Goal: Transaction & Acquisition: Purchase product/service

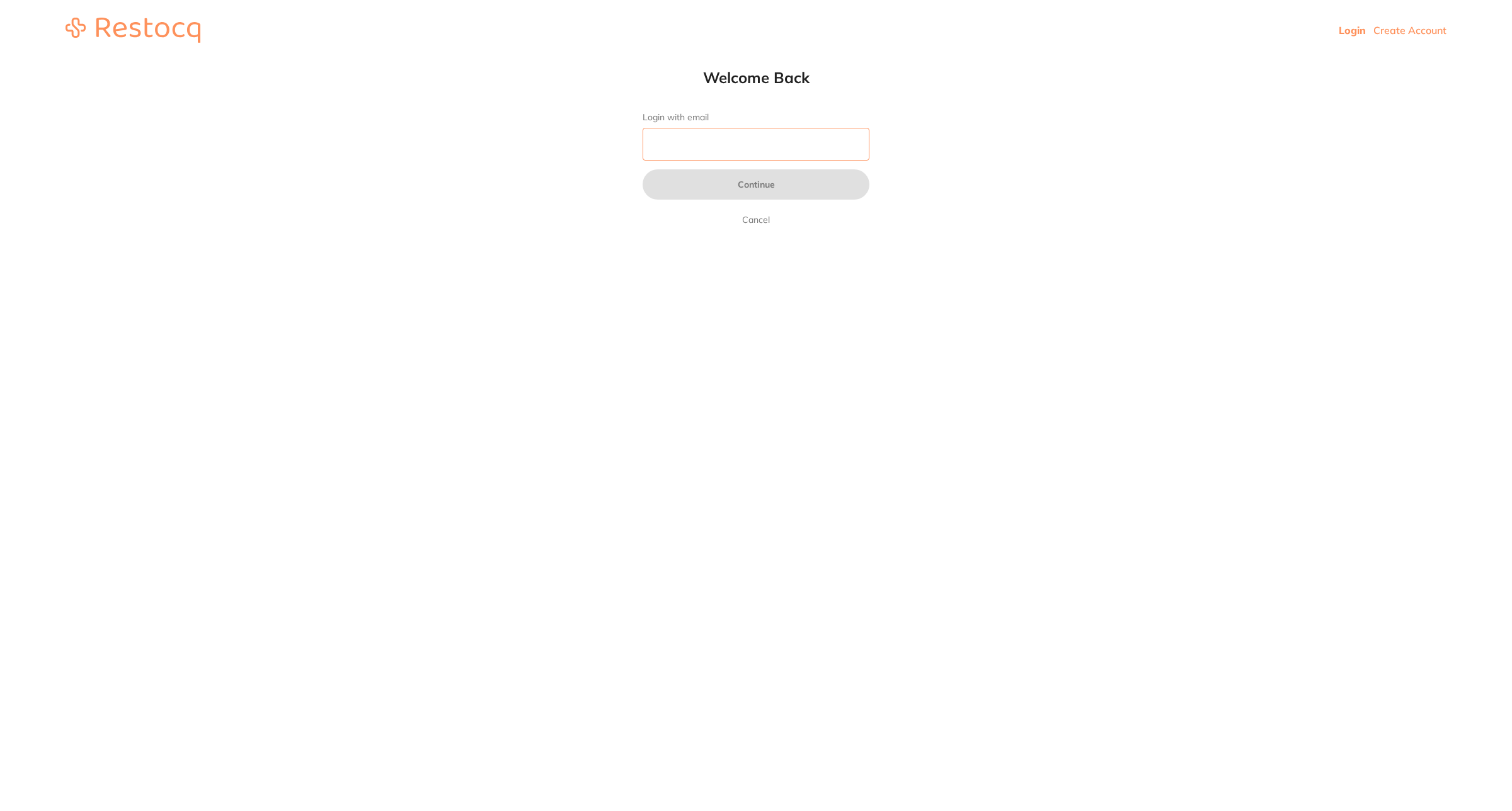
click at [842, 134] on input "Login with email" at bounding box center [755, 144] width 226 height 33
type input "[EMAIL_ADDRESS][DOMAIN_NAME]"
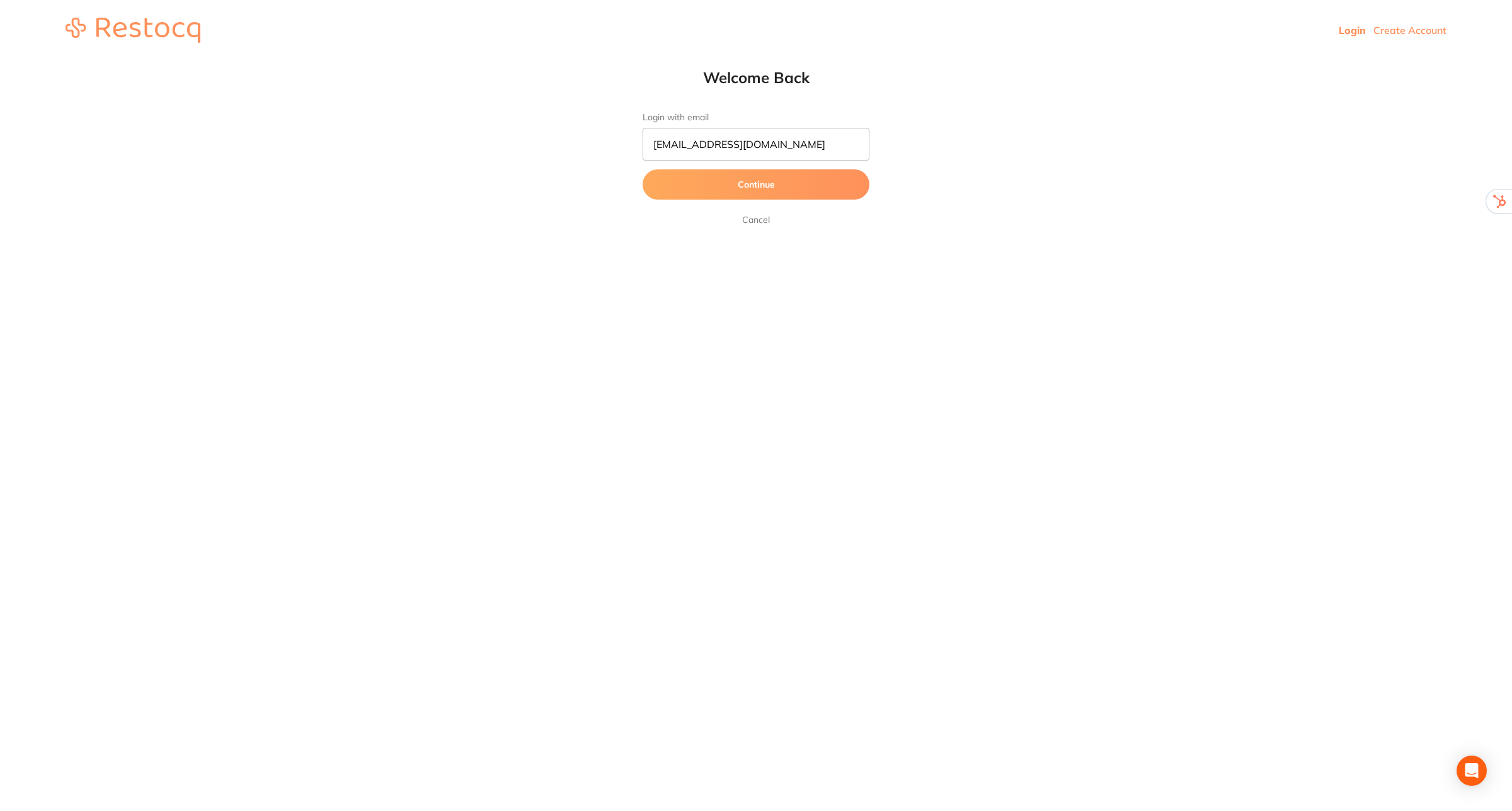
click at [817, 180] on button "Continue" at bounding box center [755, 185] width 226 height 30
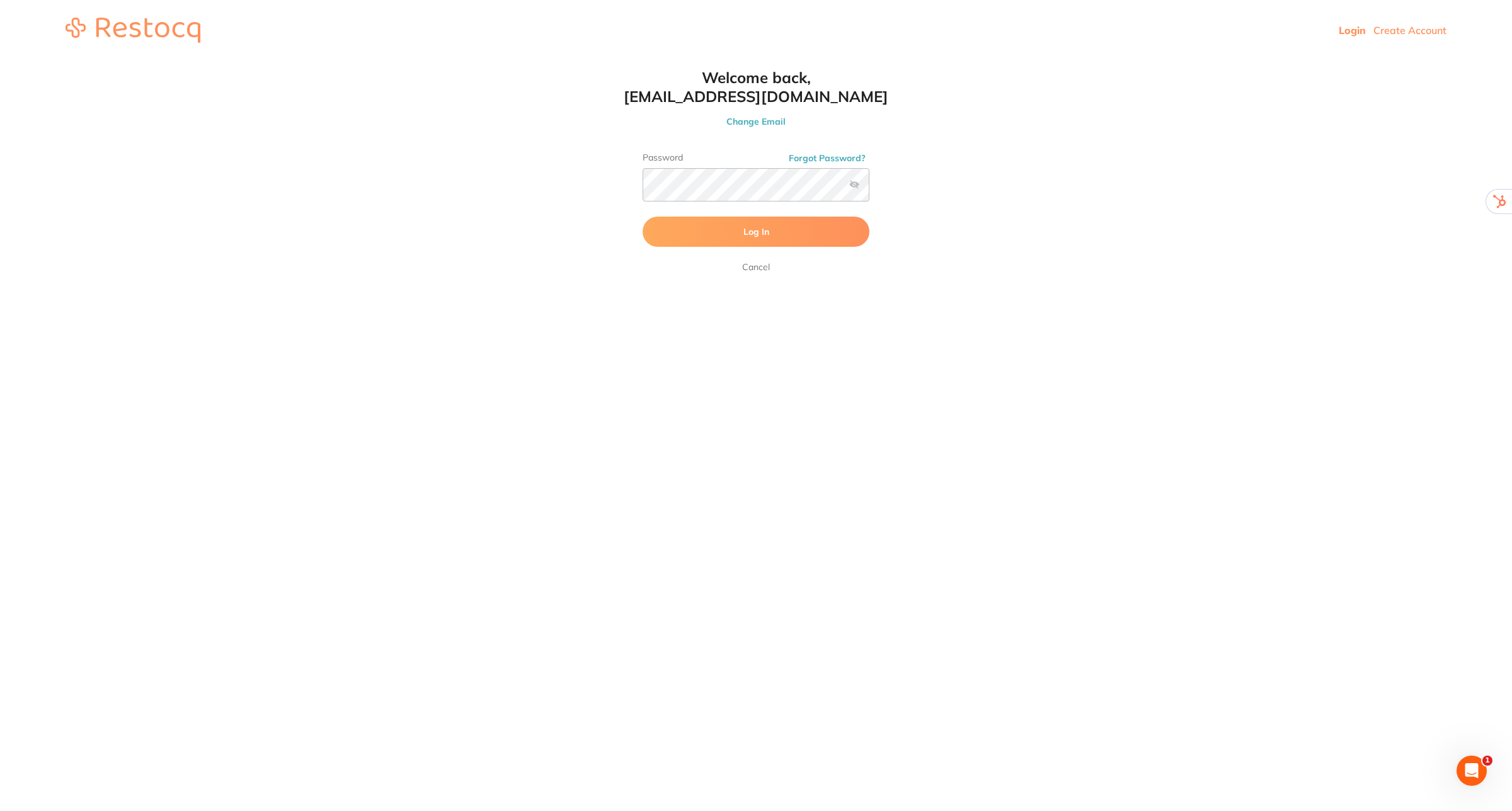
click at [791, 238] on button "Log In" at bounding box center [755, 232] width 226 height 30
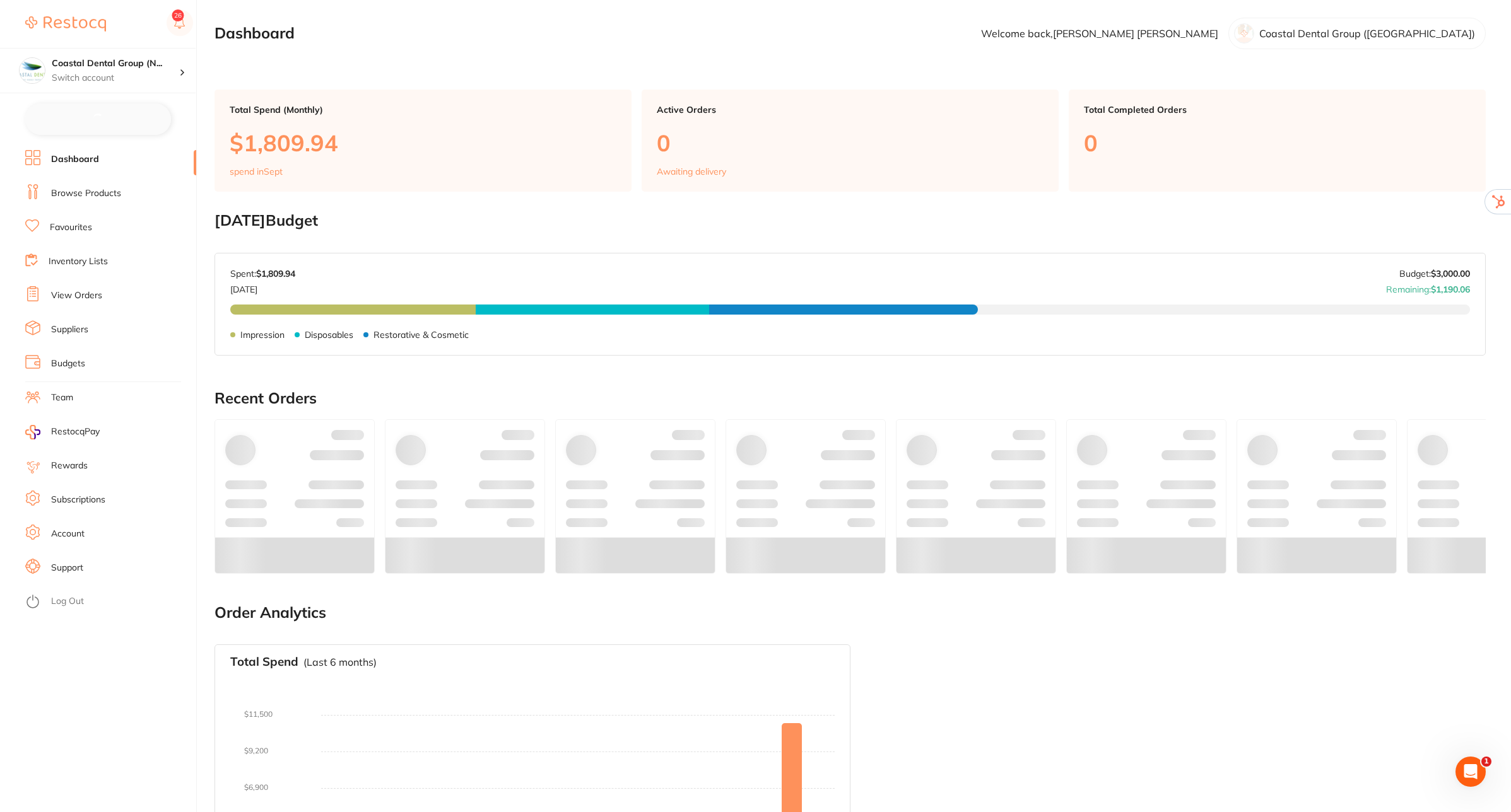
checkbox input "false"
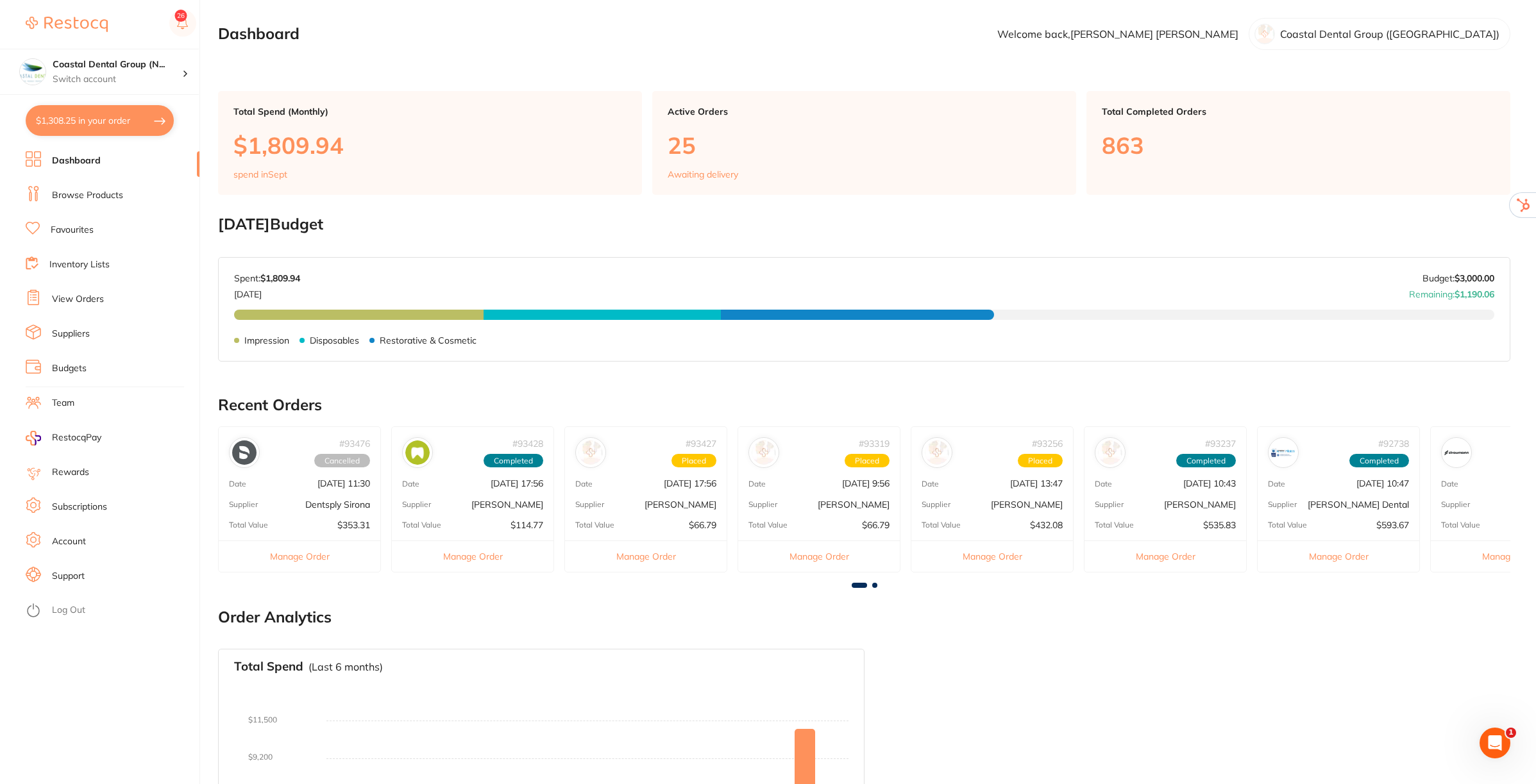
click at [62, 402] on link "Team" at bounding box center [62, 403] width 22 height 13
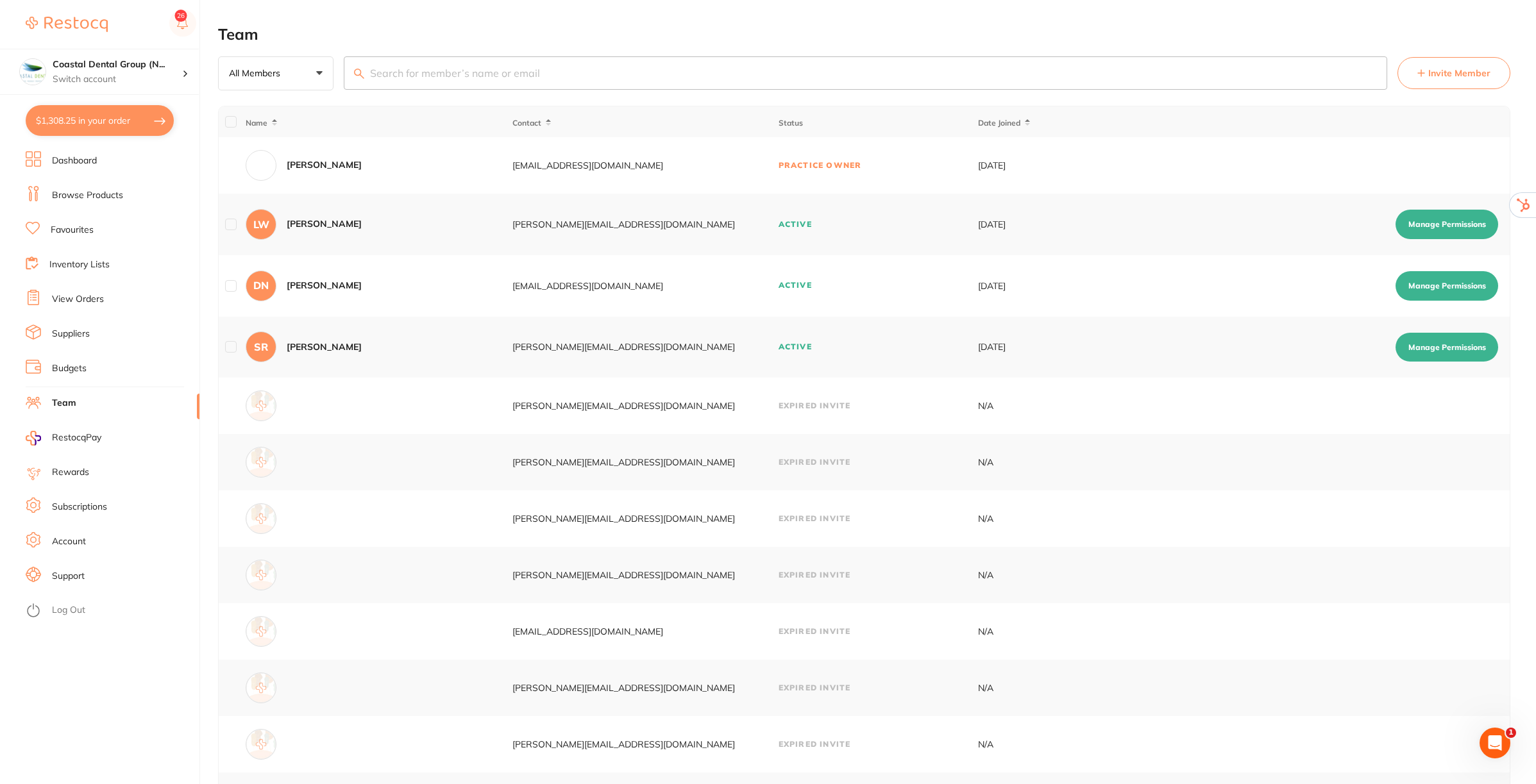
click at [1454, 63] on button "Invite Member" at bounding box center [1453, 73] width 113 height 32
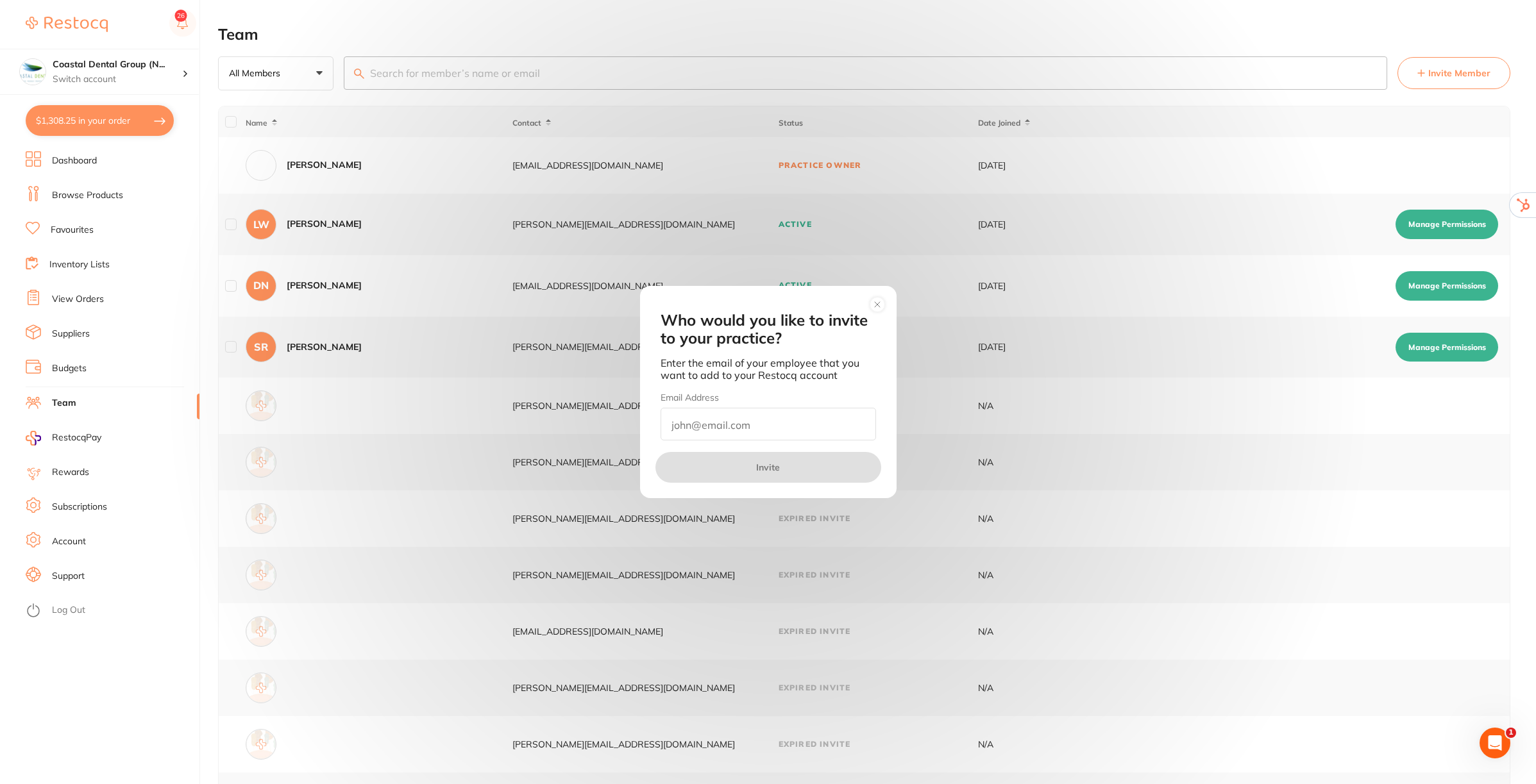
click at [875, 308] on circle at bounding box center [877, 304] width 15 height 15
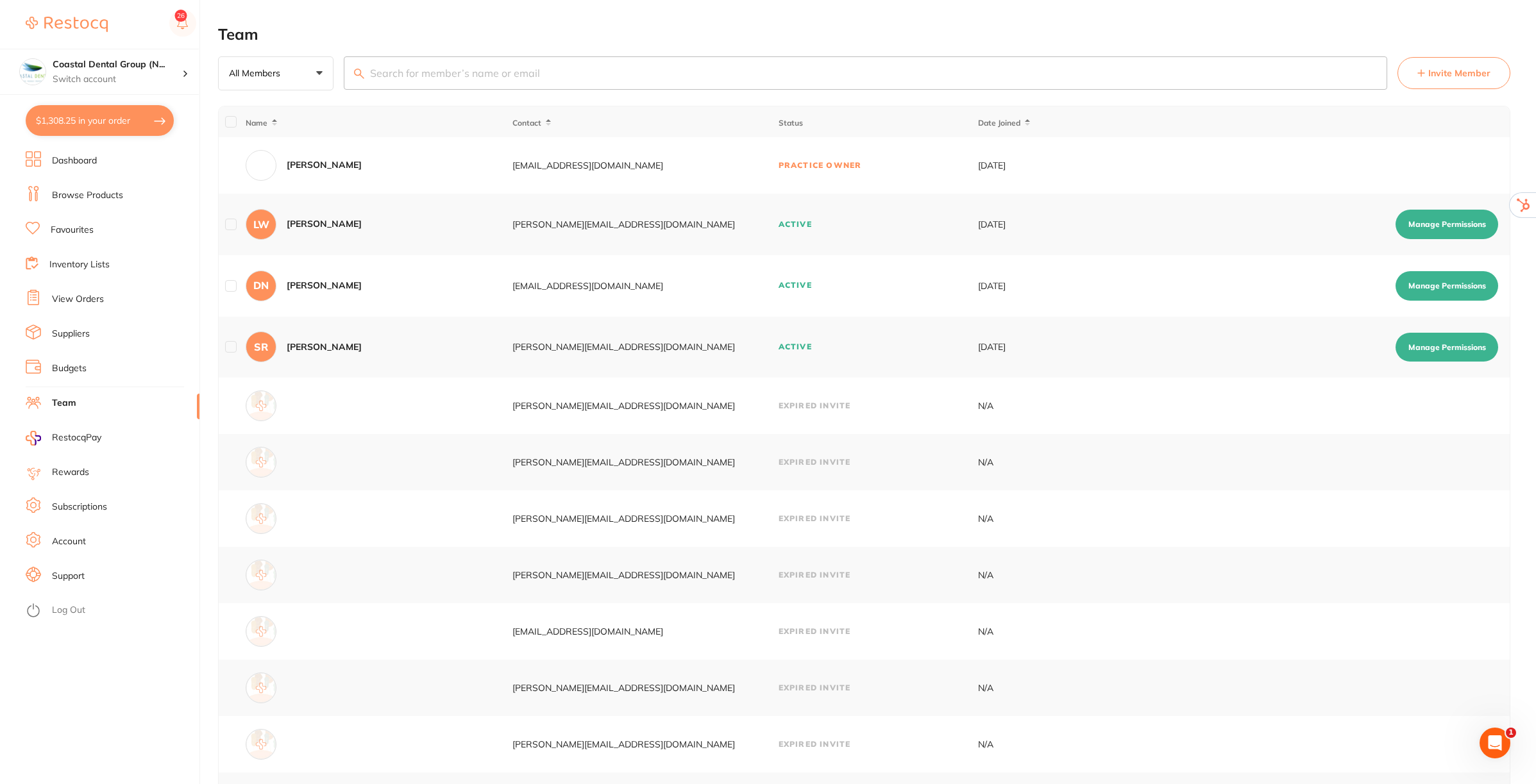
click at [1440, 225] on button "Manage Permissions" at bounding box center [1447, 224] width 103 height 29
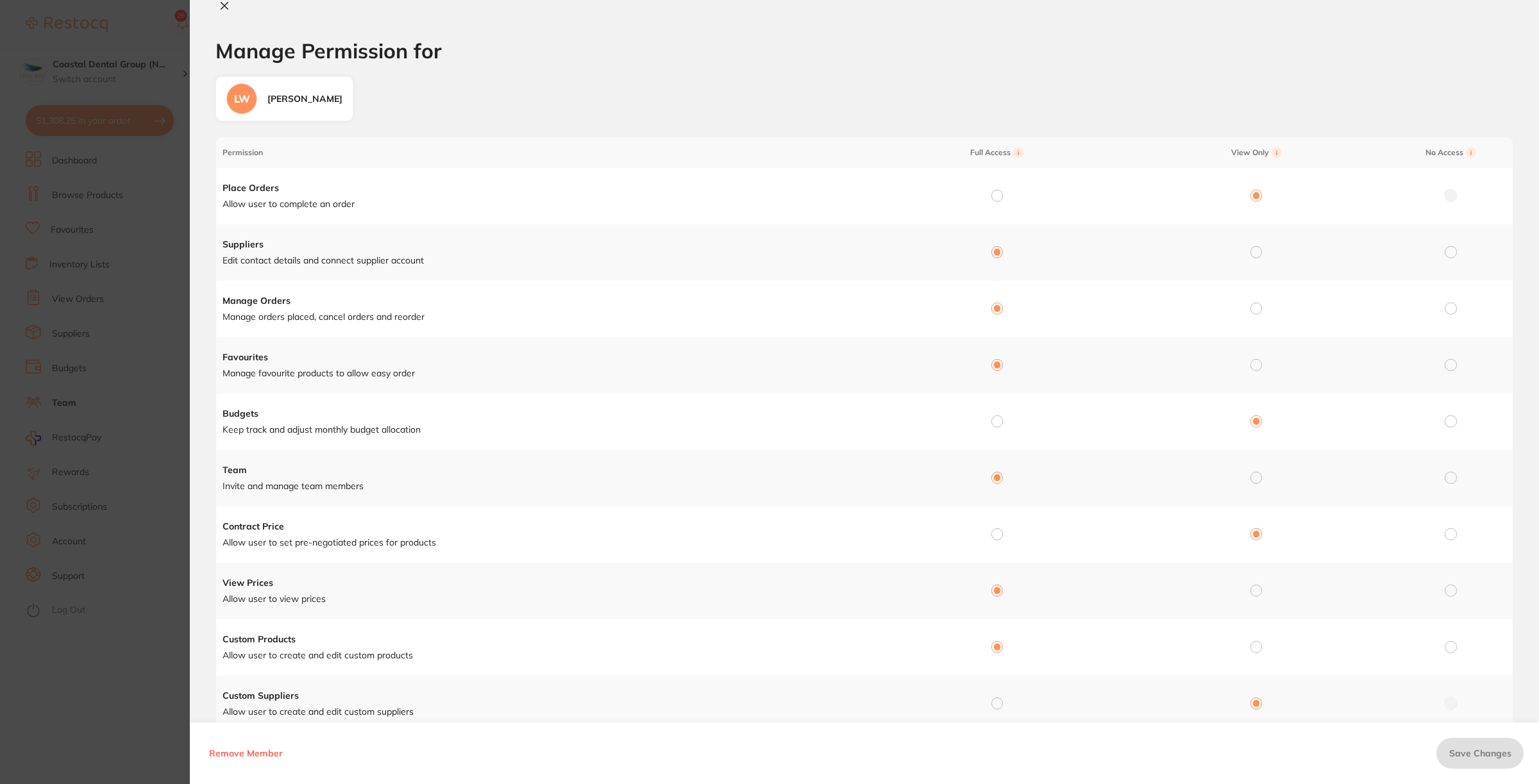
click at [225, 8] on icon at bounding box center [224, 5] width 10 height 10
checkbox input "false"
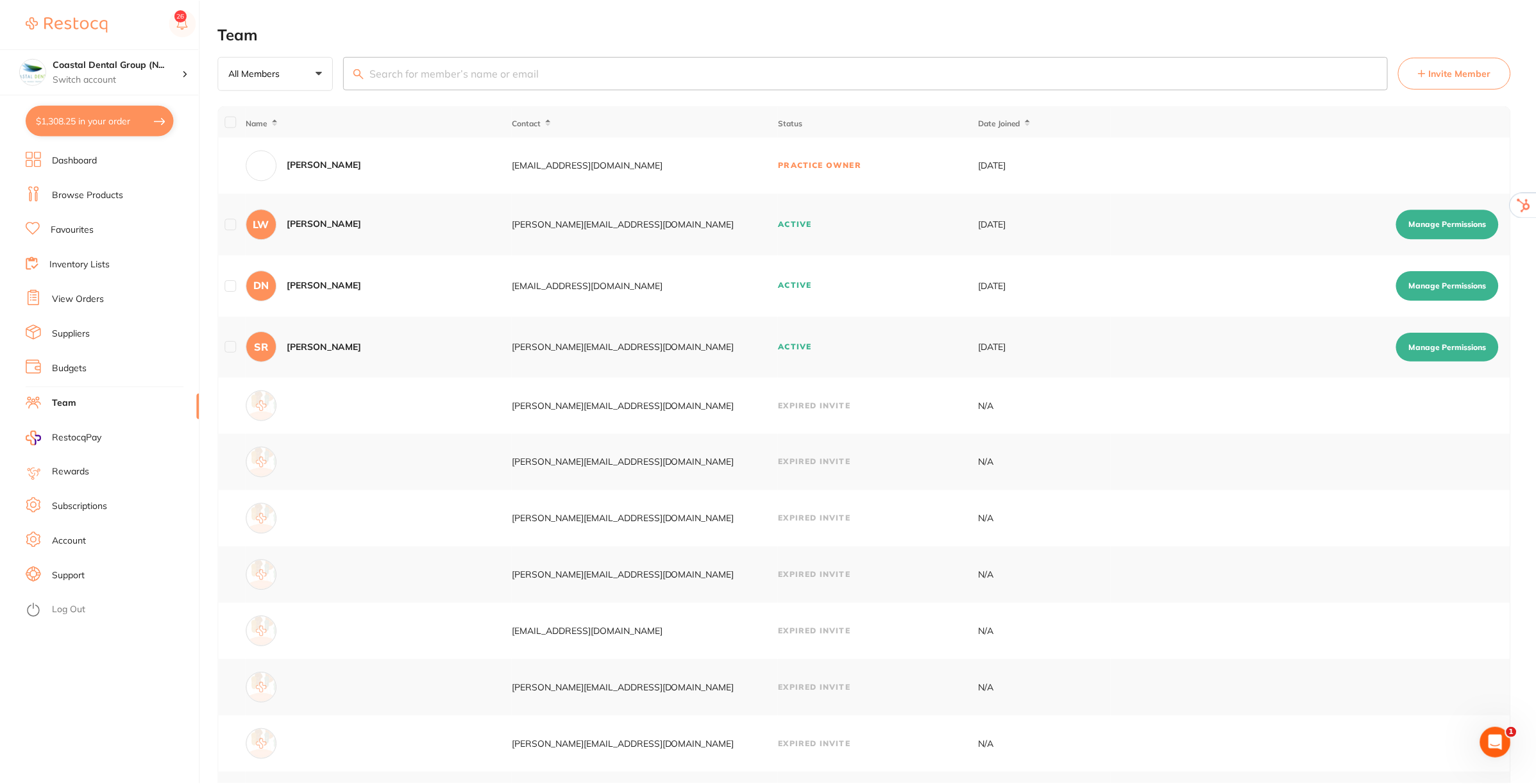
scroll to position [2, 0]
click at [71, 328] on link "Suppliers" at bounding box center [70, 334] width 38 height 13
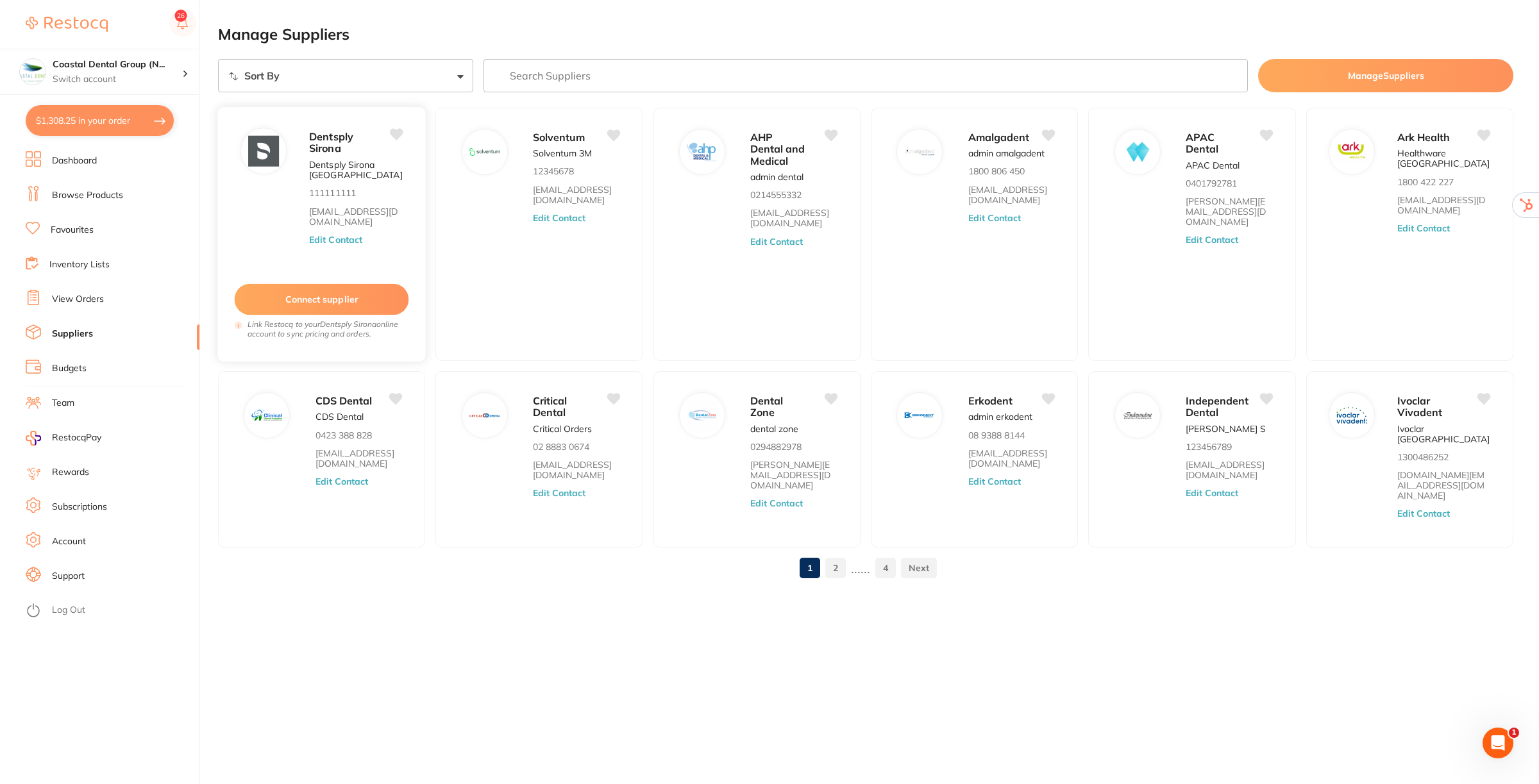
click at [348, 239] on button "Edit Contact" at bounding box center [335, 239] width 53 height 10
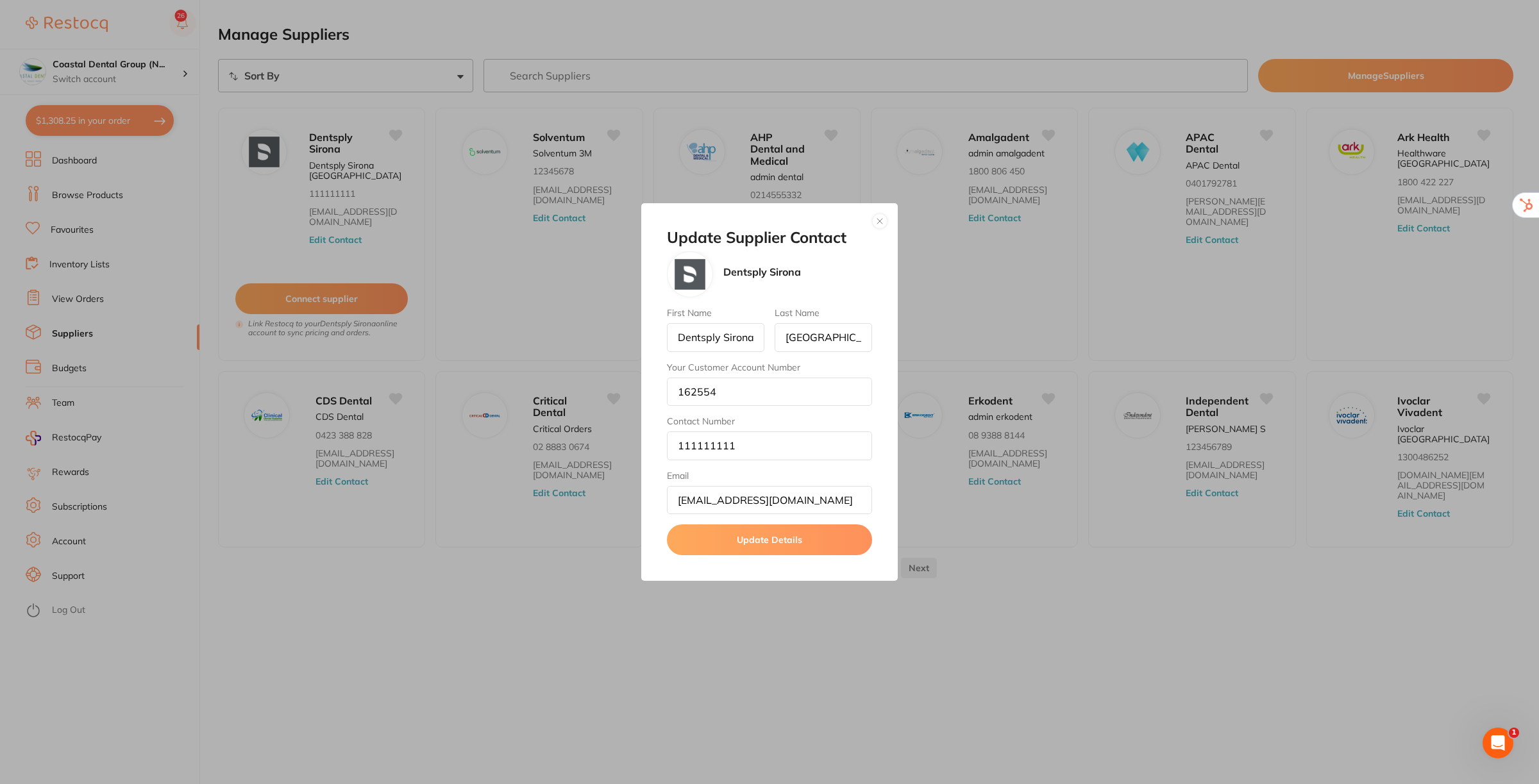
click at [879, 221] on button "button" at bounding box center [880, 221] width 15 height 15
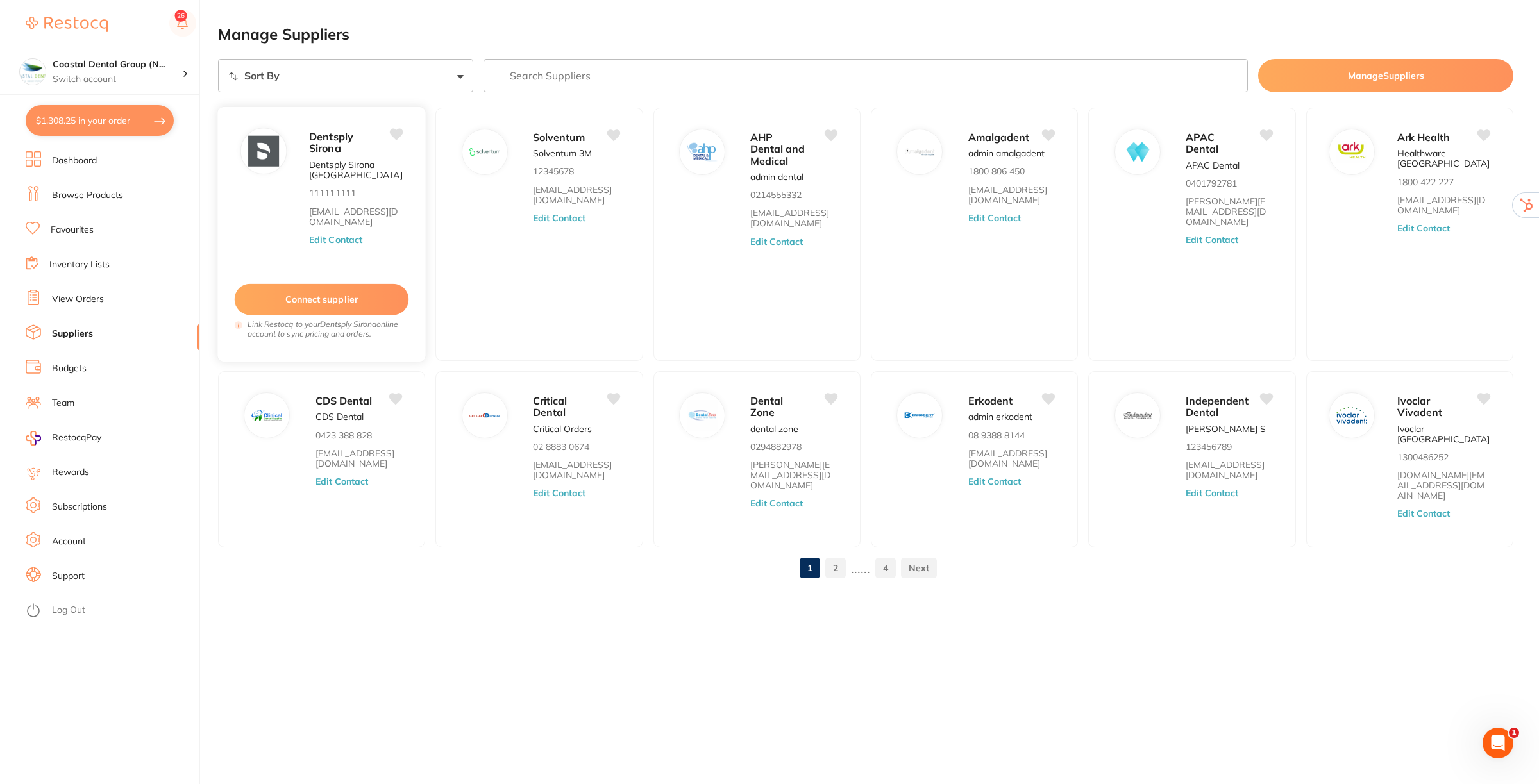
click at [328, 295] on button "Connect supplier" at bounding box center [322, 299] width 174 height 32
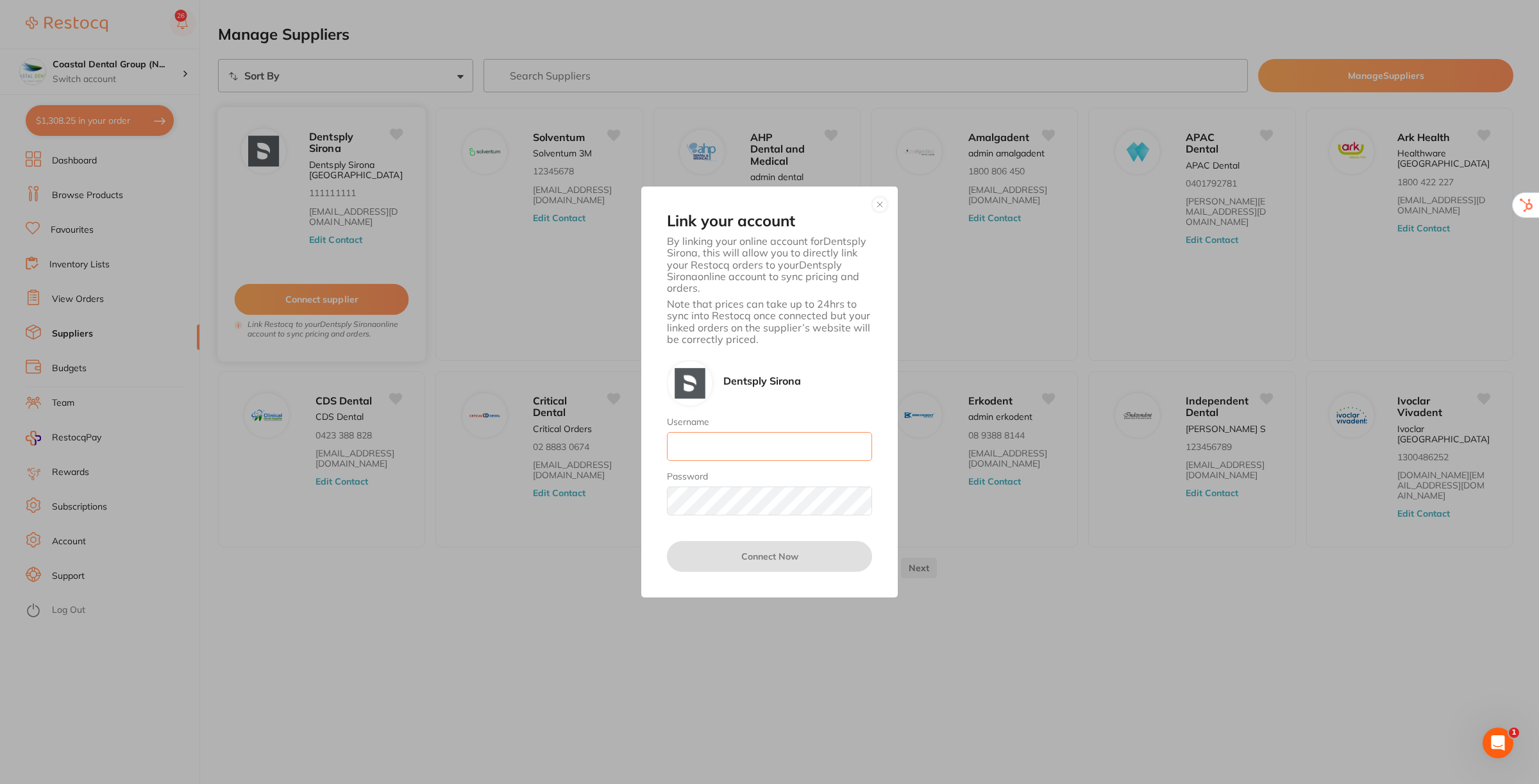
type input "[EMAIL_ADDRESS][DOMAIN_NAME]"
click at [882, 205] on button "button" at bounding box center [880, 204] width 15 height 15
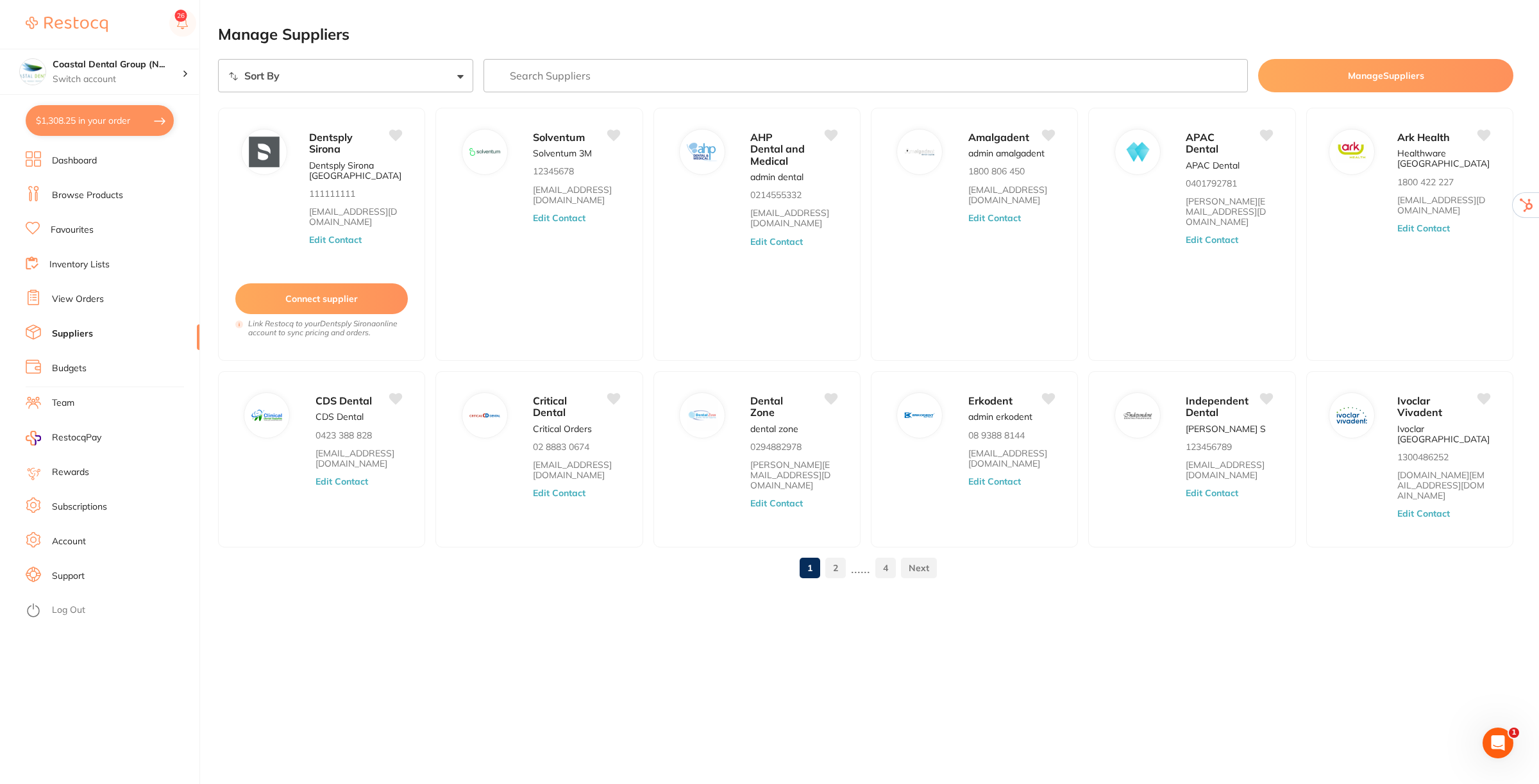
click at [85, 197] on link "Browse Products" at bounding box center [87, 195] width 71 height 13
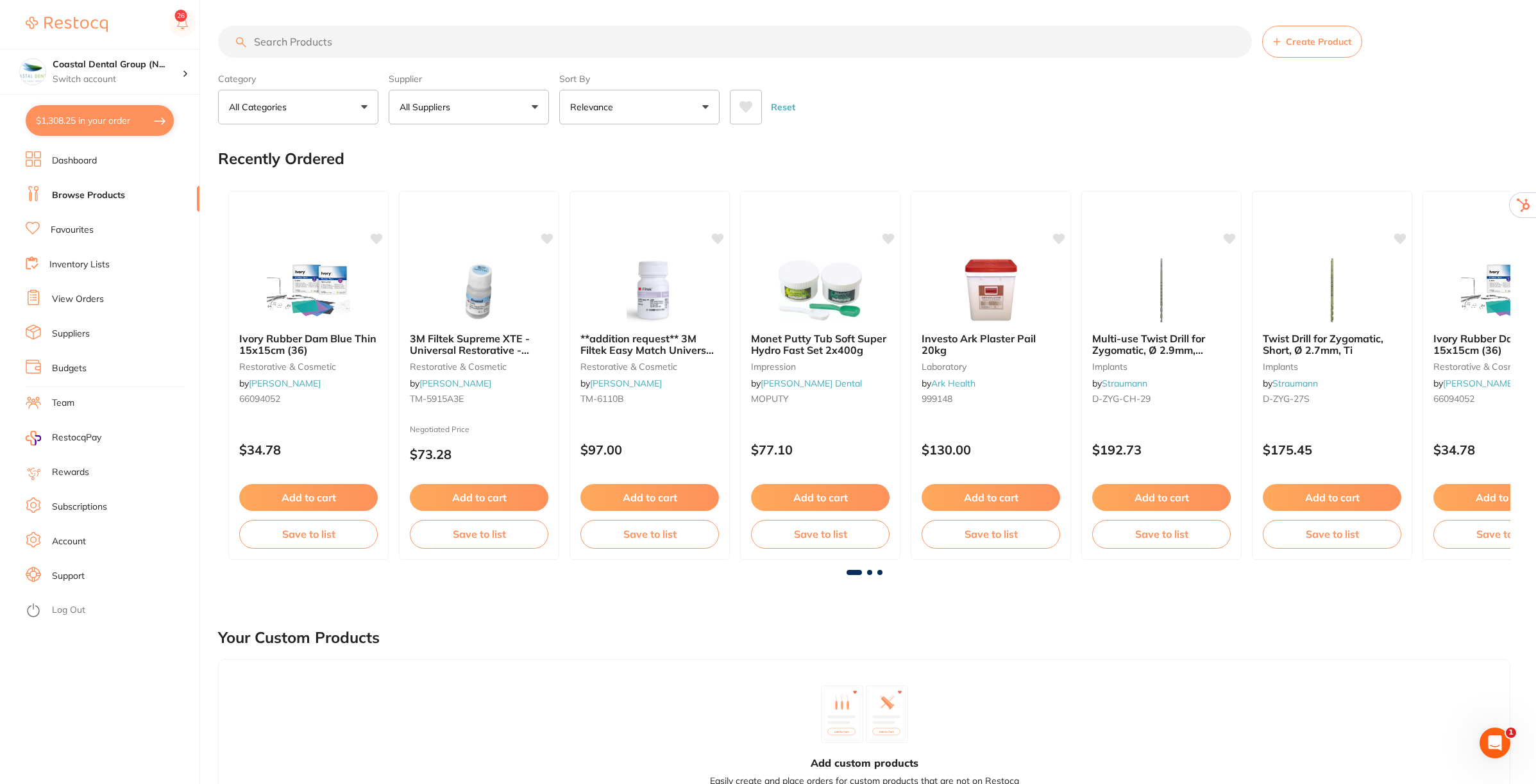
click at [362, 108] on button "All Categories" at bounding box center [298, 106] width 160 height 35
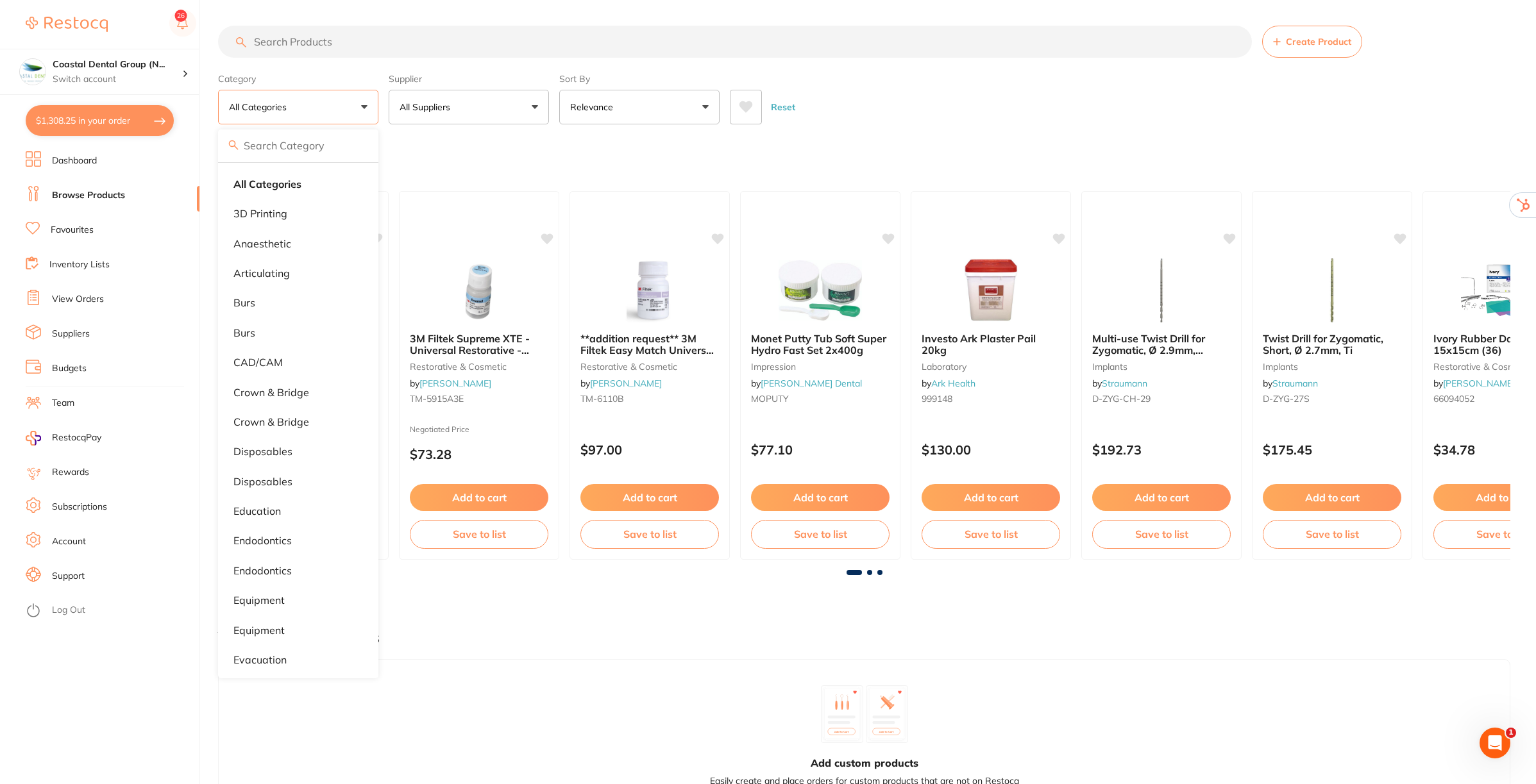
click at [362, 108] on button "All Categories" at bounding box center [298, 106] width 160 height 35
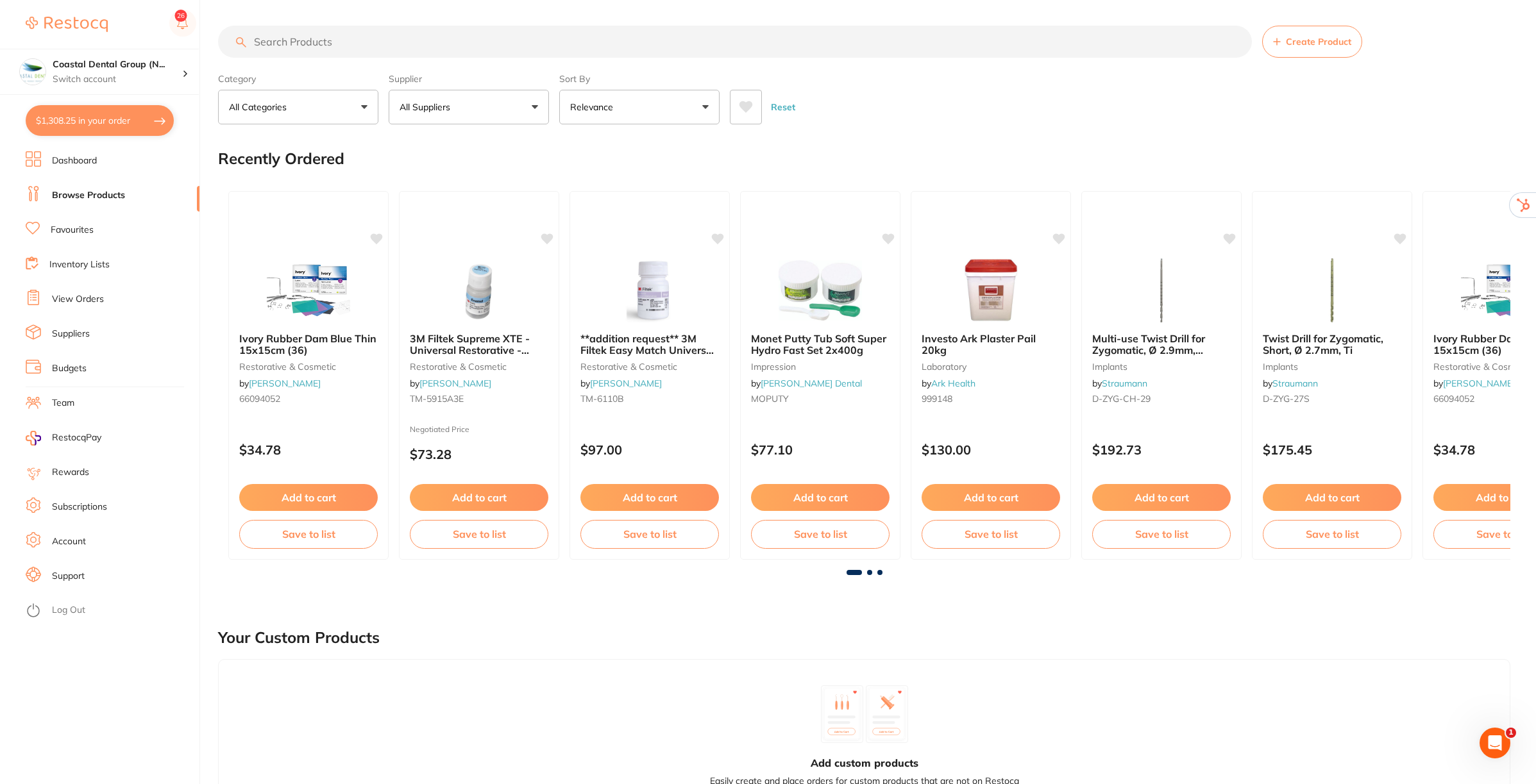
click at [543, 108] on button "All Suppliers" at bounding box center [469, 106] width 160 height 35
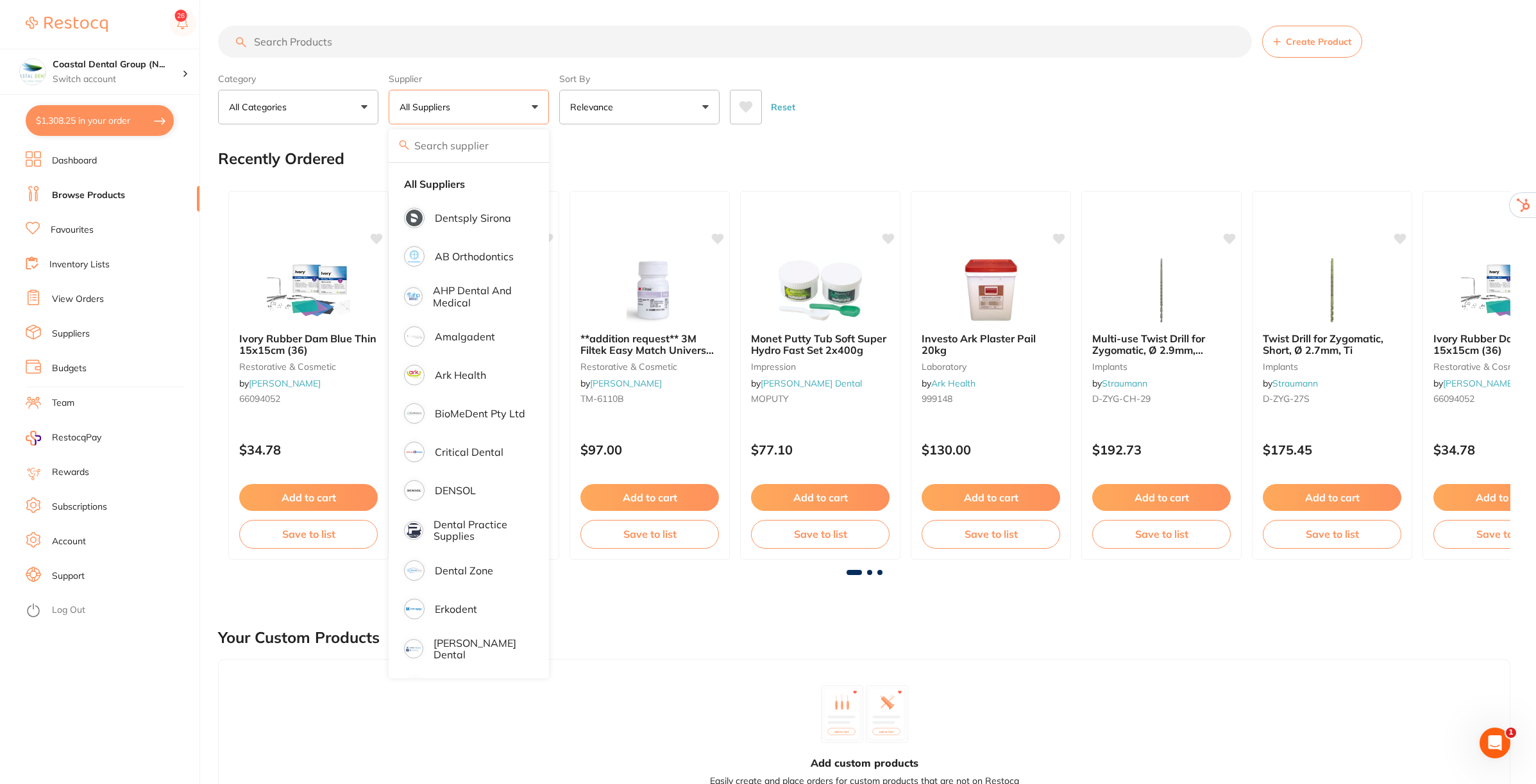
click at [543, 108] on button "All Suppliers" at bounding box center [469, 106] width 160 height 35
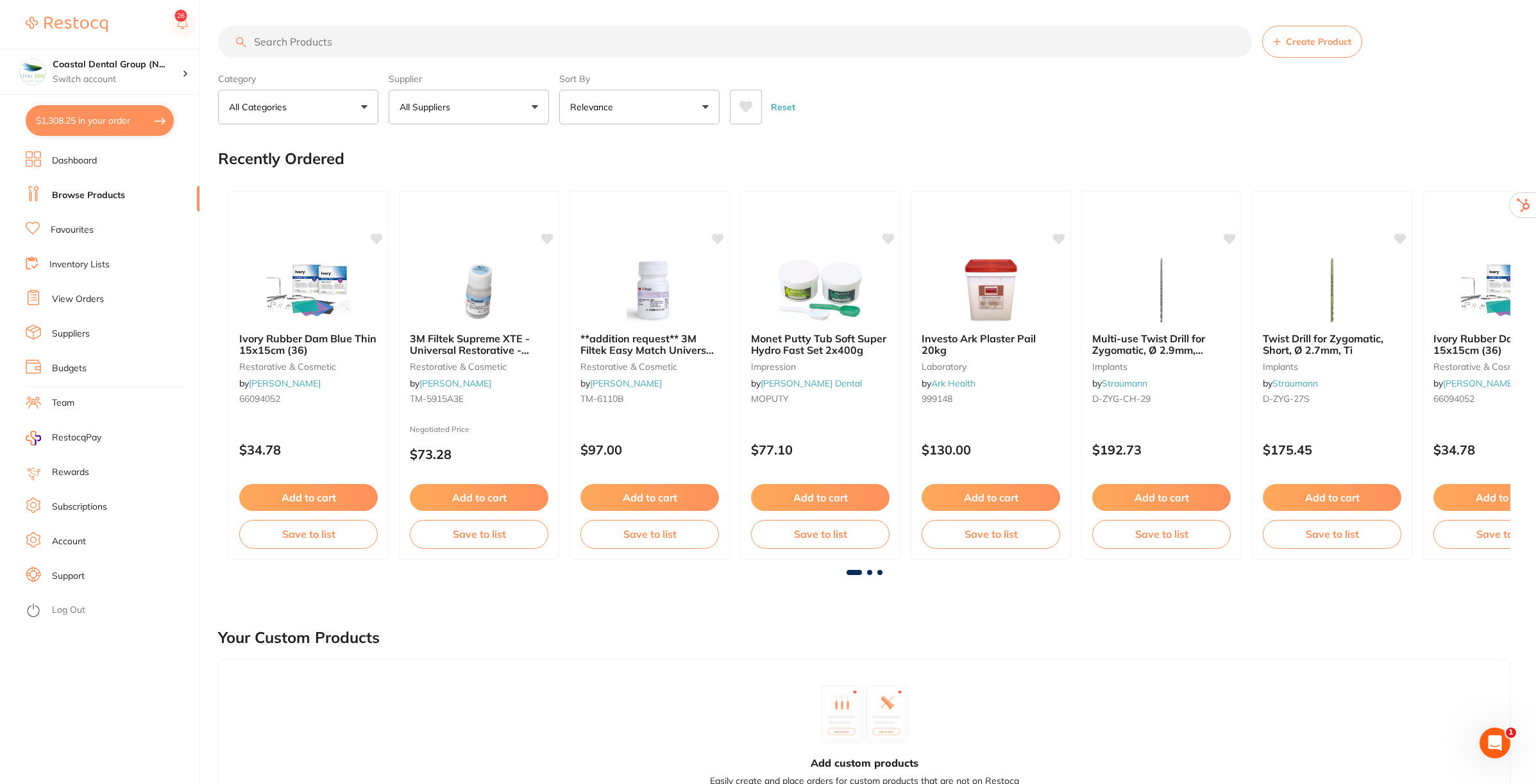
click at [707, 106] on button "Relevance" at bounding box center [639, 106] width 160 height 35
click at [879, 171] on div "Recently Ordered" at bounding box center [864, 159] width 1292 height 43
click at [450, 47] on input "search" at bounding box center [735, 42] width 1034 height 32
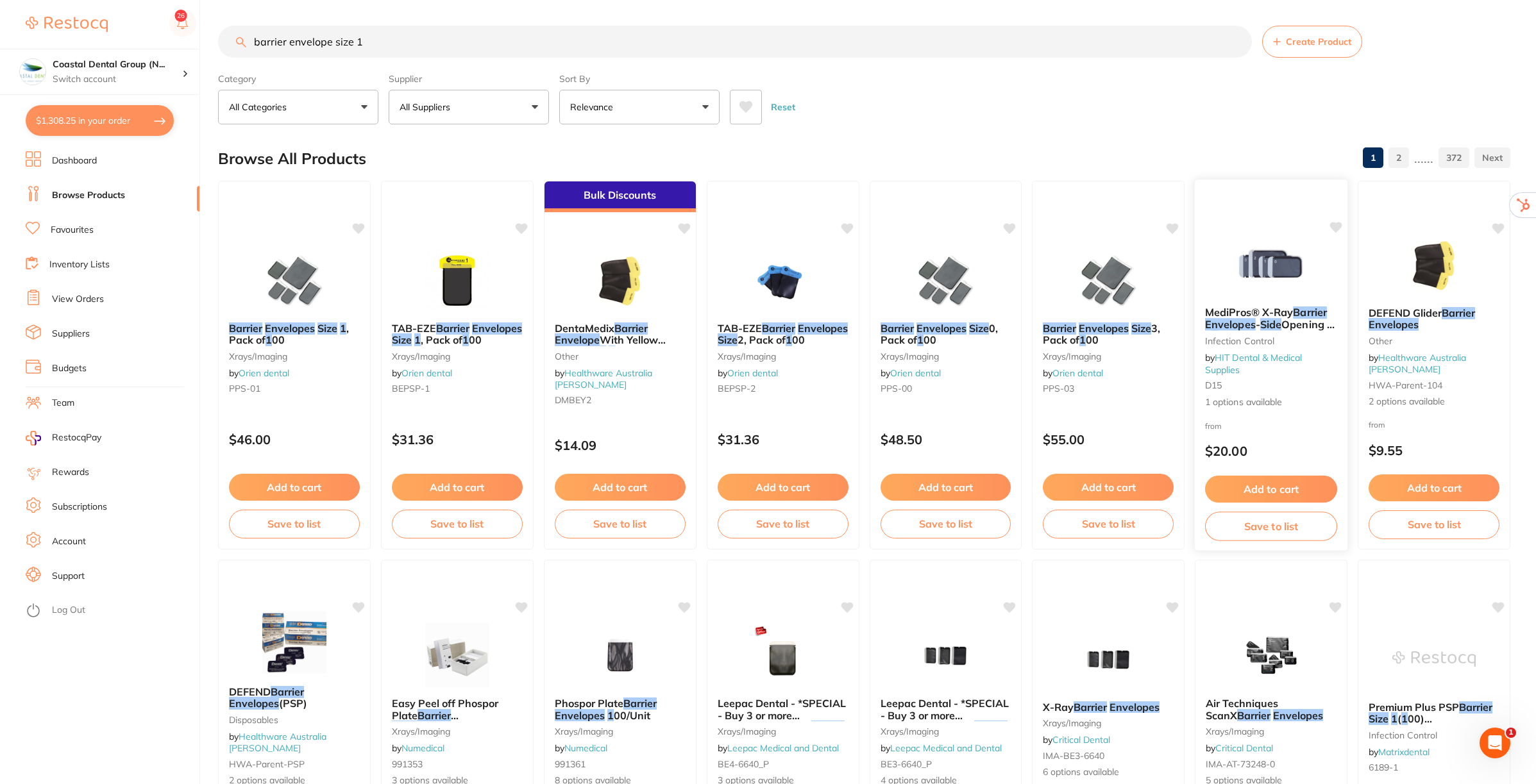
type input "barrier envelope size 1"
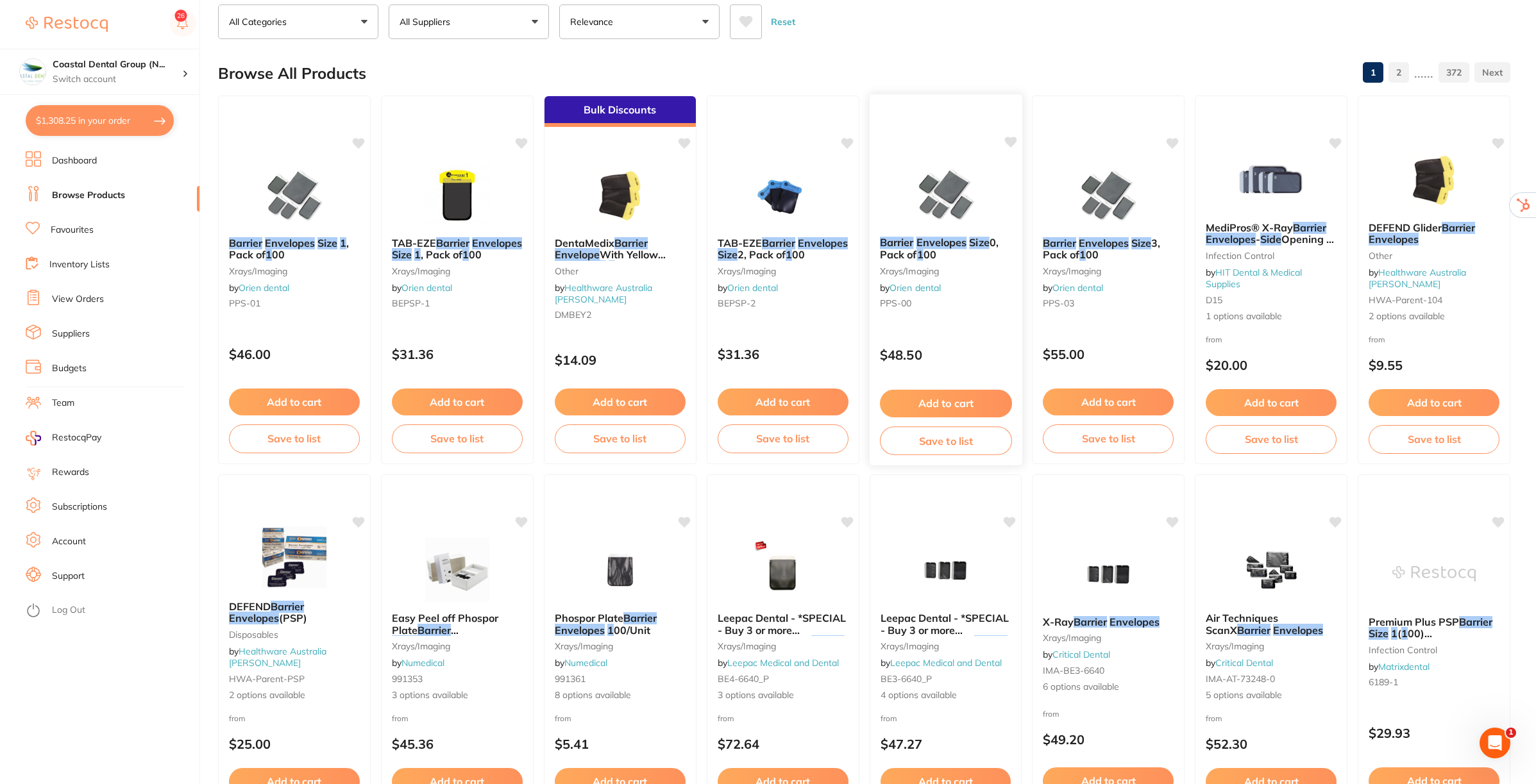
scroll to position [80, 0]
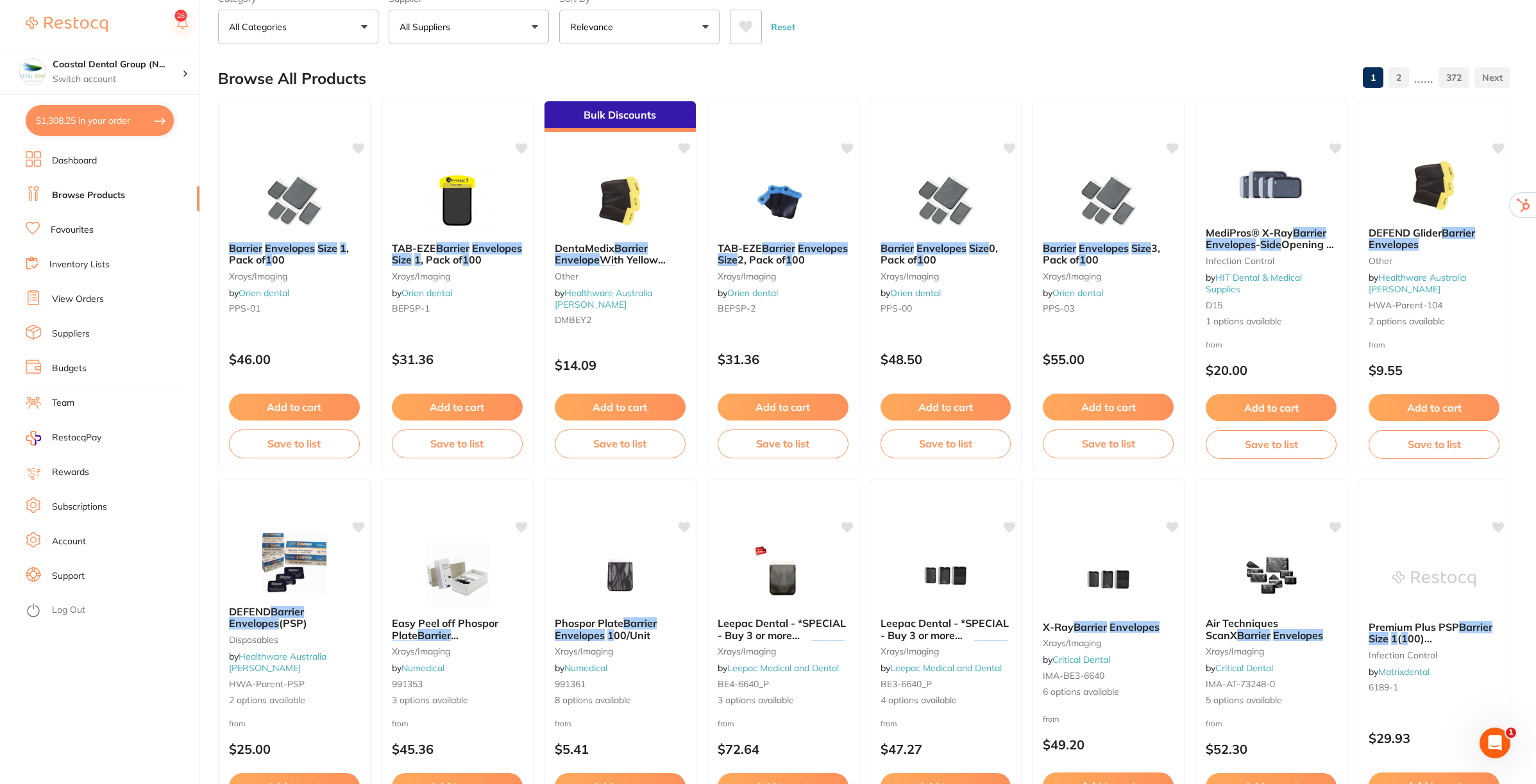
click at [529, 36] on button "All Suppliers" at bounding box center [469, 26] width 160 height 35
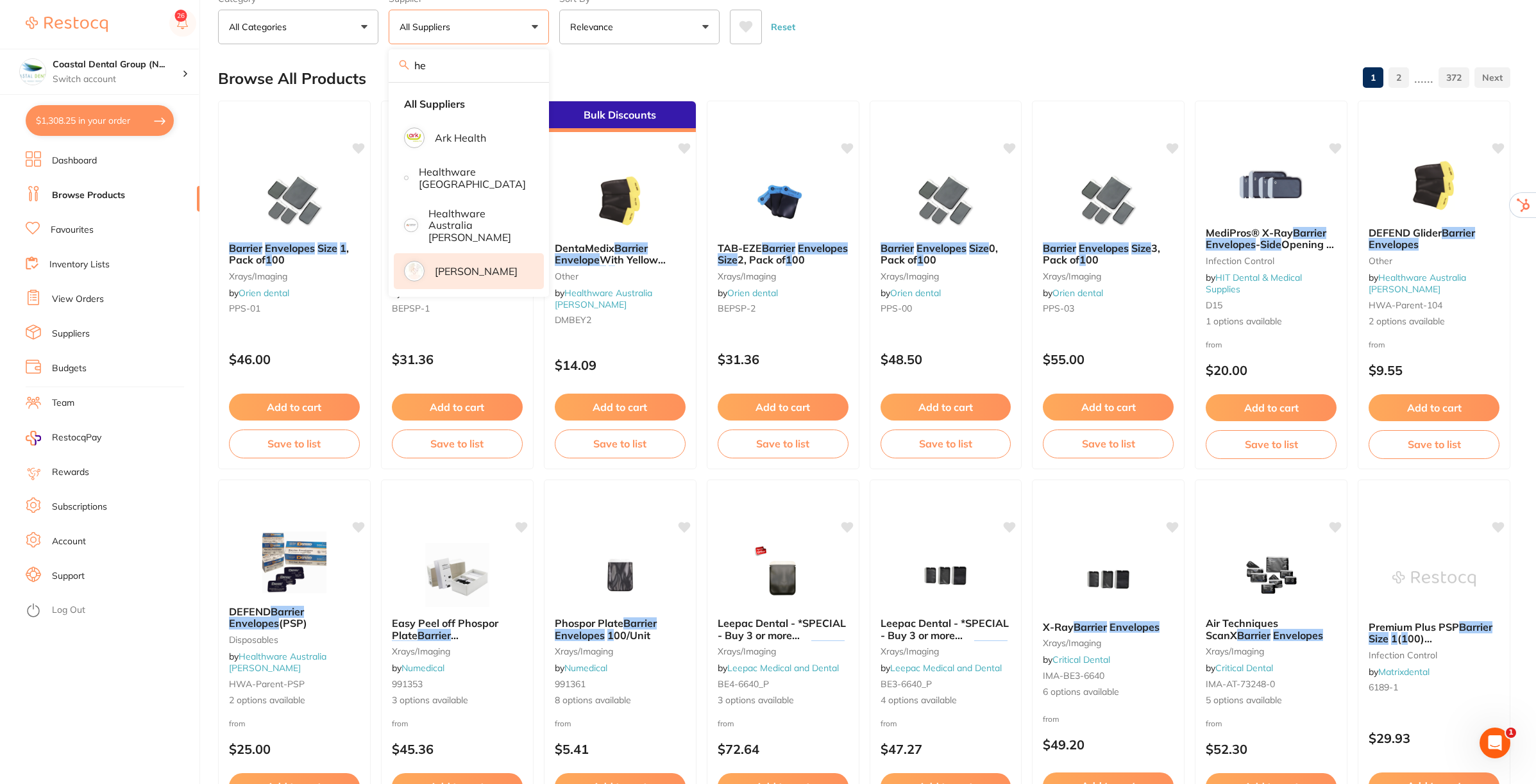
type input "he"
click at [475, 265] on p "[PERSON_NAME]" at bounding box center [476, 271] width 83 height 12
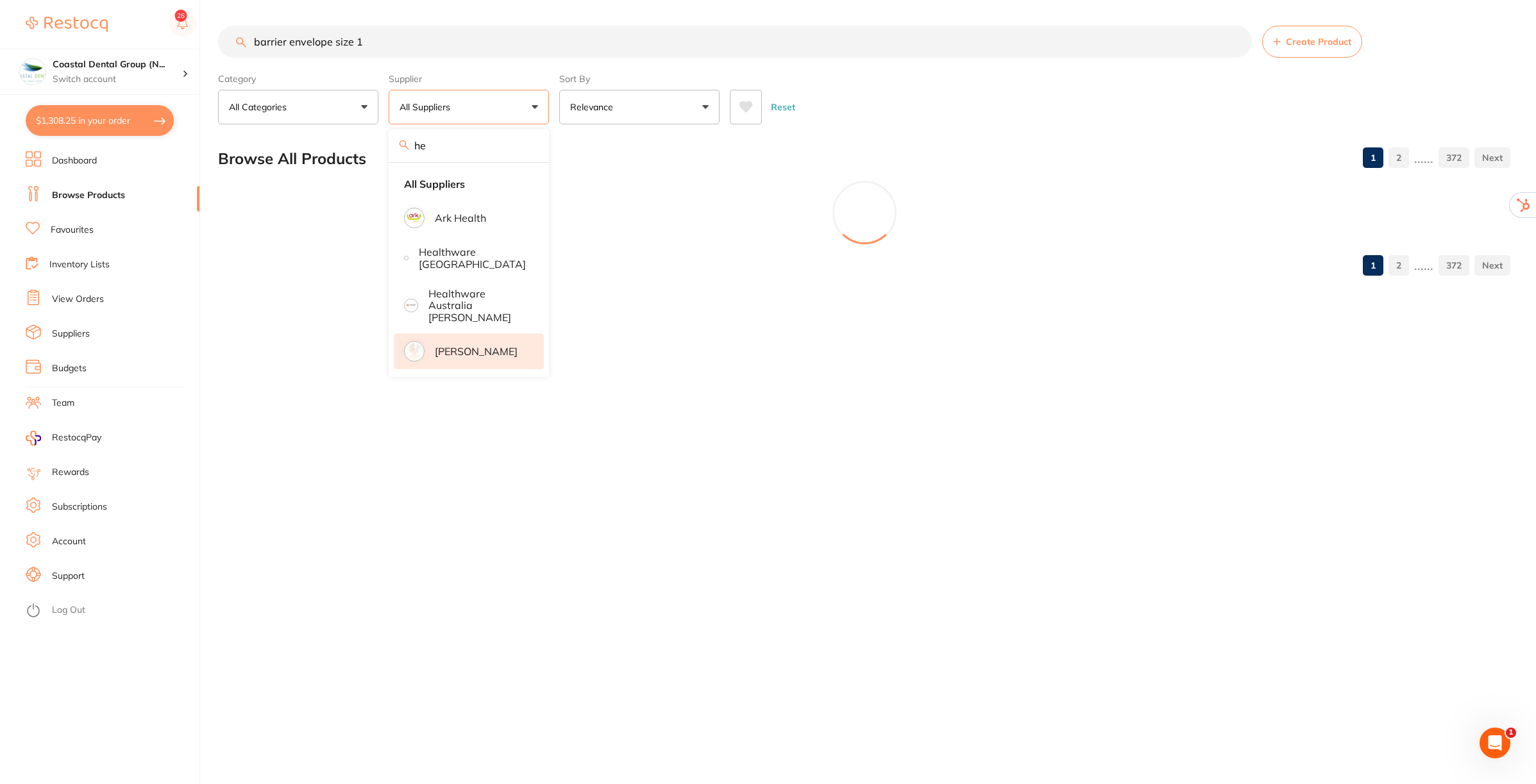
scroll to position [0, 0]
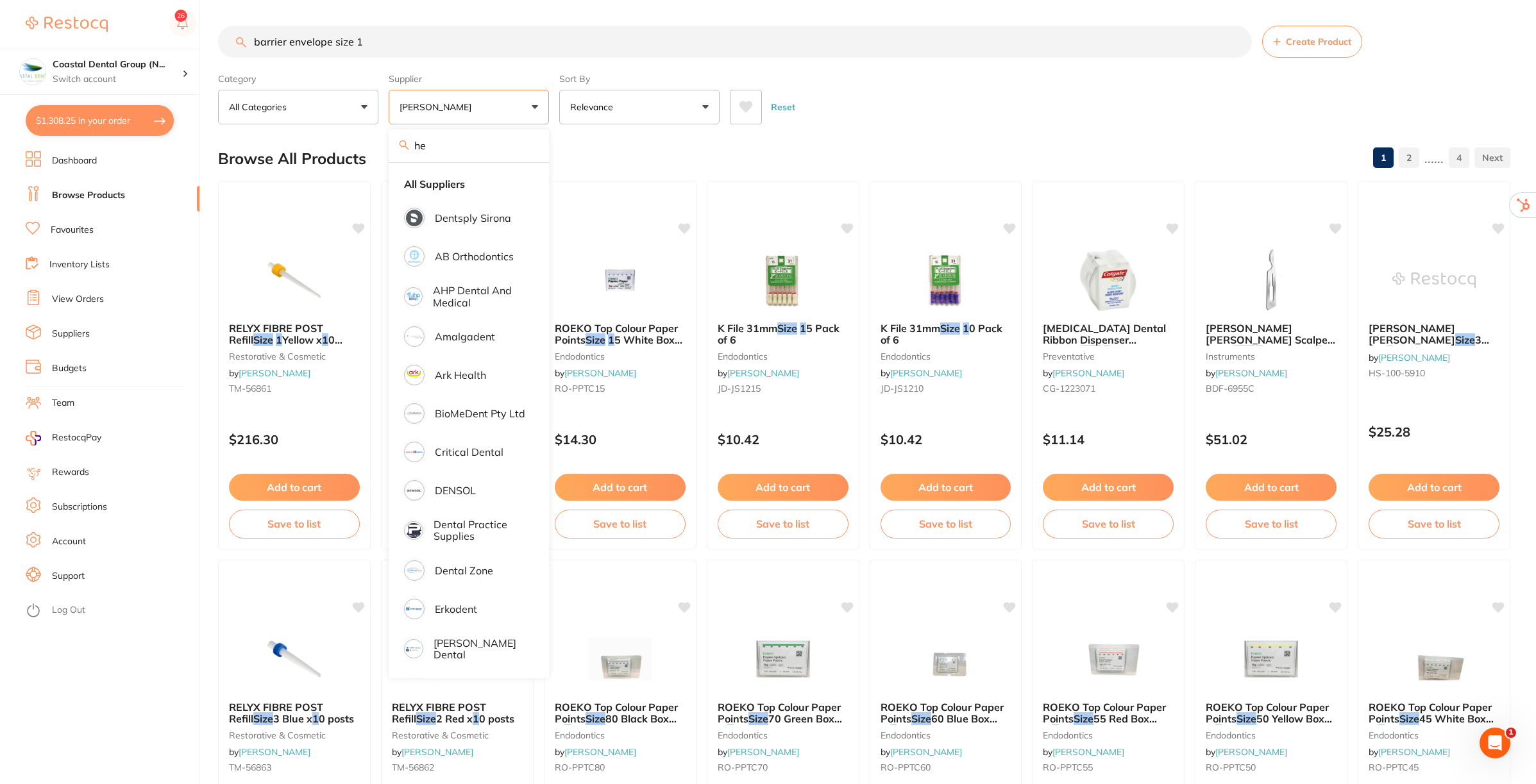
click at [941, 159] on div "Browse All Products 1 2 ...... 4" at bounding box center [864, 159] width 1292 height 43
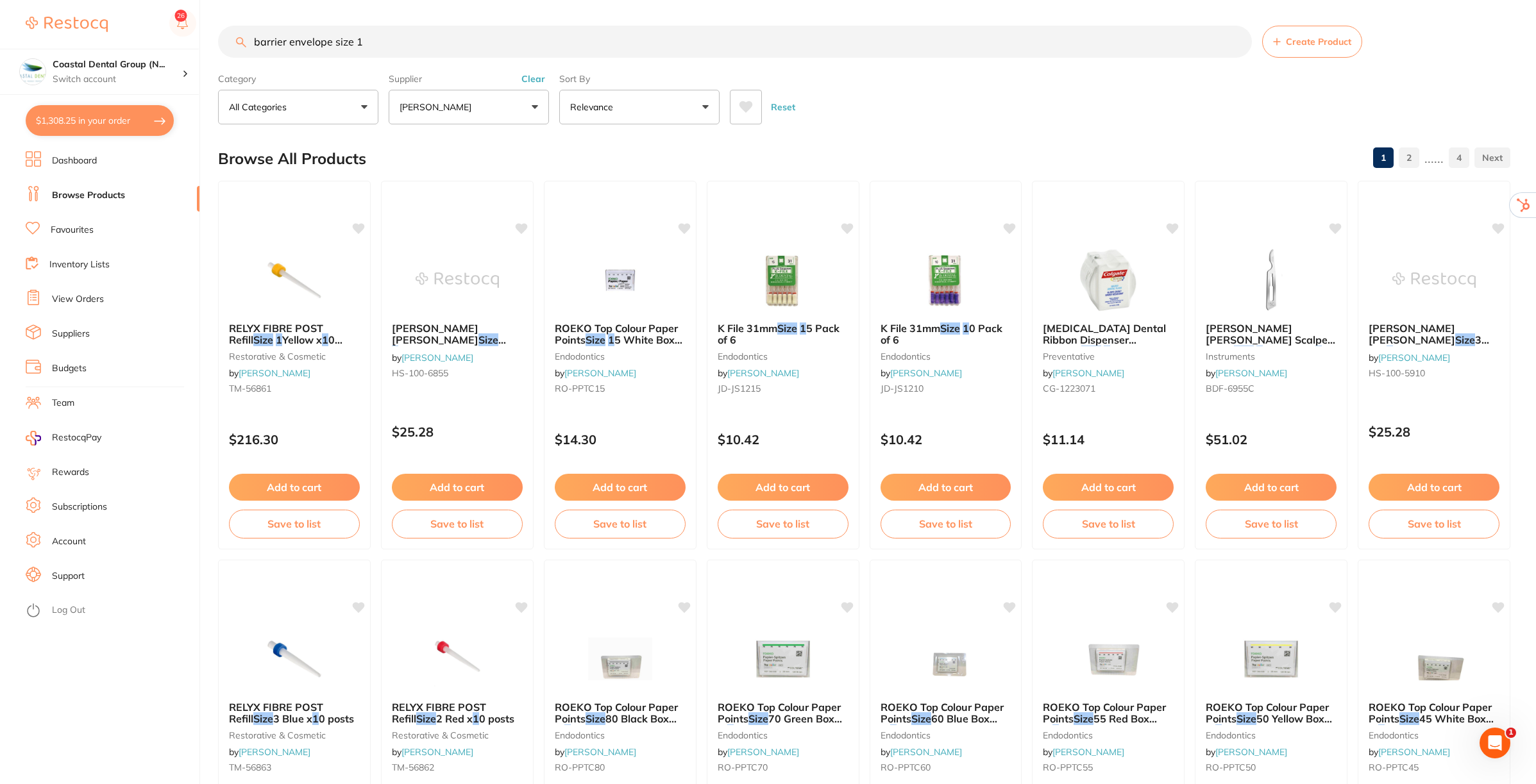
click at [418, 39] on input "barrier envelope size 1" at bounding box center [735, 42] width 1034 height 32
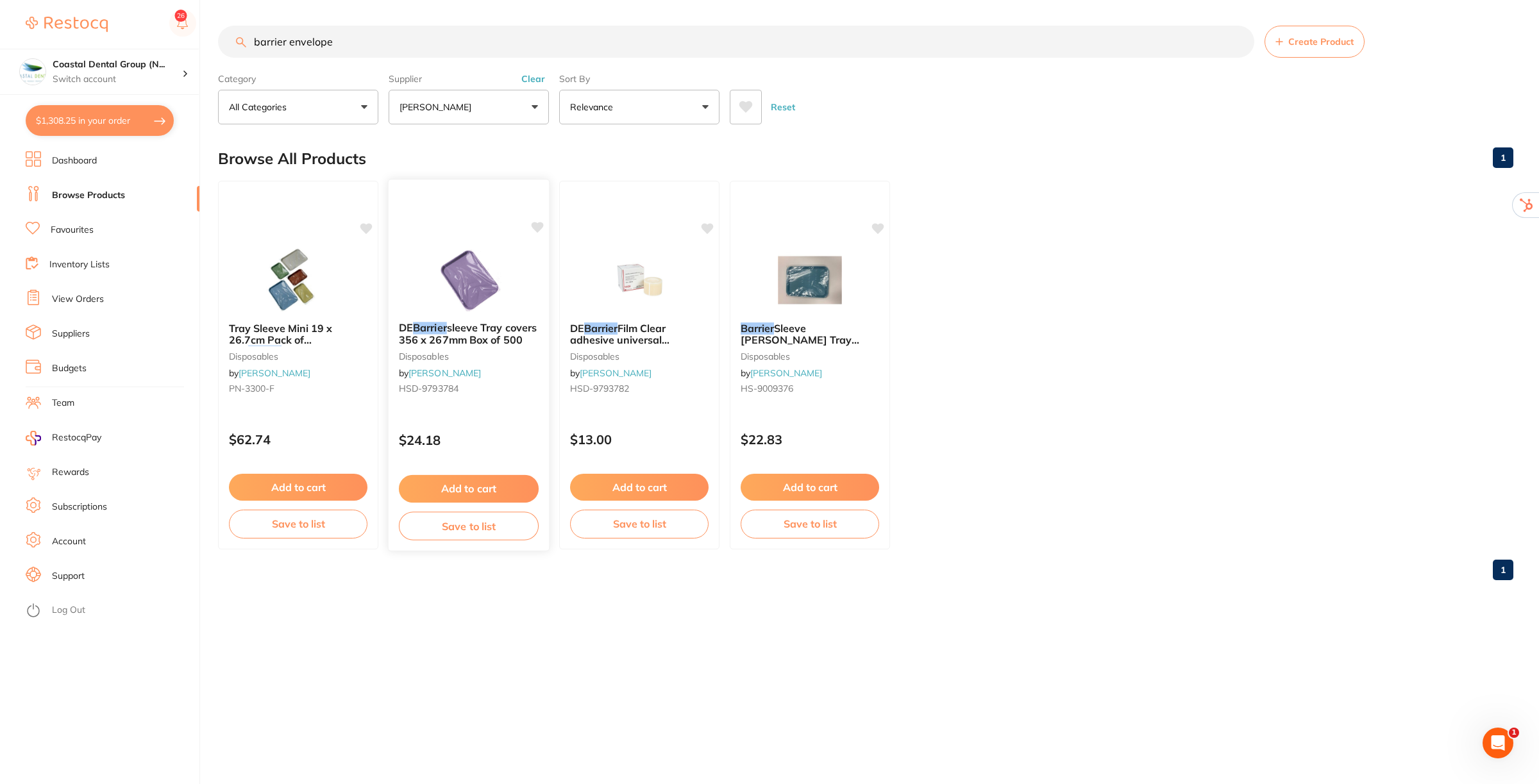
click at [473, 331] on span "sleeve Tray covers 356 x 267mm Box of 500" at bounding box center [467, 334] width 138 height 25
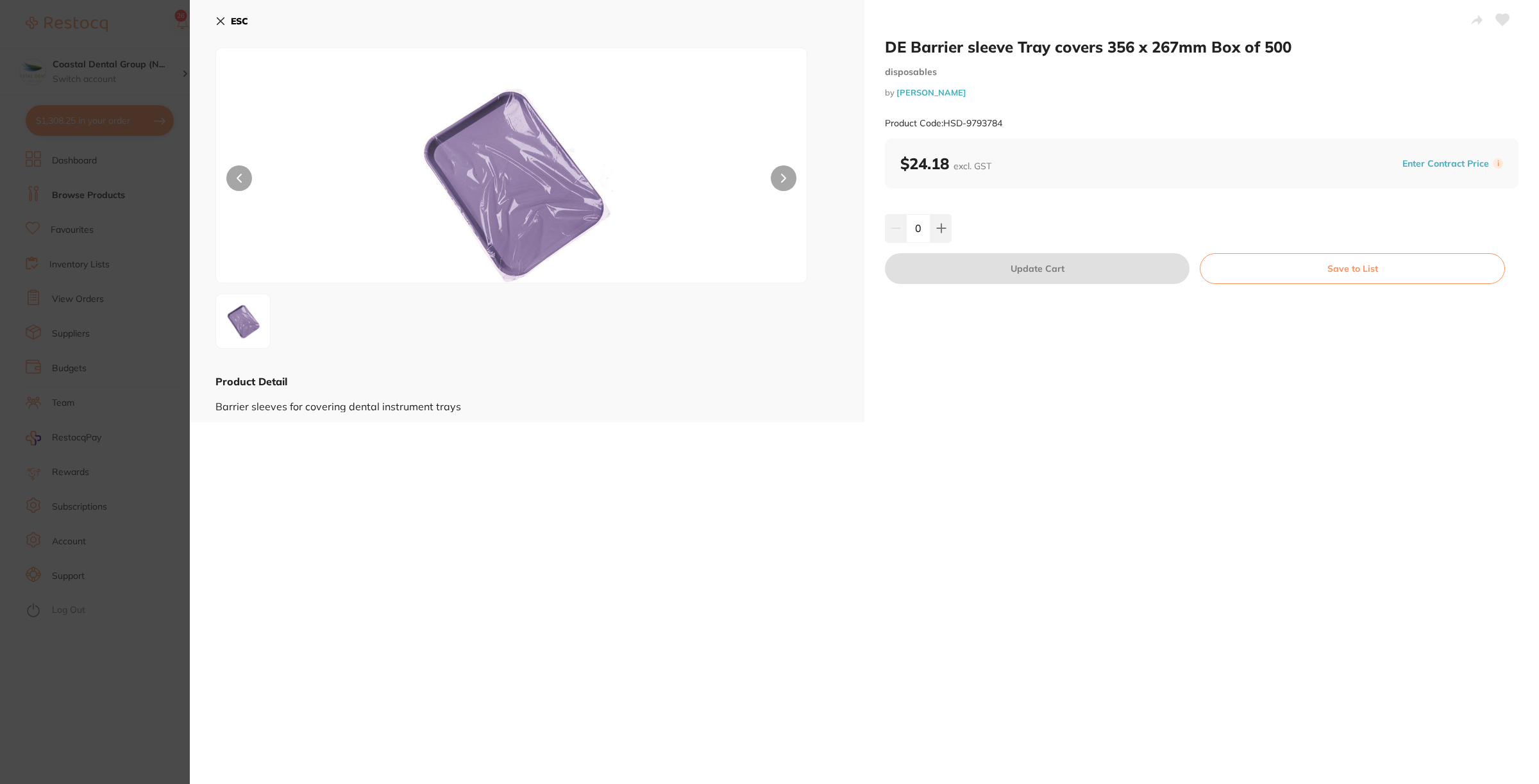
click at [215, 20] on icon at bounding box center [220, 21] width 10 height 10
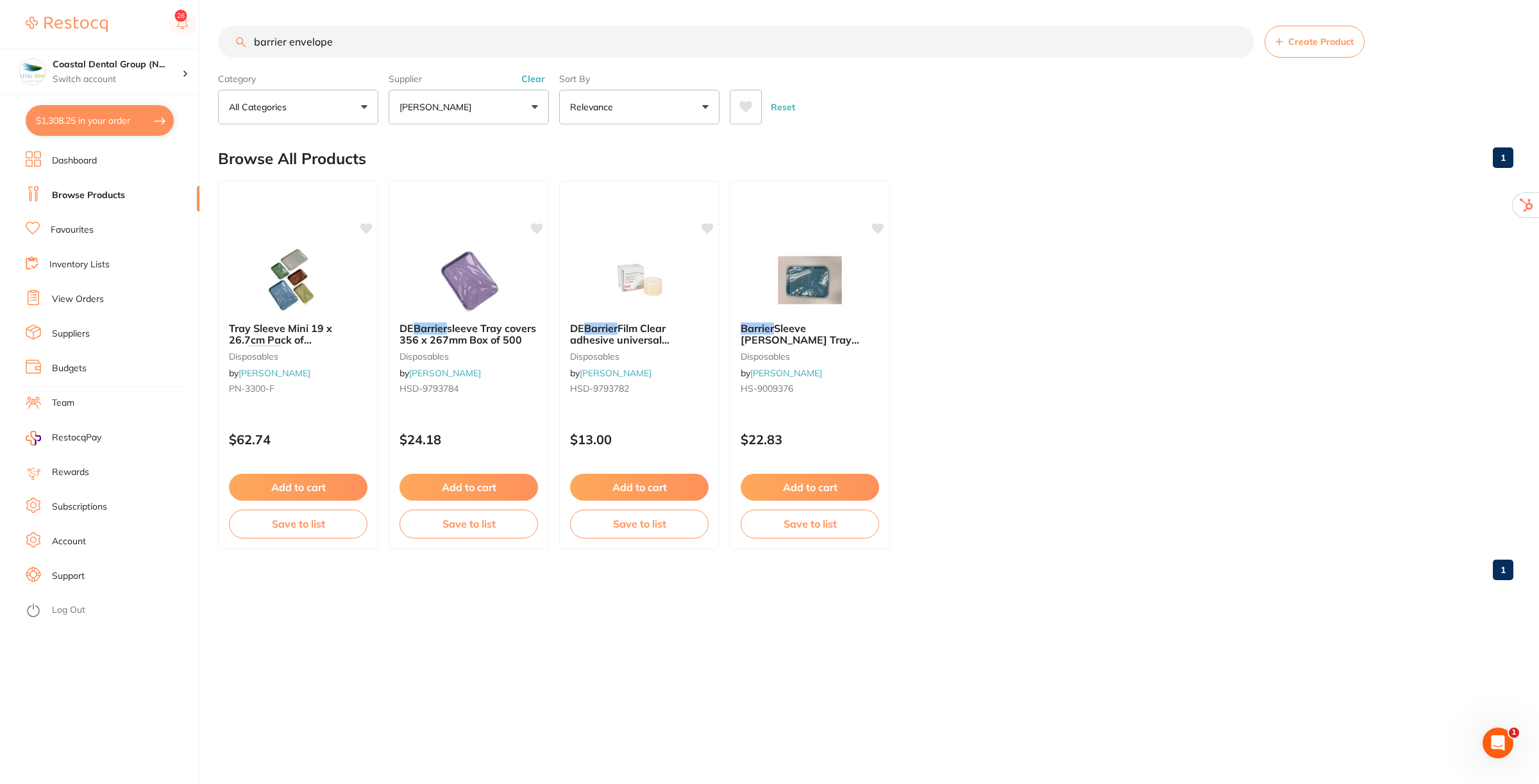
click at [254, 40] on input "barrier envelope" at bounding box center [736, 42] width 1036 height 32
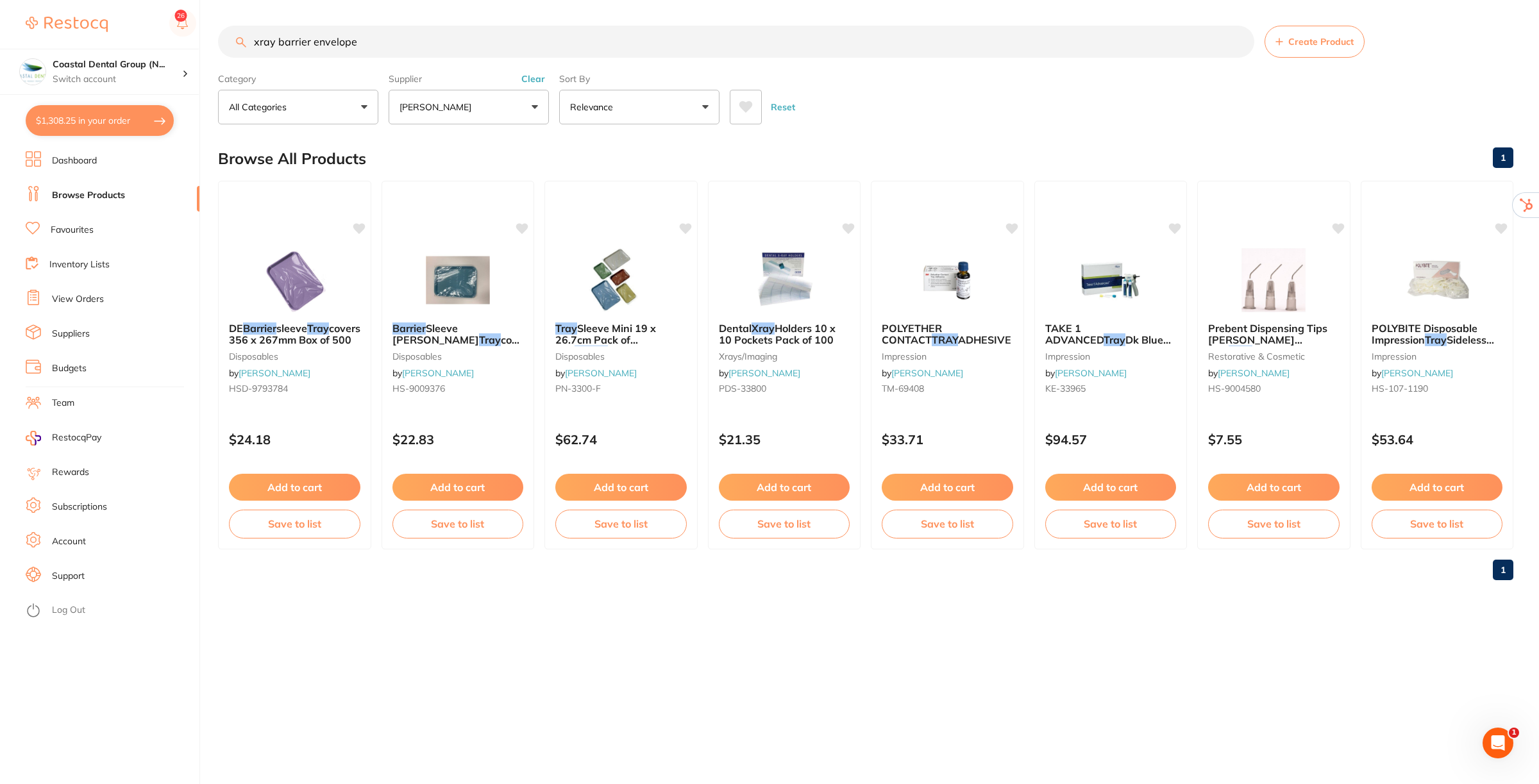
type input "xray barrier envelope"
click at [531, 76] on button "Clear" at bounding box center [533, 79] width 32 height 12
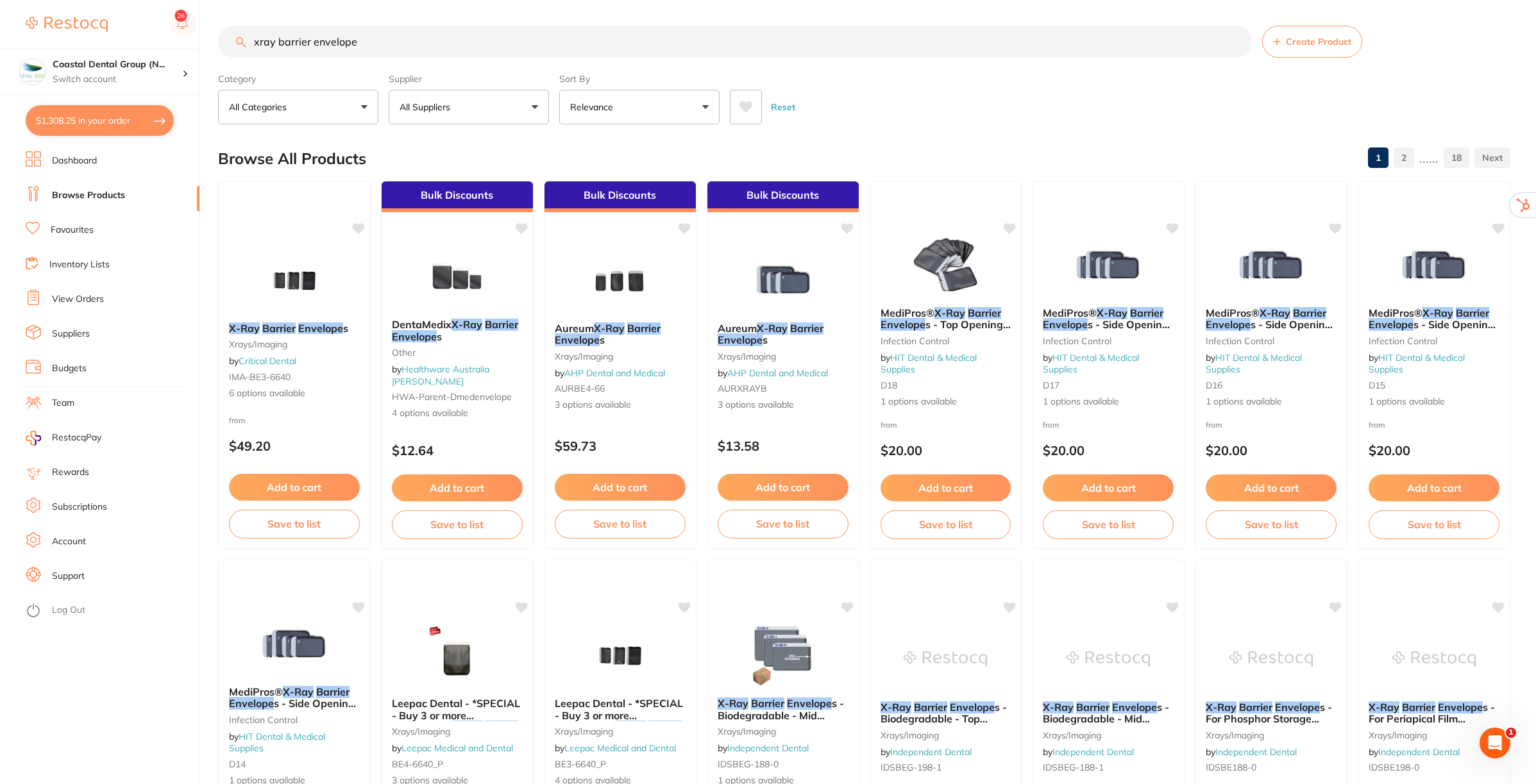
click at [274, 42] on input "xray barrier envelope" at bounding box center [735, 42] width 1034 height 32
click at [629, 326] on em "Barrier" at bounding box center [644, 328] width 34 height 13
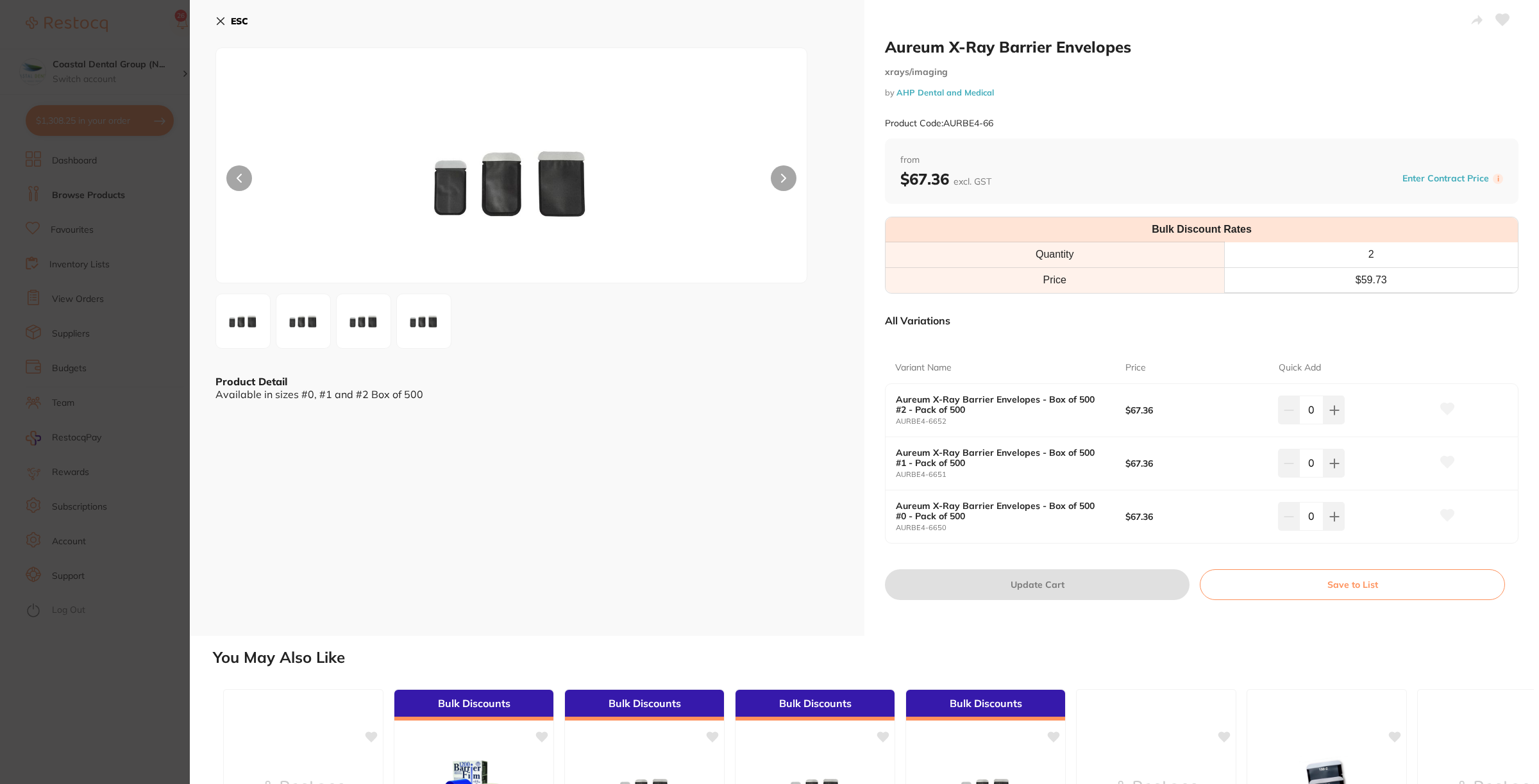
click at [219, 16] on icon at bounding box center [220, 21] width 10 height 10
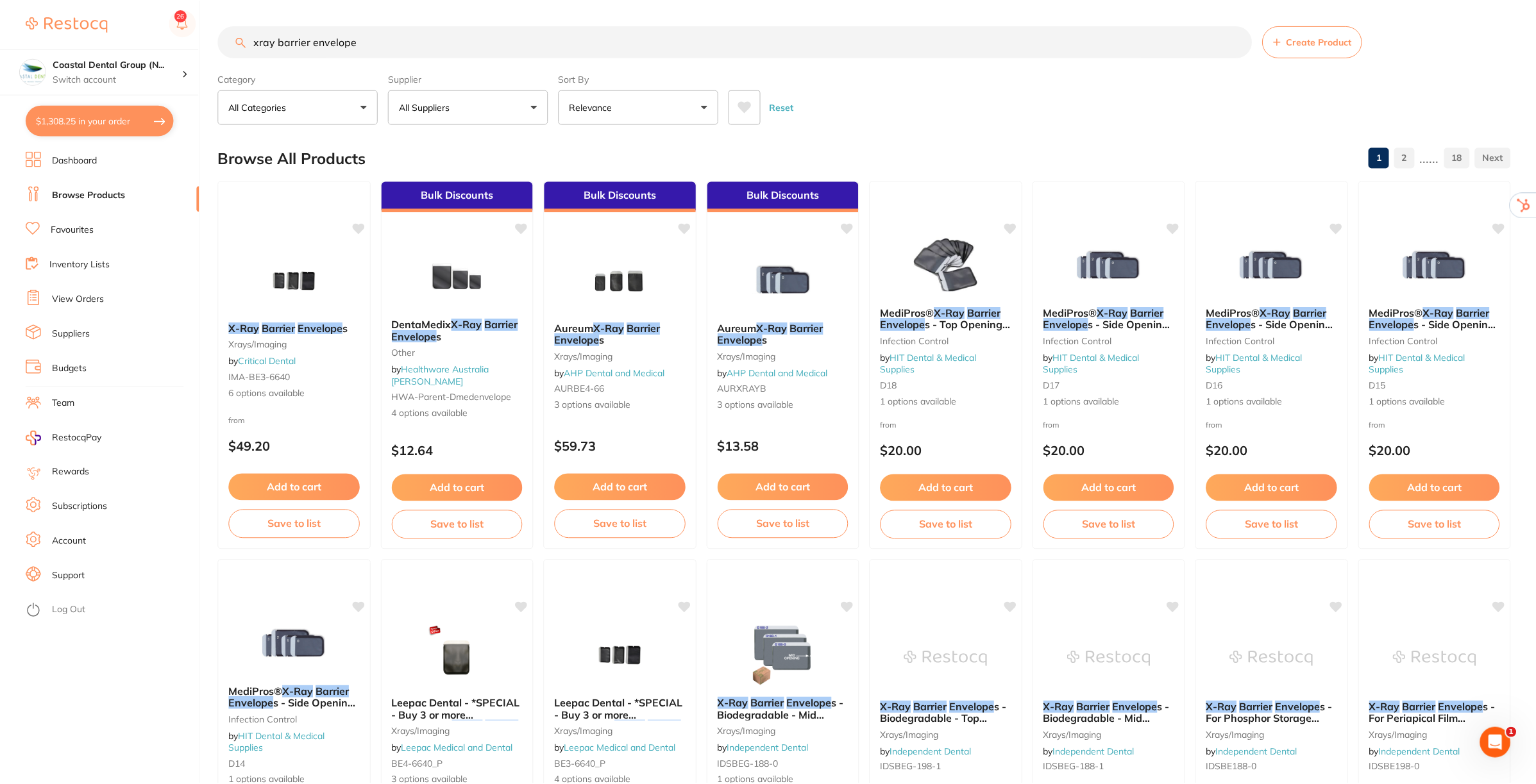
scroll to position [6, 0]
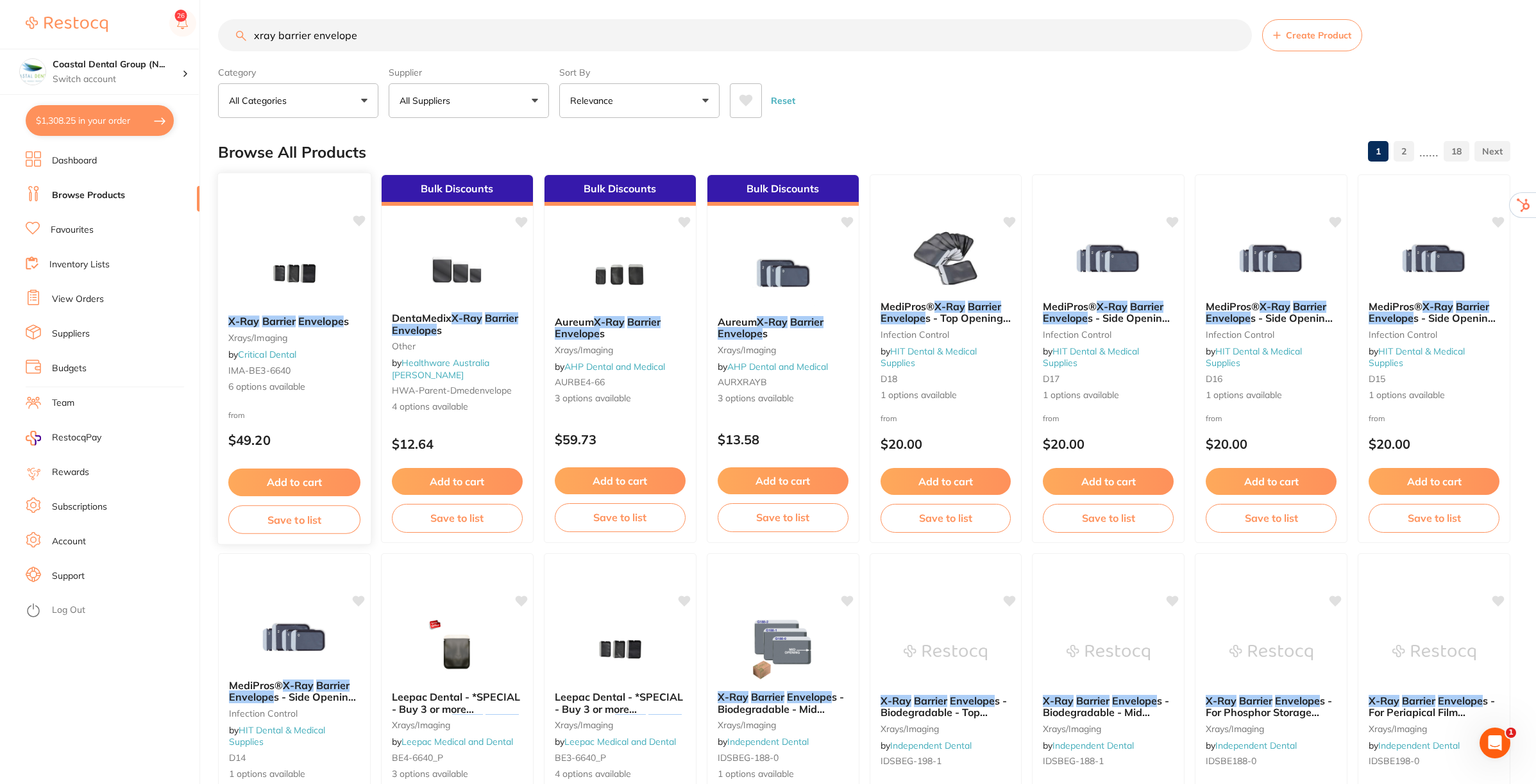
click at [329, 324] on em "Envelope" at bounding box center [321, 321] width 45 height 13
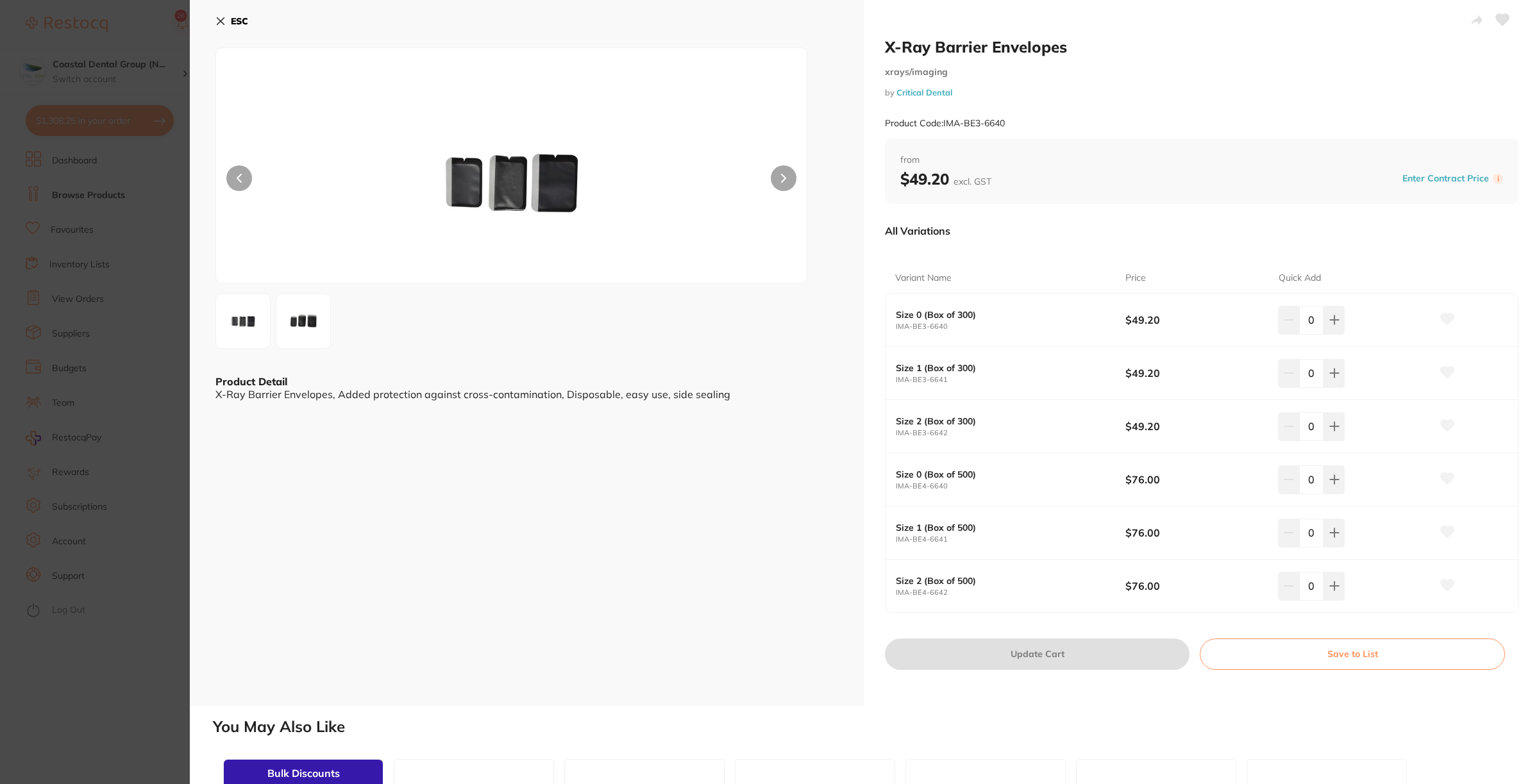
click at [215, 20] on icon at bounding box center [220, 21] width 10 height 10
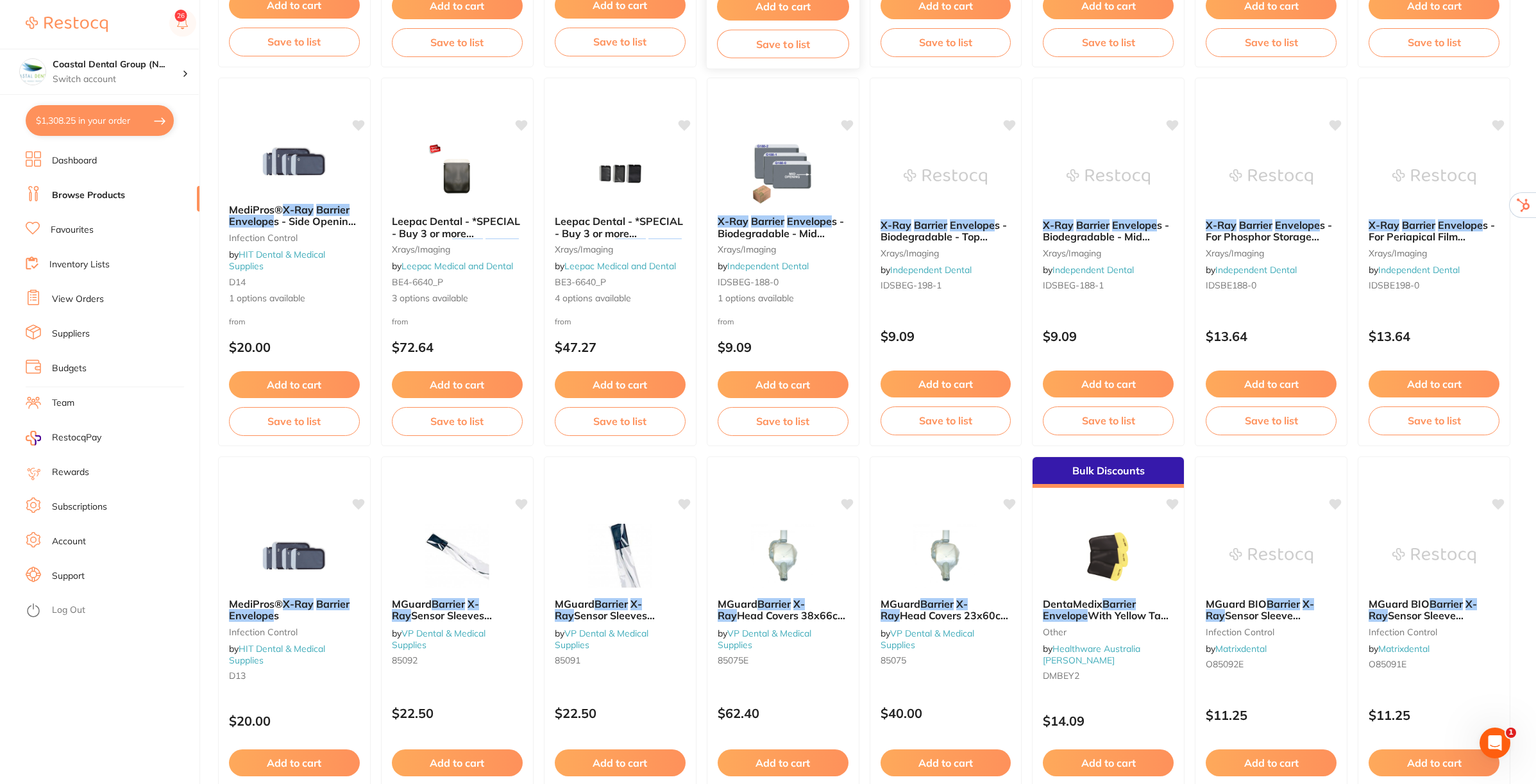
scroll to position [247, 0]
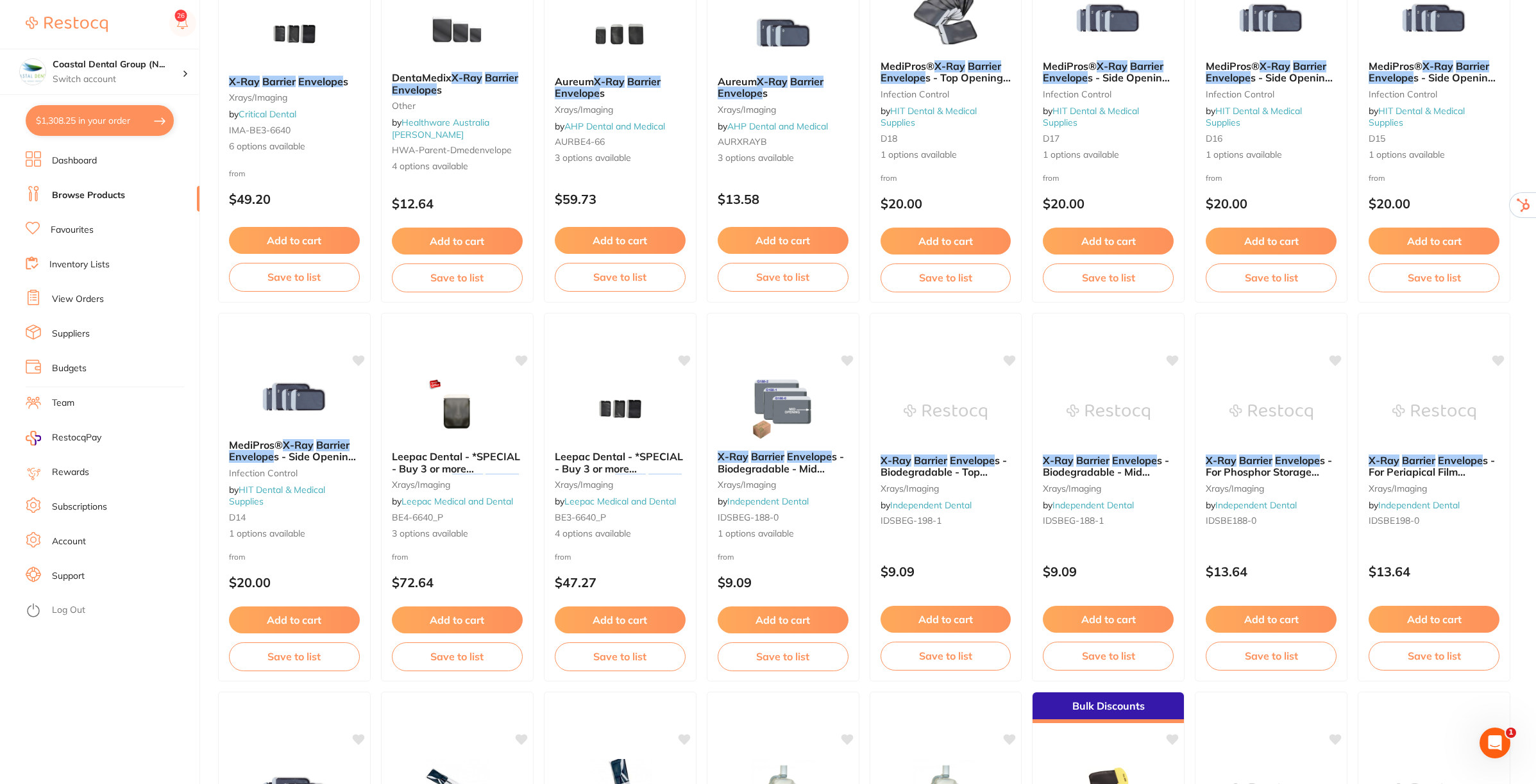
click at [90, 260] on link "Inventory Lists" at bounding box center [79, 264] width 60 height 13
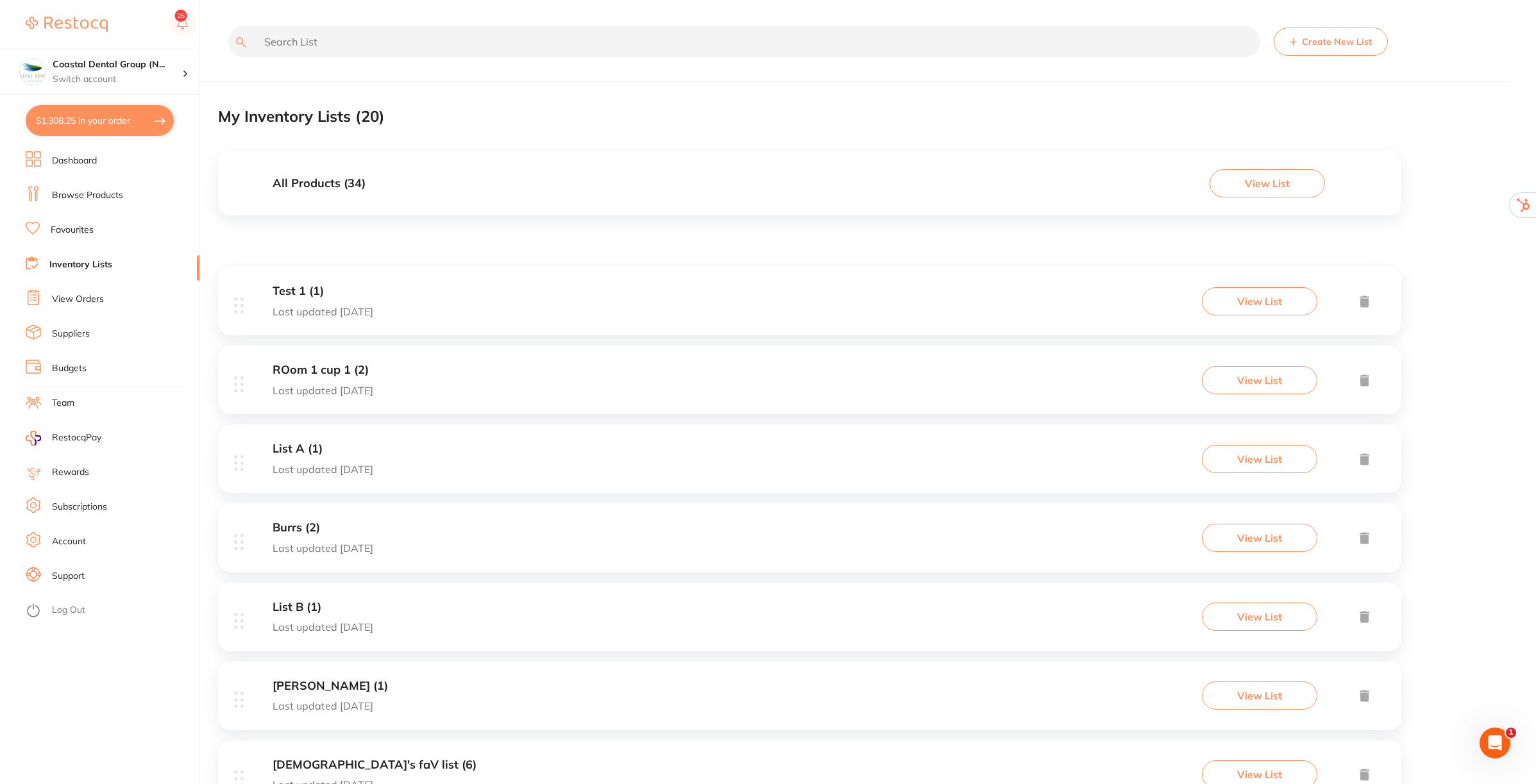
click at [313, 183] on h3 "All Products ( 34 )" at bounding box center [319, 183] width 93 height 13
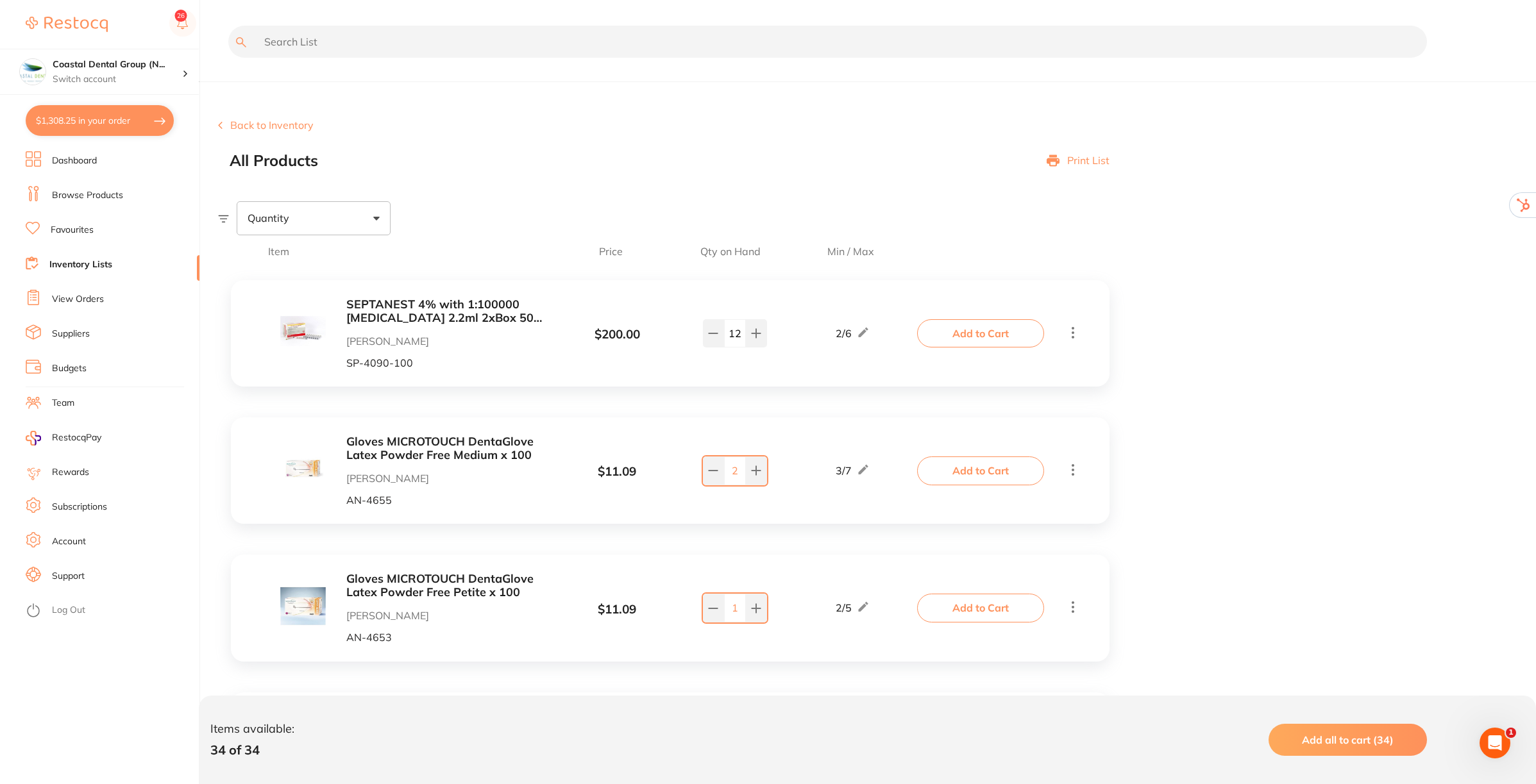
click at [376, 221] on div "Quantity" at bounding box center [314, 217] width 154 height 33
click at [350, 257] on span "Below min limit" at bounding box center [312, 259] width 93 height 27
click at [261, 257] on input "Below min limit" at bounding box center [255, 259] width 12 height 12
checkbox input "true"
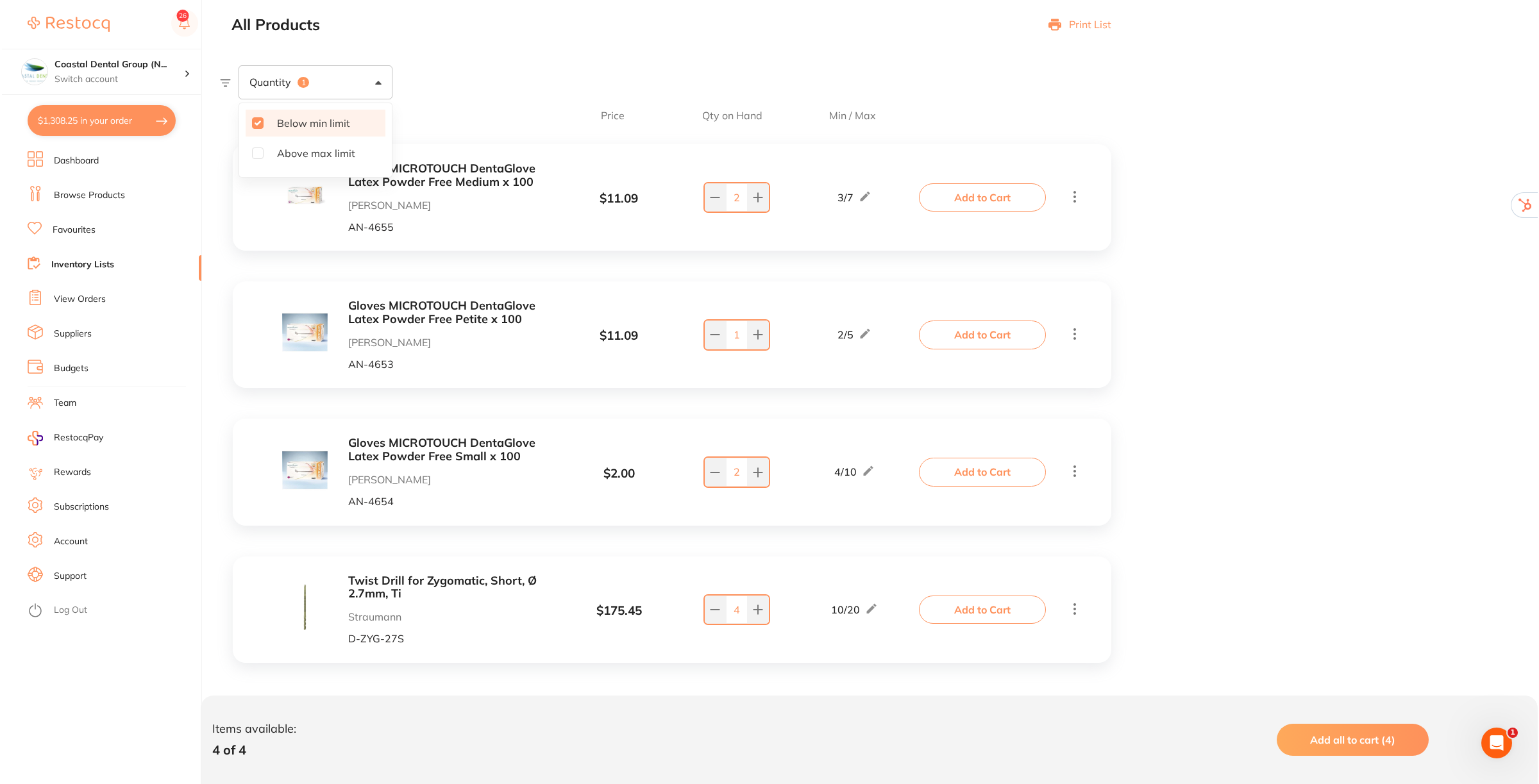
scroll to position [140, 0]
click at [1376, 735] on span "Add all to cart (4)" at bounding box center [1351, 740] width 86 height 13
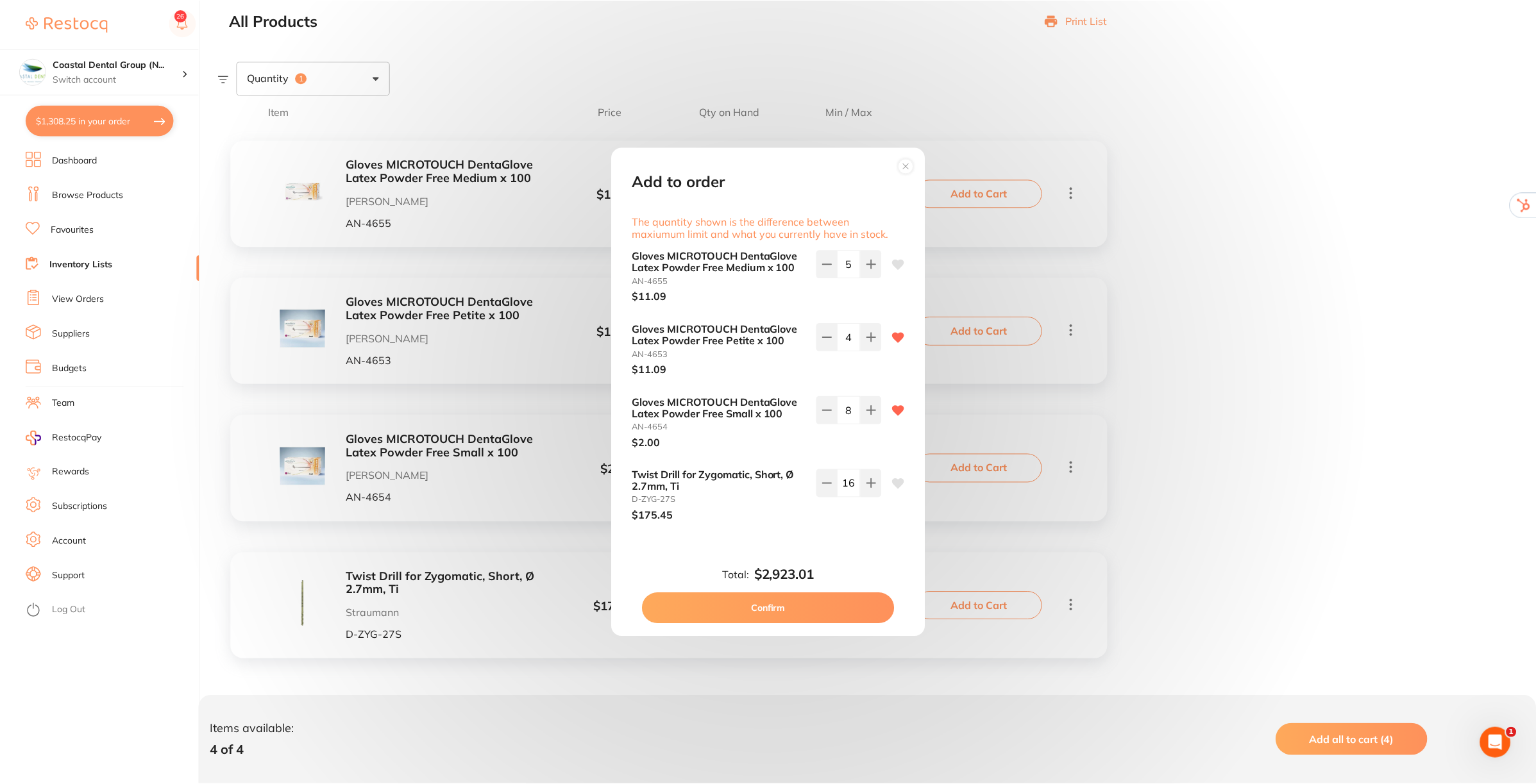
scroll to position [0, 0]
click at [818, 483] on button at bounding box center [828, 483] width 21 height 29
click at [824, 483] on icon at bounding box center [828, 483] width 10 height 10
click at [829, 485] on icon at bounding box center [828, 483] width 10 height 10
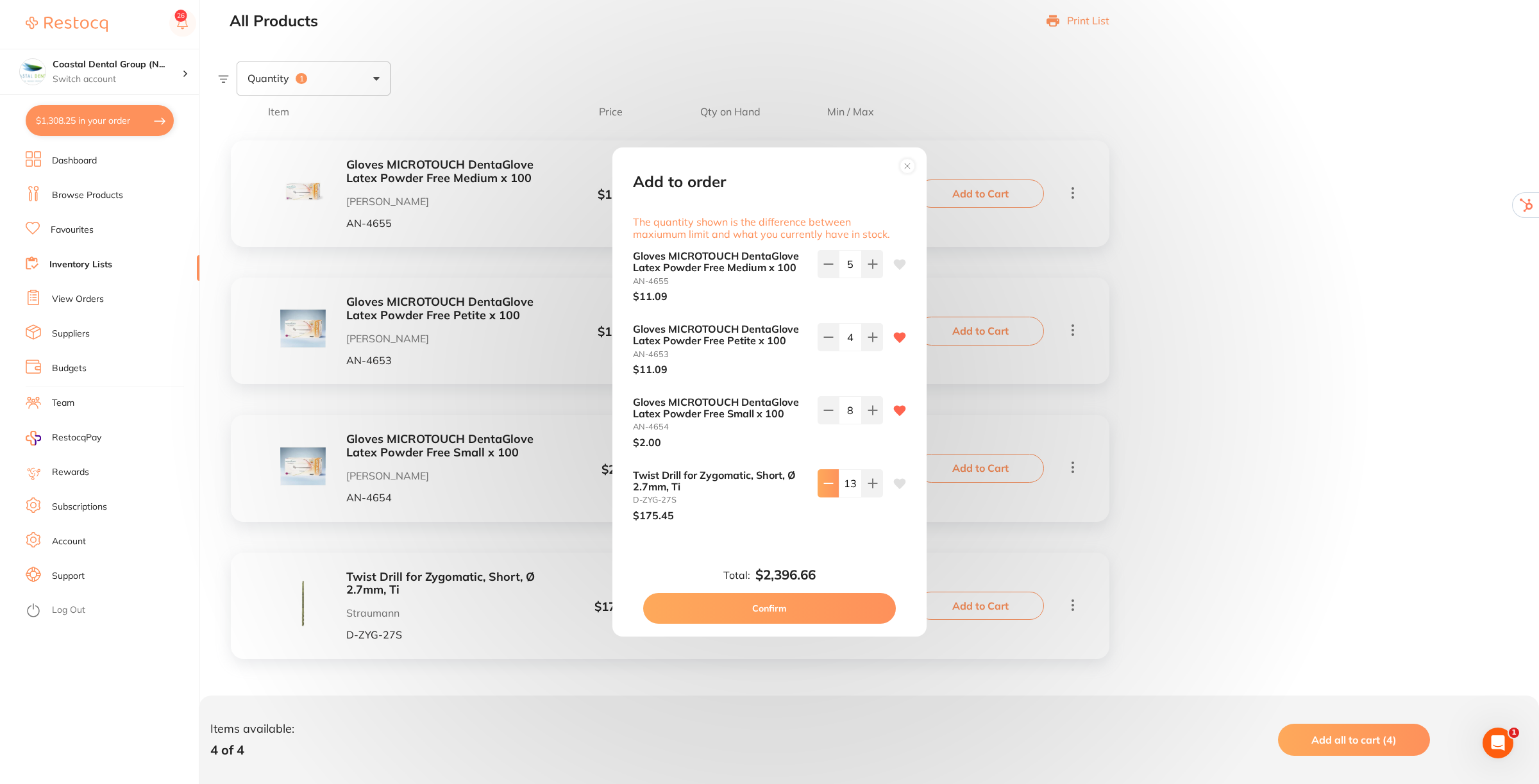
type input "12"
drag, startPoint x: 825, startPoint y: 263, endPoint x: 803, endPoint y: 372, distance: 111.2
click at [823, 276] on button at bounding box center [828, 264] width 21 height 29
type input "4"
click at [764, 600] on button "Confirm" at bounding box center [770, 608] width 253 height 31
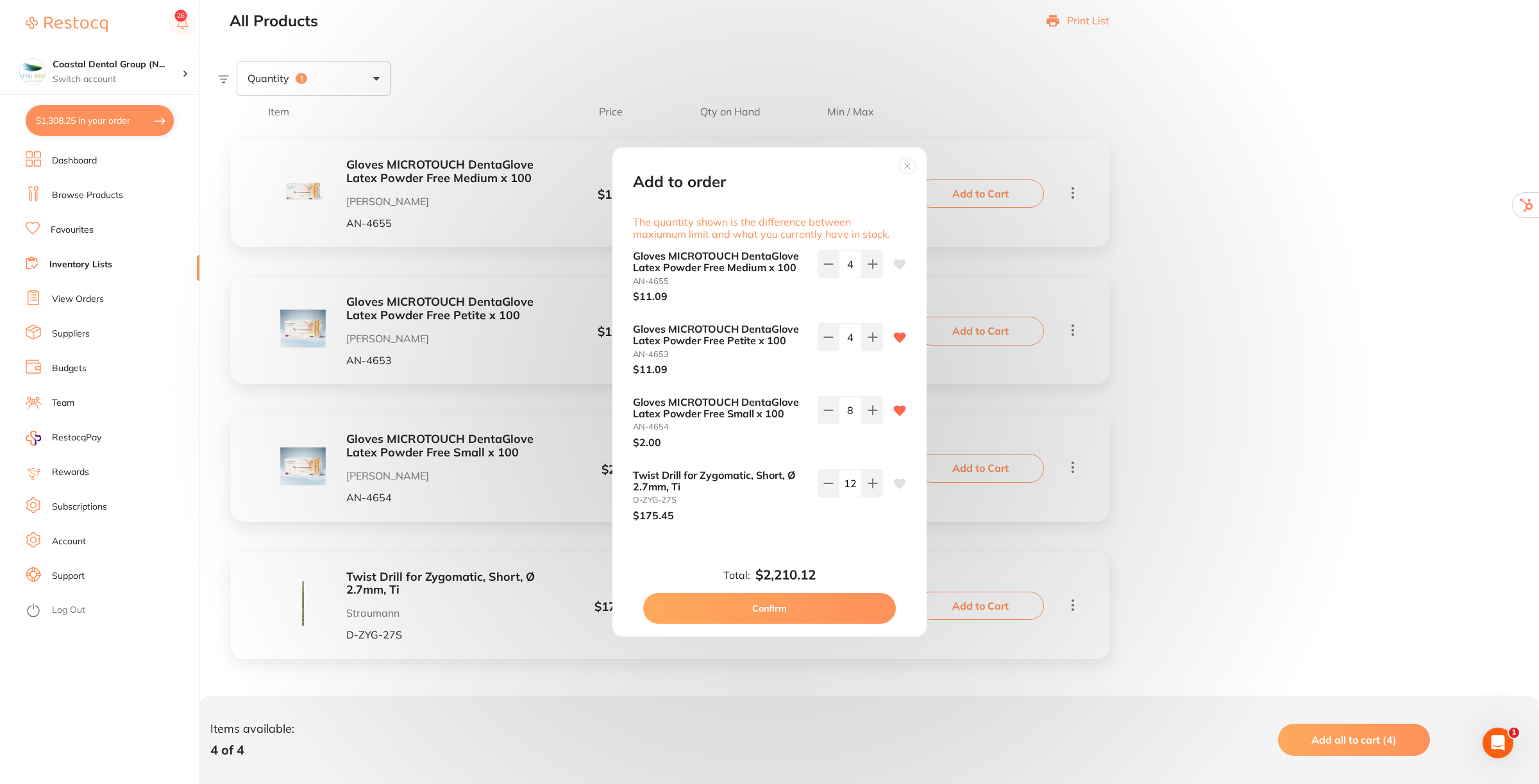
type input "12"
type input "4"
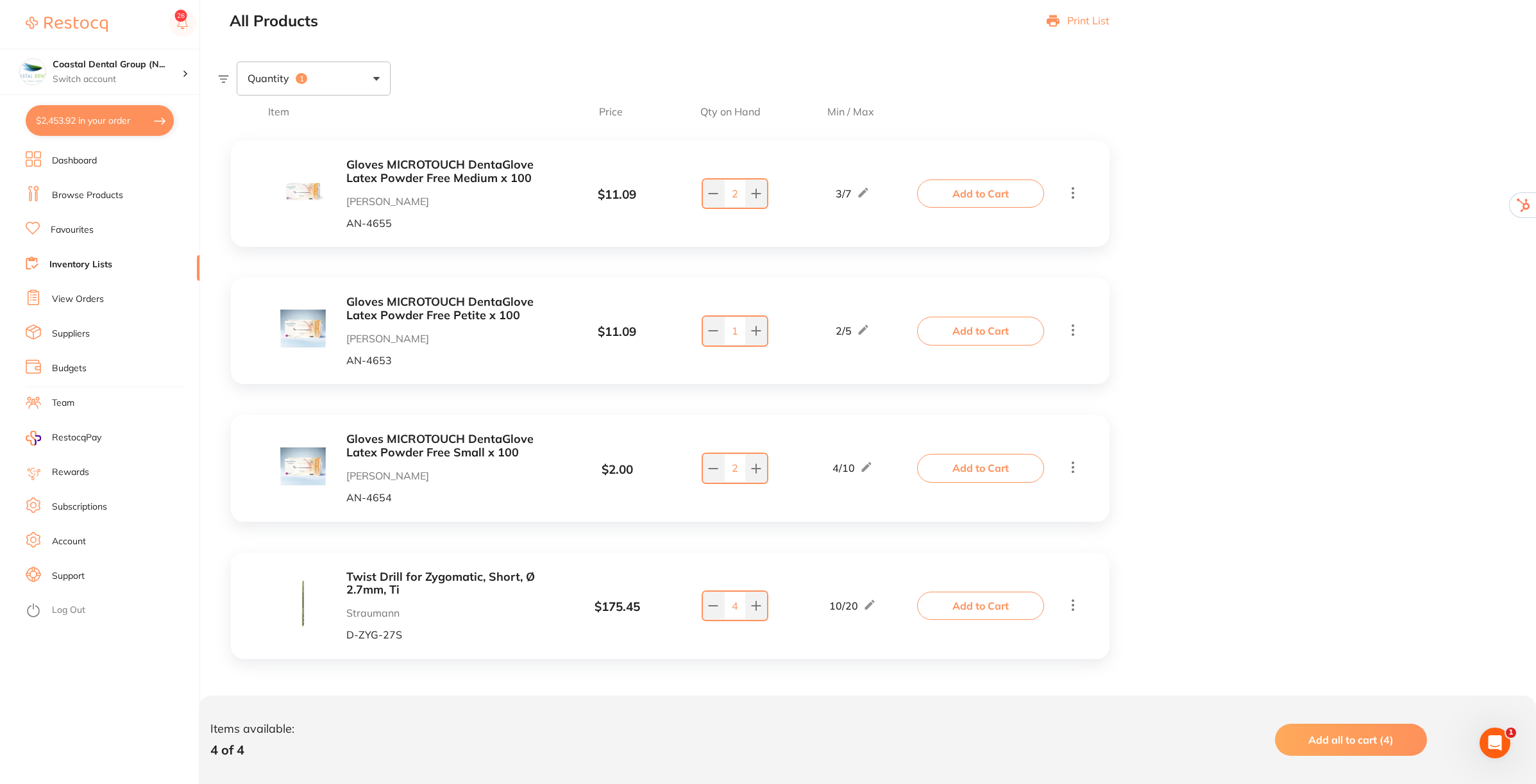
click at [92, 230] on link "Favourites" at bounding box center [72, 230] width 43 height 13
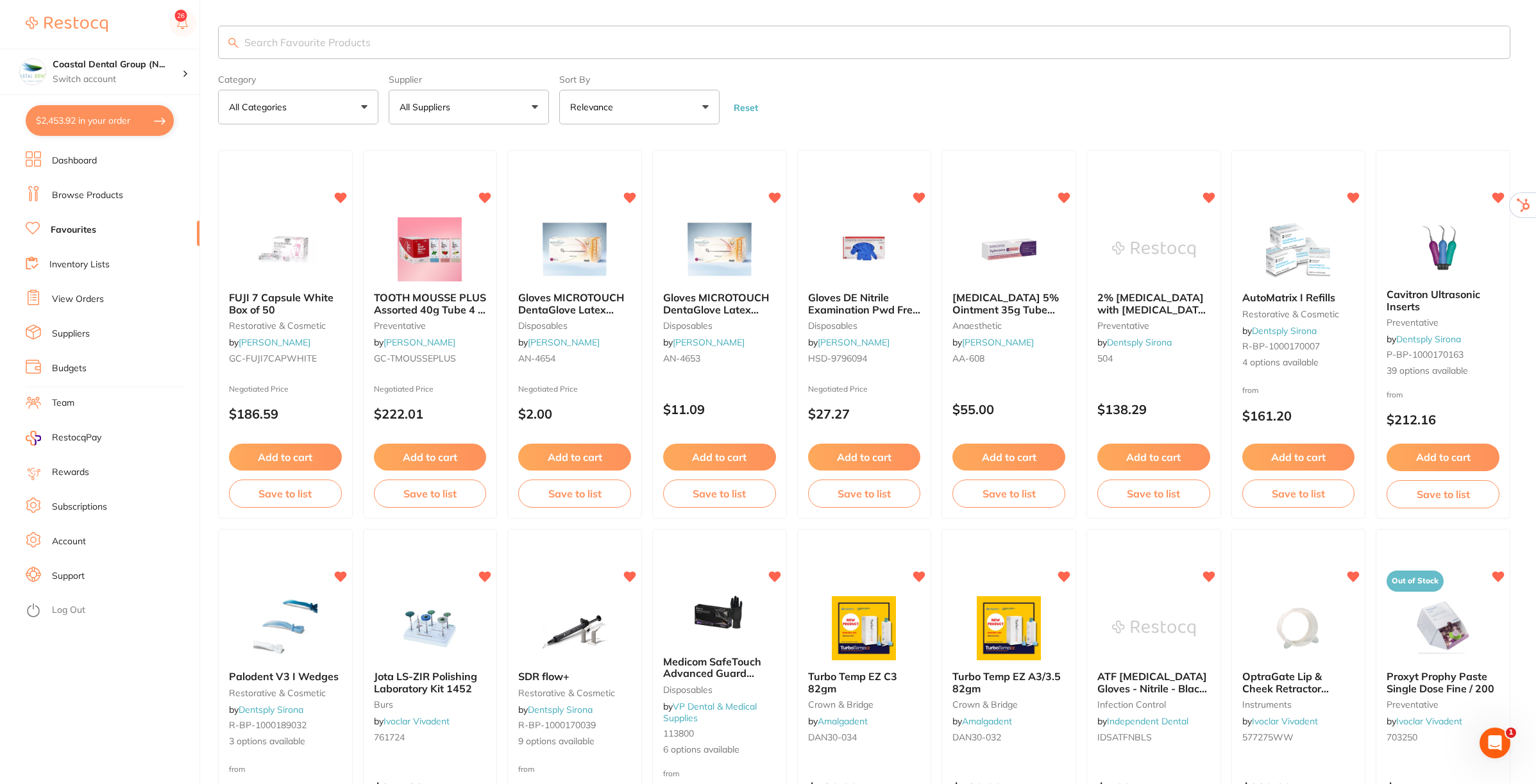
click at [98, 116] on button "$2,453.92 in your order" at bounding box center [99, 120] width 148 height 31
checkbox input "true"
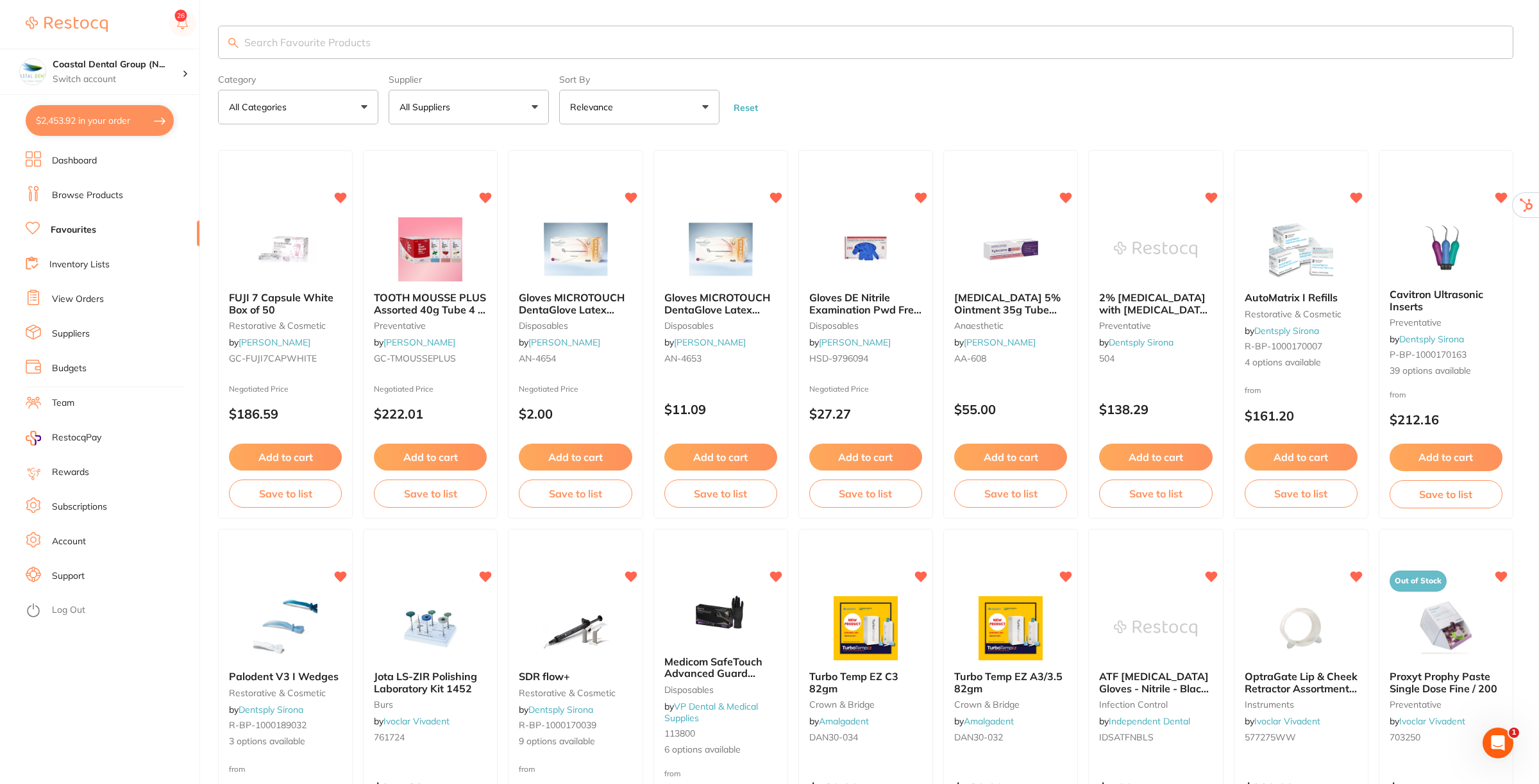
checkbox input "true"
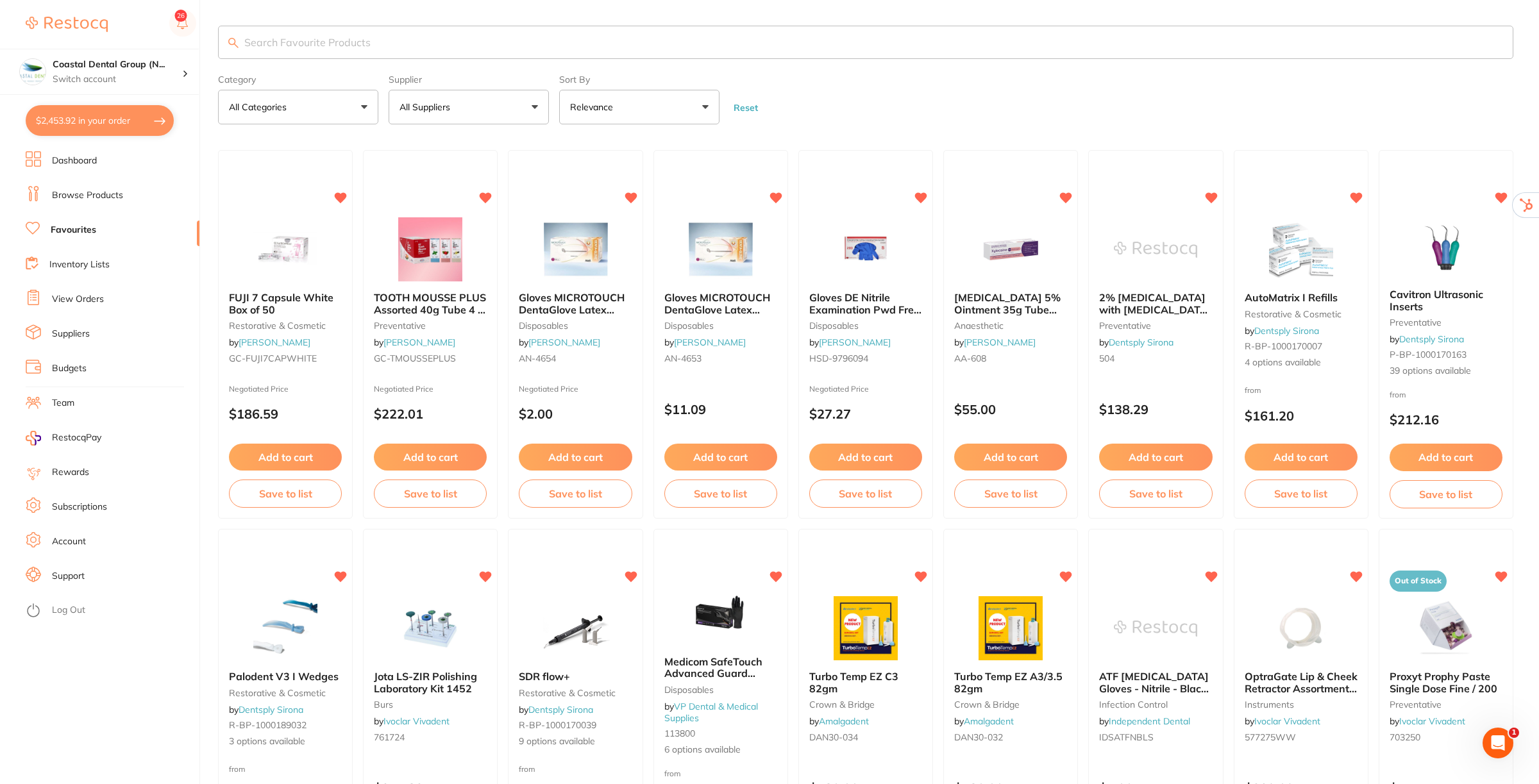
checkbox input "true"
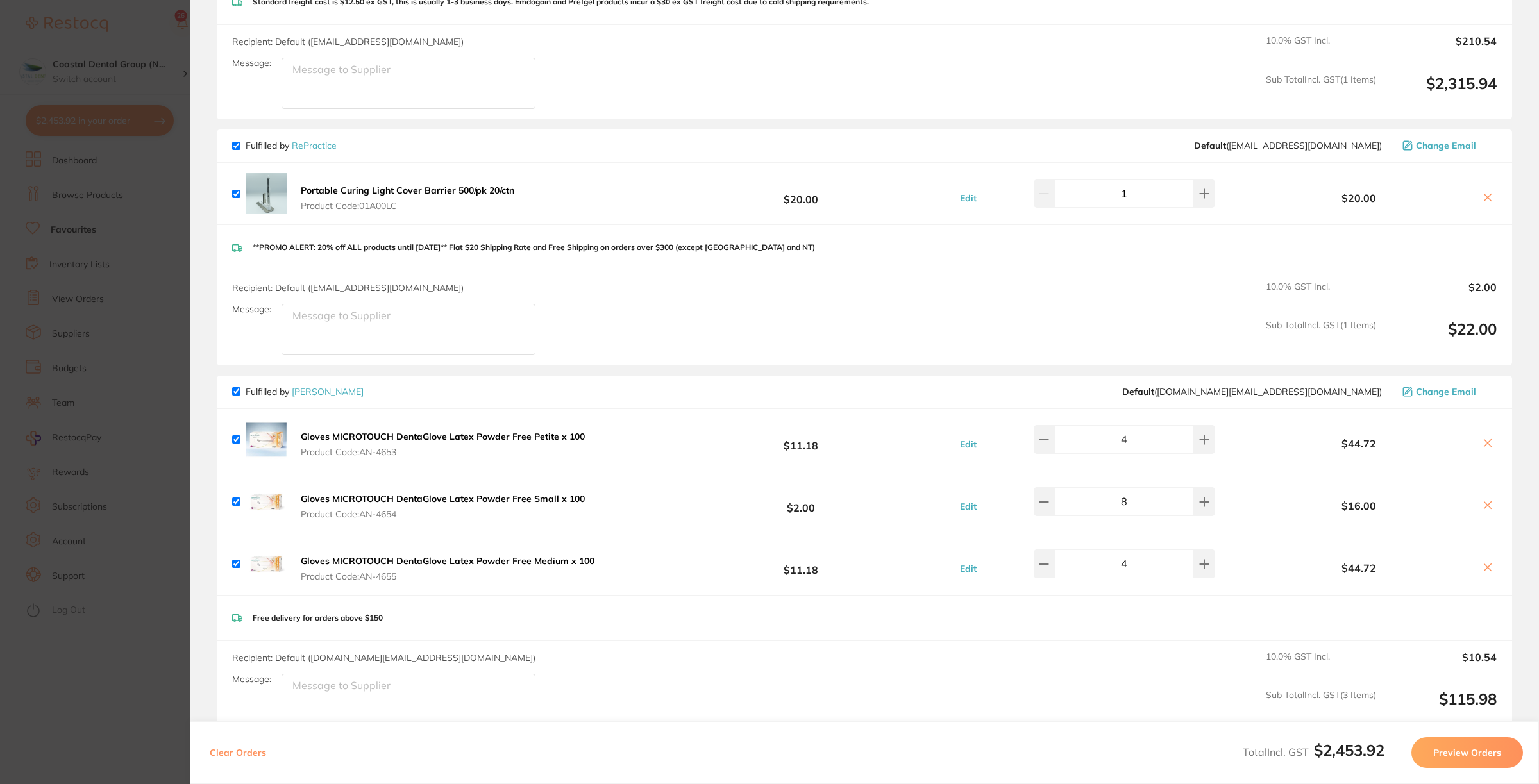
scroll to position [481, 0]
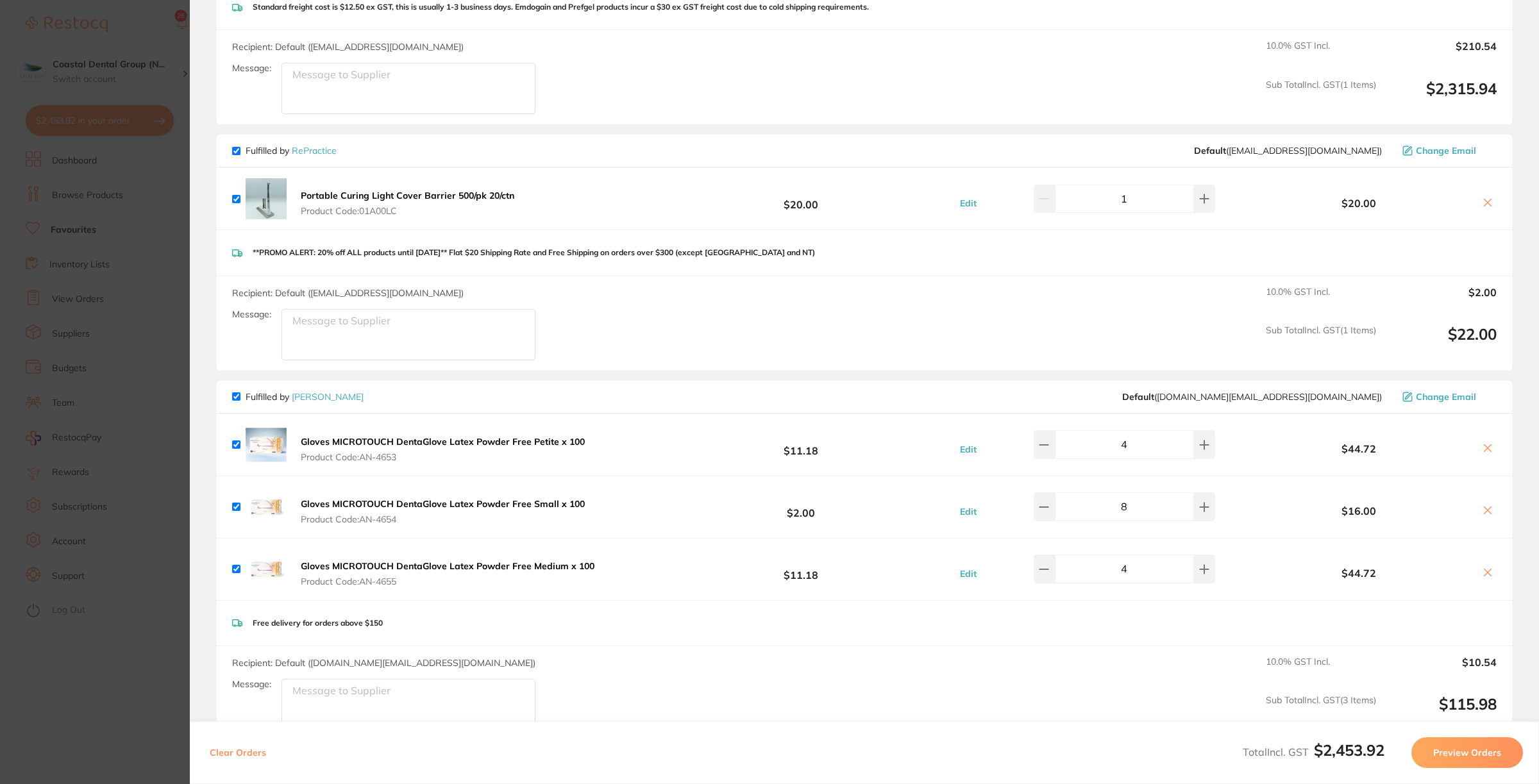
click at [359, 328] on textarea "Message:" at bounding box center [408, 335] width 254 height 52
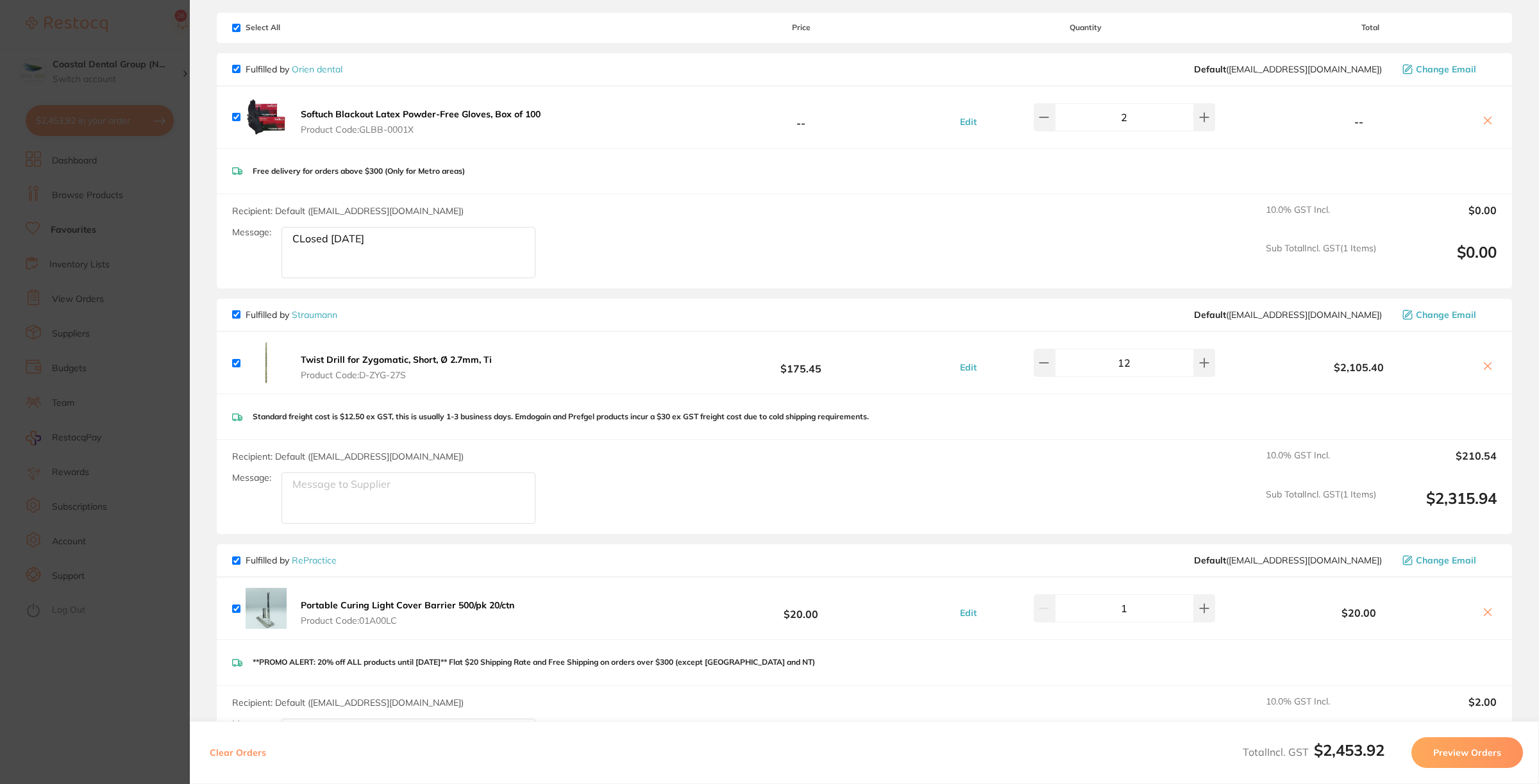
scroll to position [0, 0]
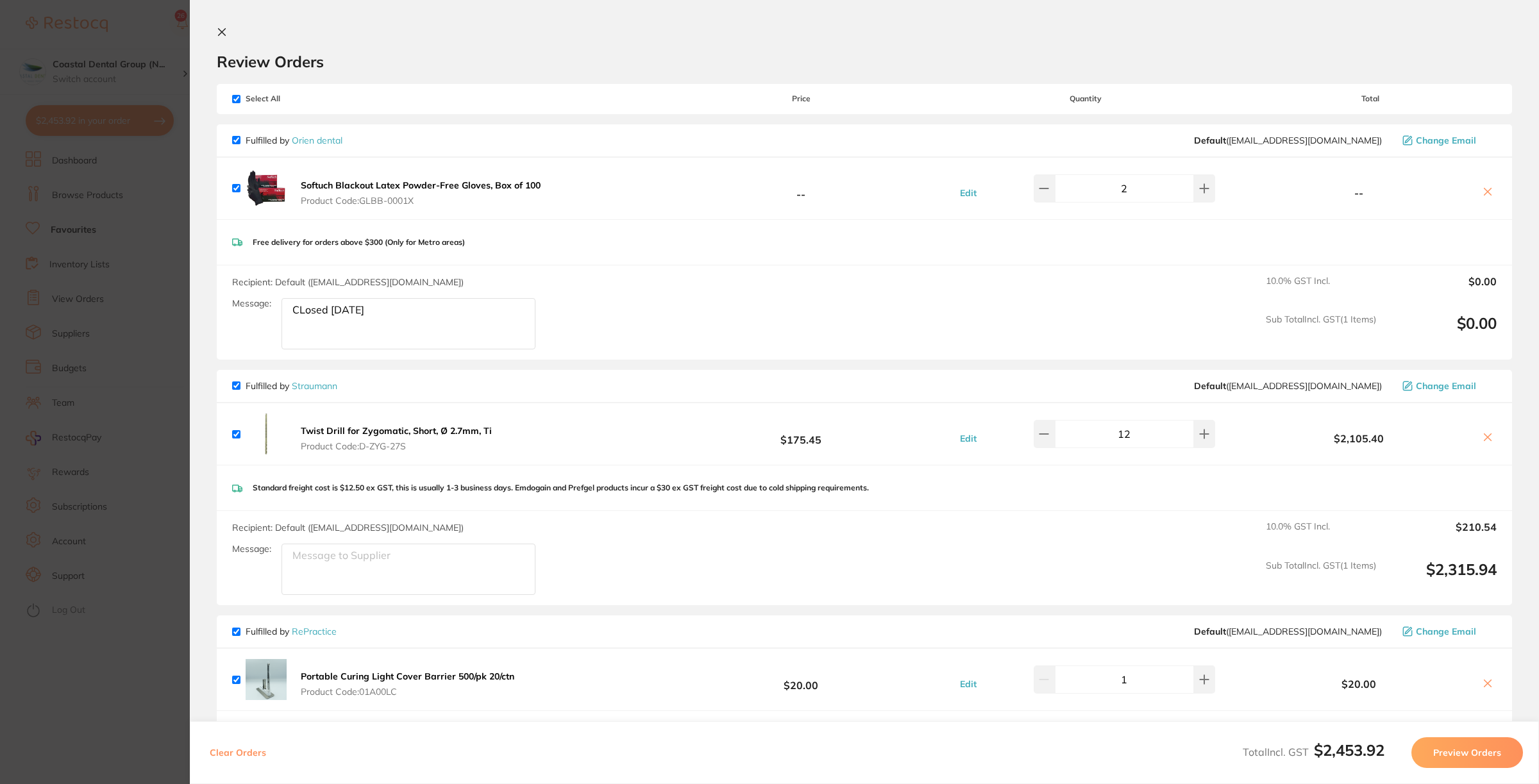
type textarea "please add 5"
click at [236, 101] on input "checkbox" at bounding box center [236, 99] width 8 height 8
checkbox input "false"
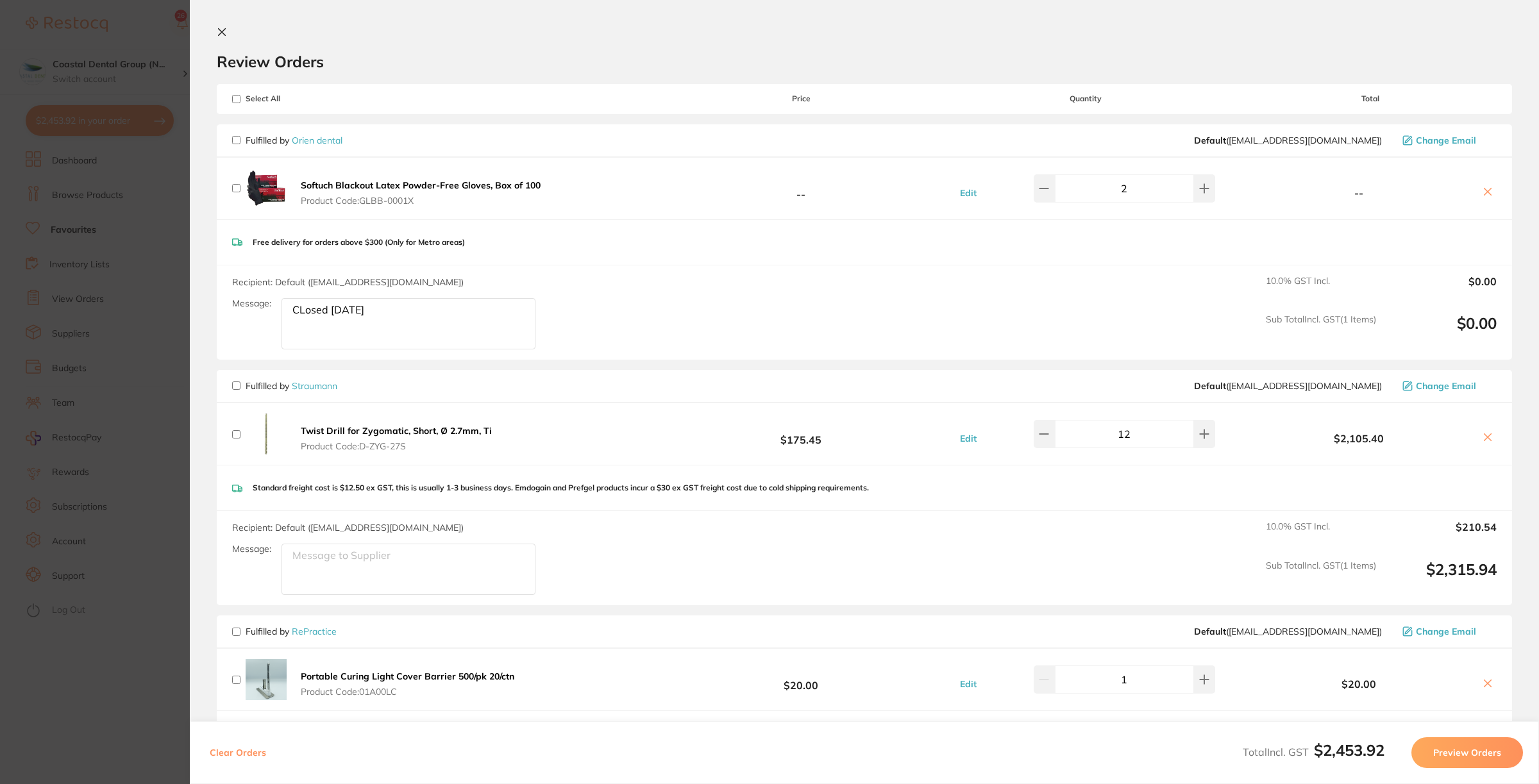
checkbox input "false"
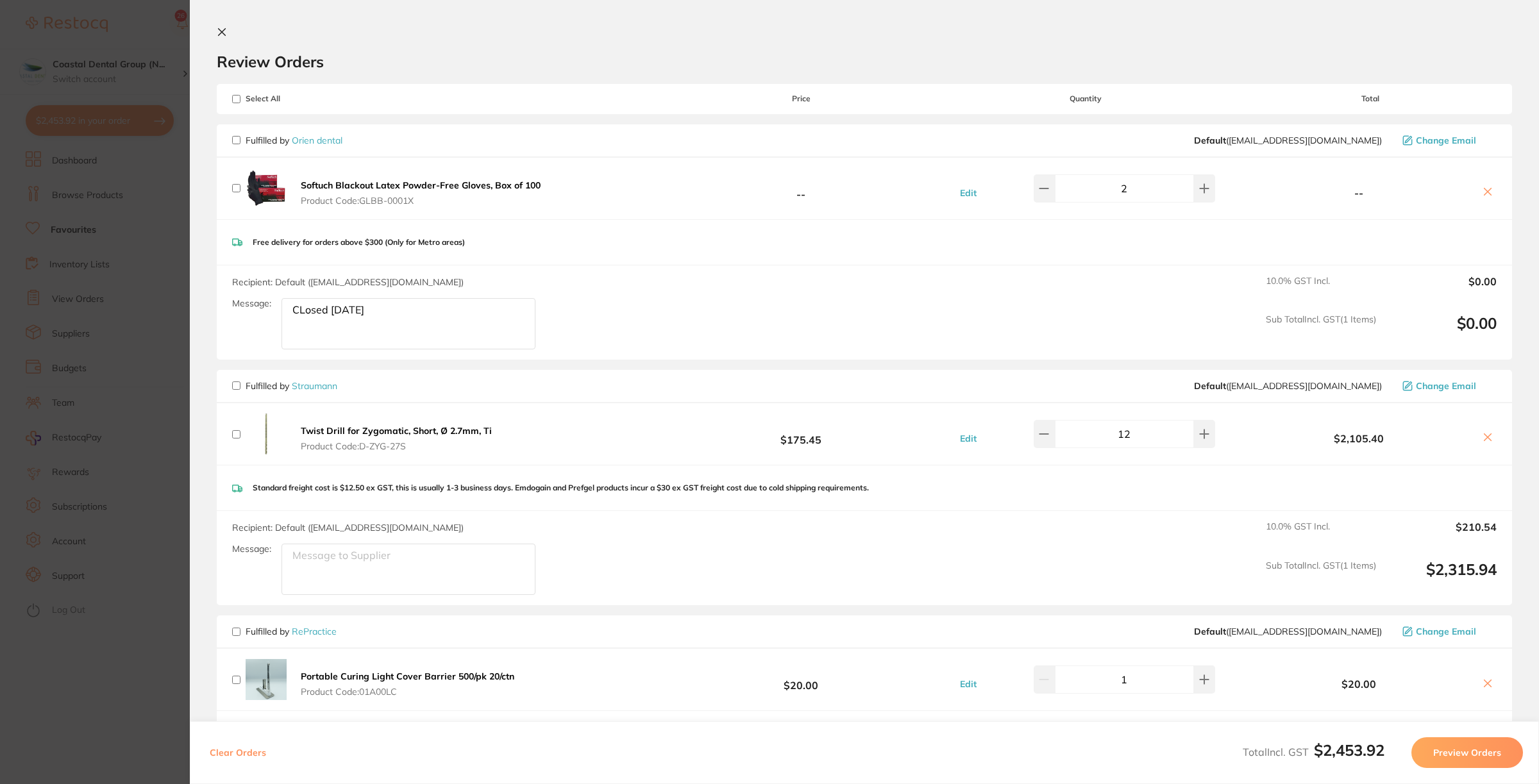
checkbox input "false"
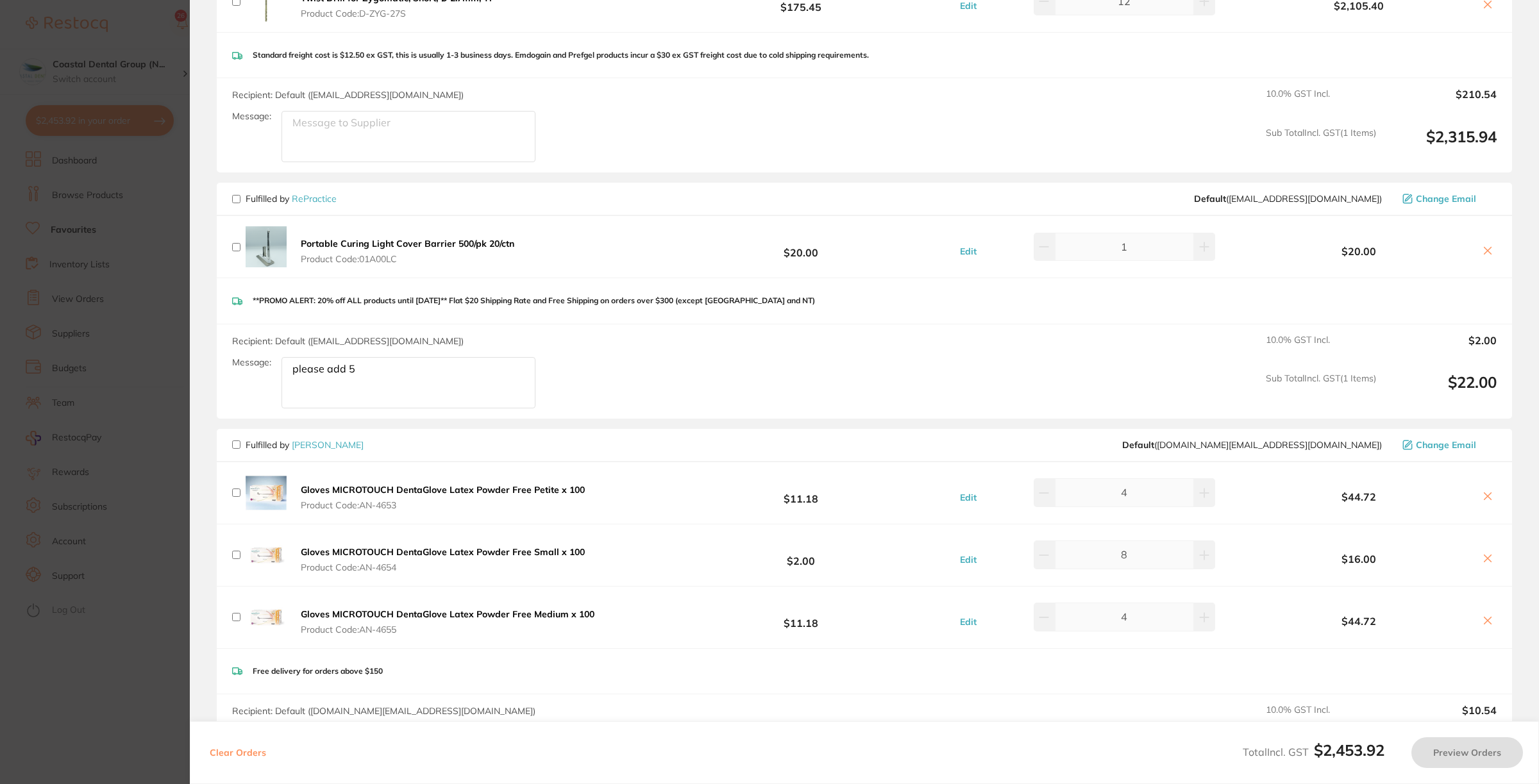
scroll to position [379, 0]
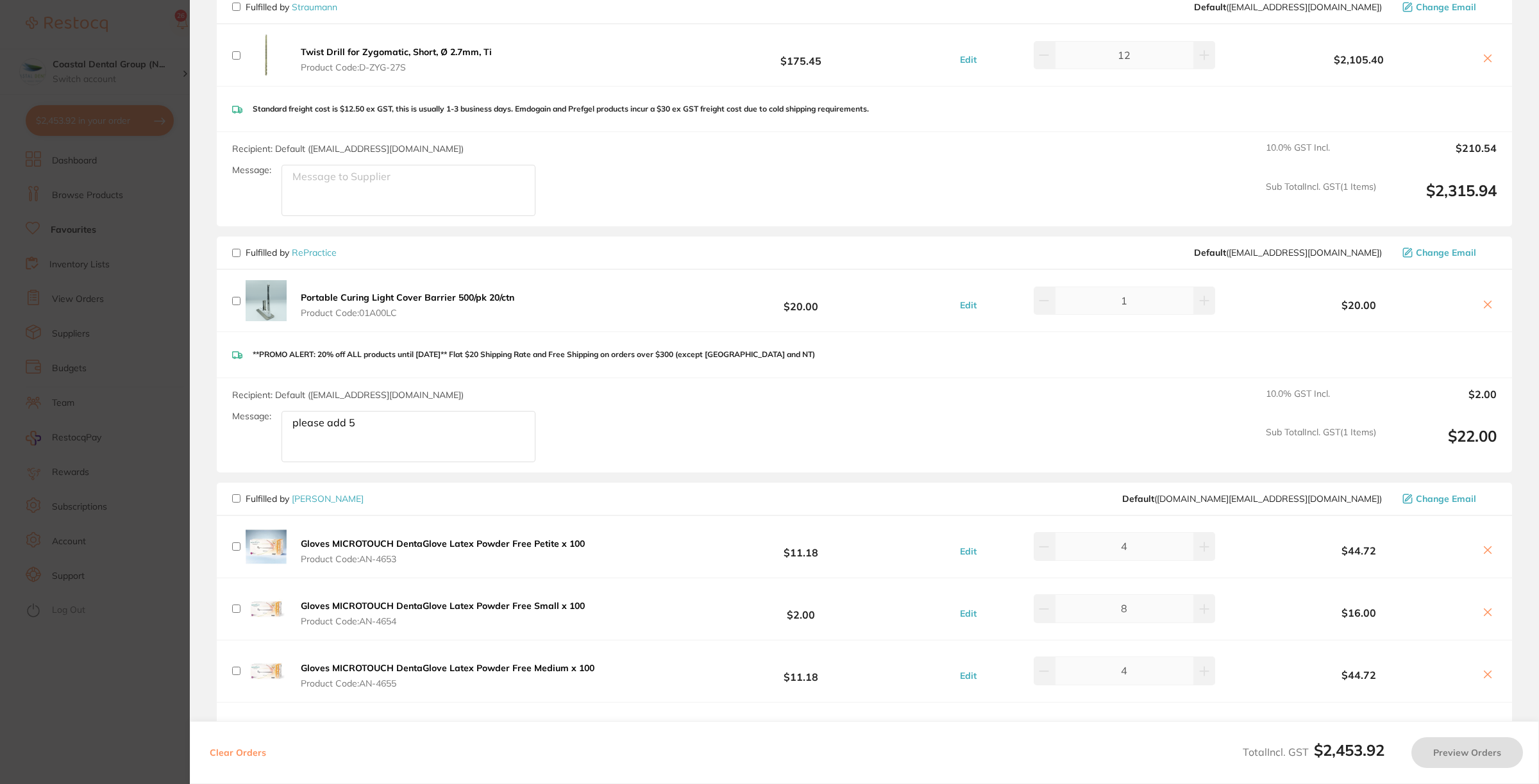
click at [238, 251] on input "checkbox" at bounding box center [236, 253] width 8 height 8
checkbox input "true"
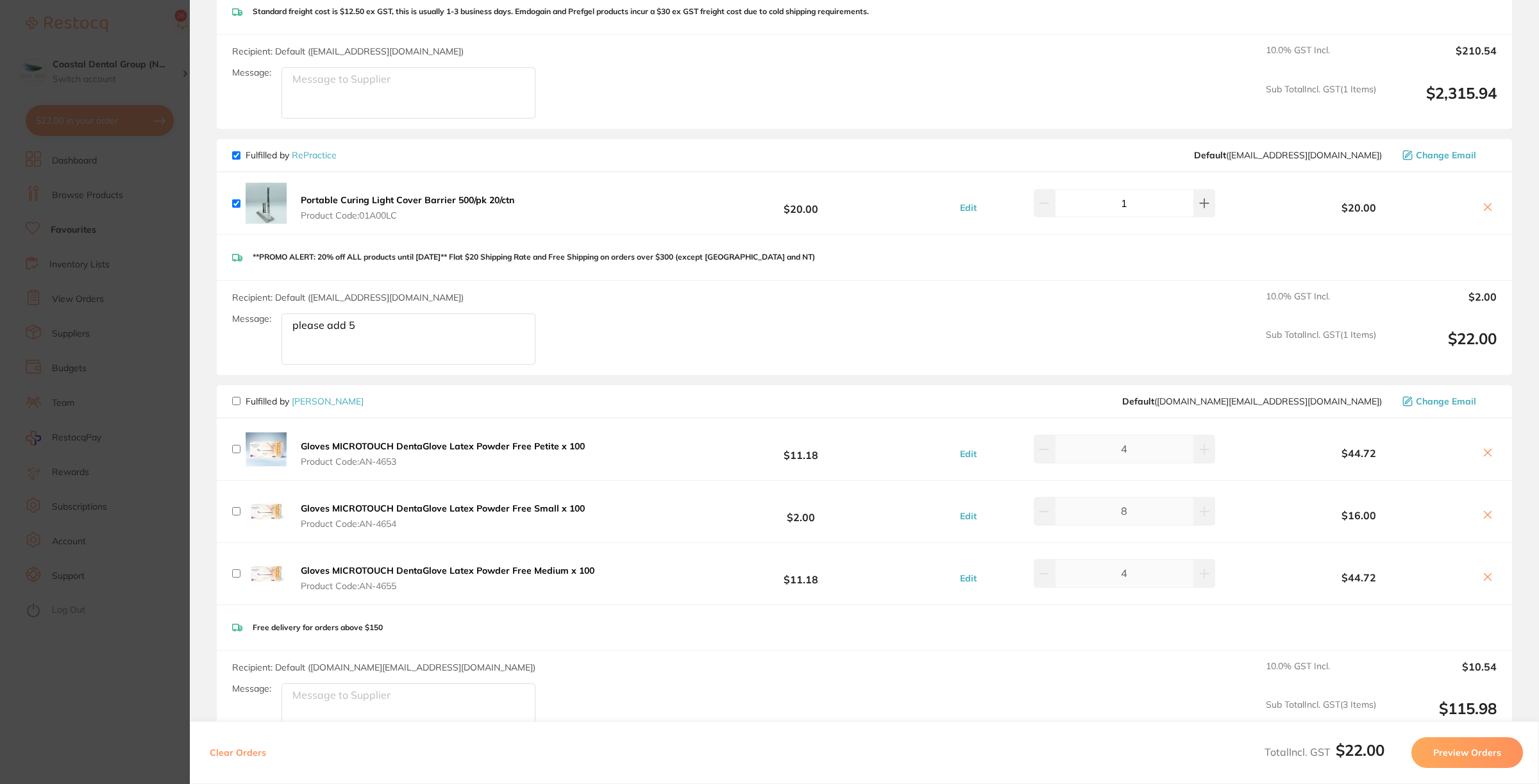
scroll to position [540, 0]
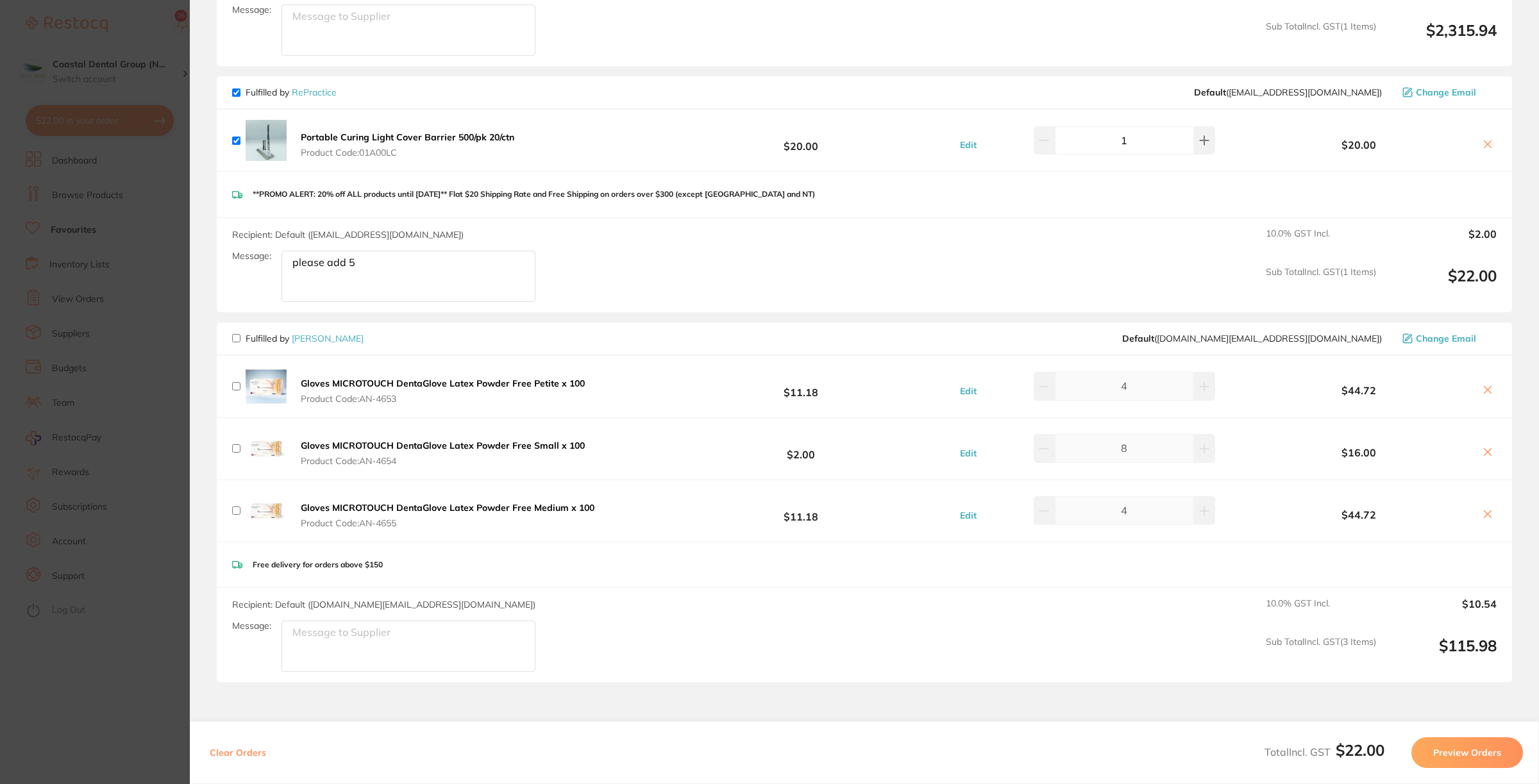
click at [1467, 745] on button "Preview Orders" at bounding box center [1467, 753] width 112 height 31
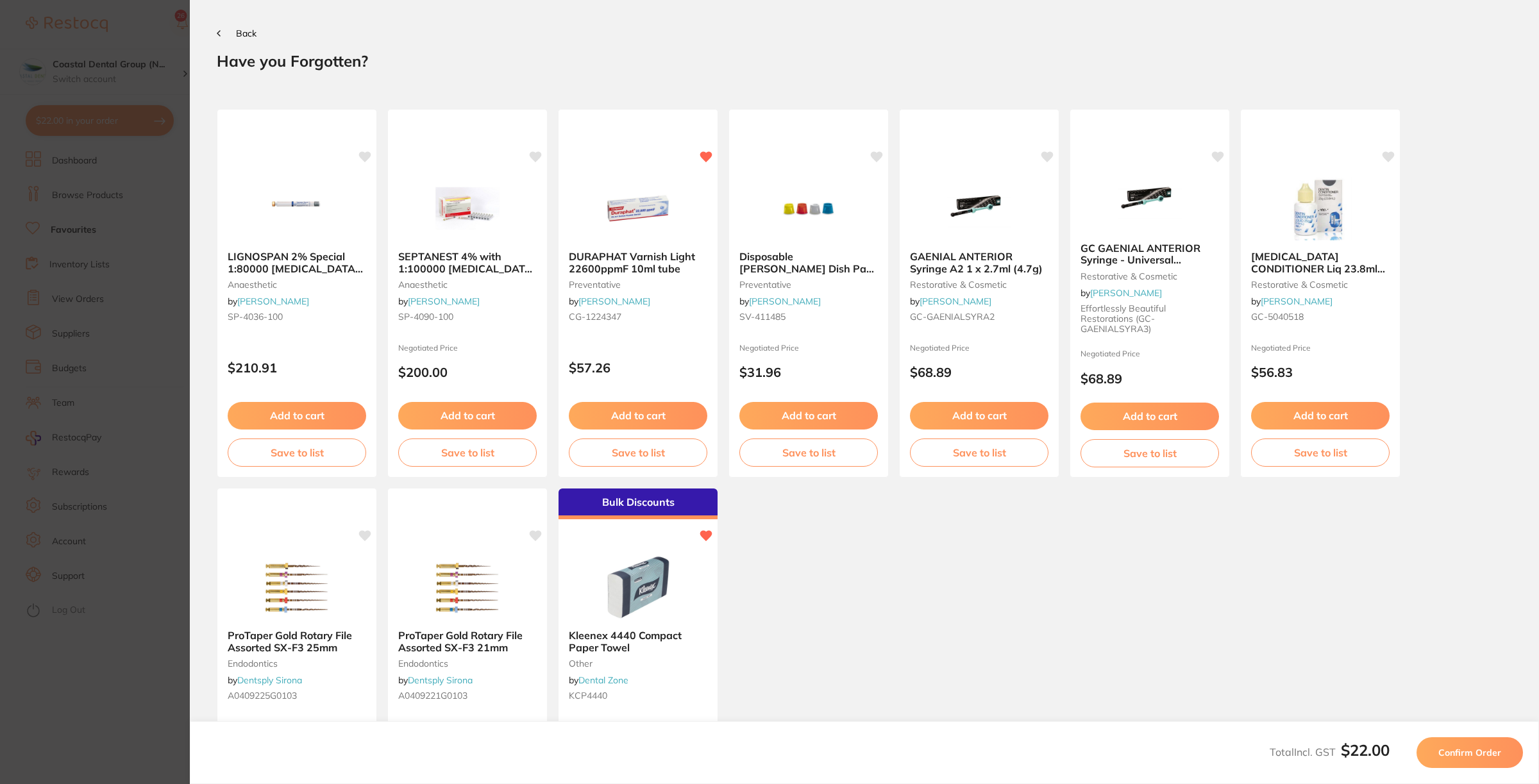
scroll to position [0, 0]
click at [1462, 745] on button "Confirm Order" at bounding box center [1470, 753] width 106 height 31
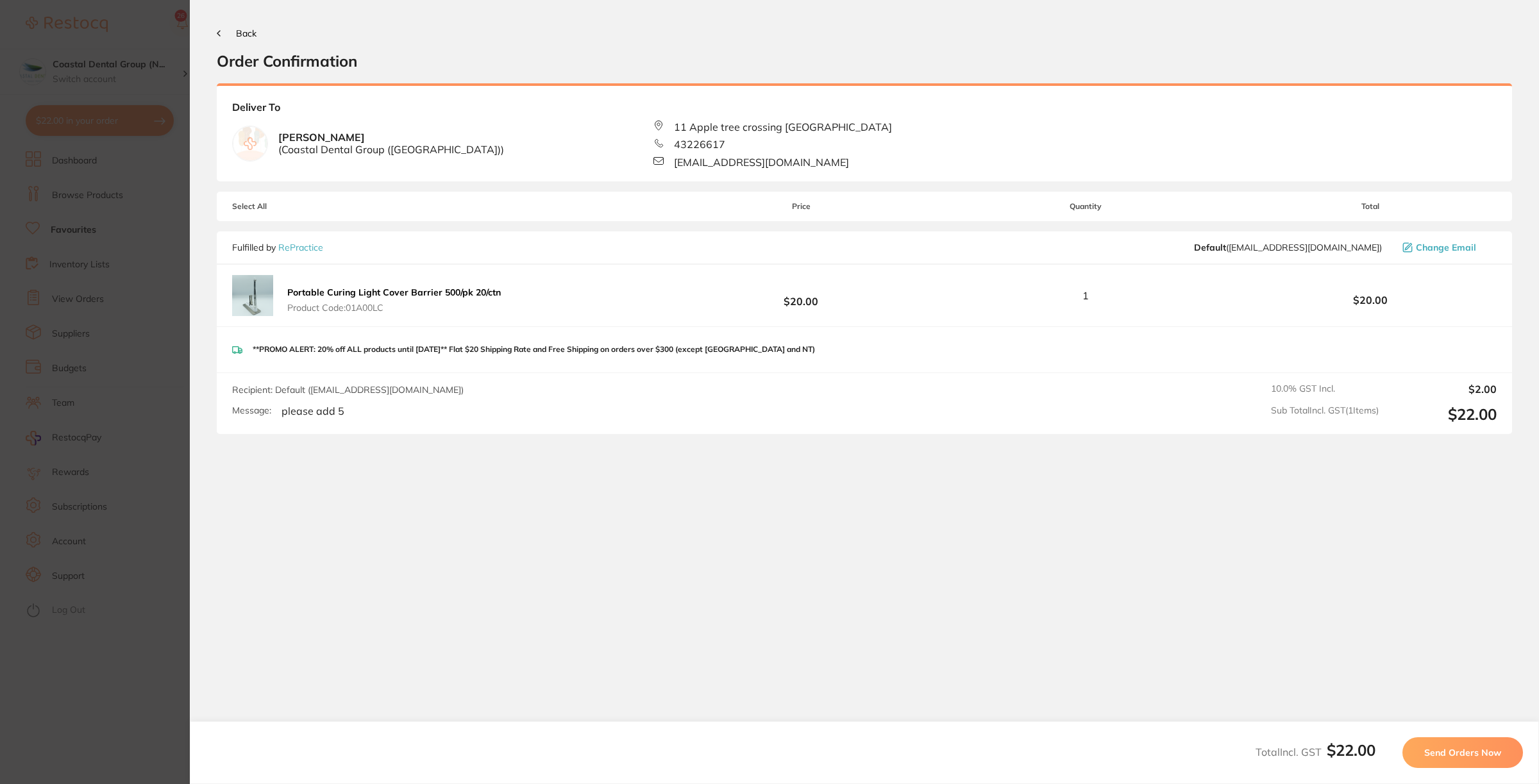
click at [1475, 753] on span "Send Orders Now" at bounding box center [1463, 752] width 77 height 12
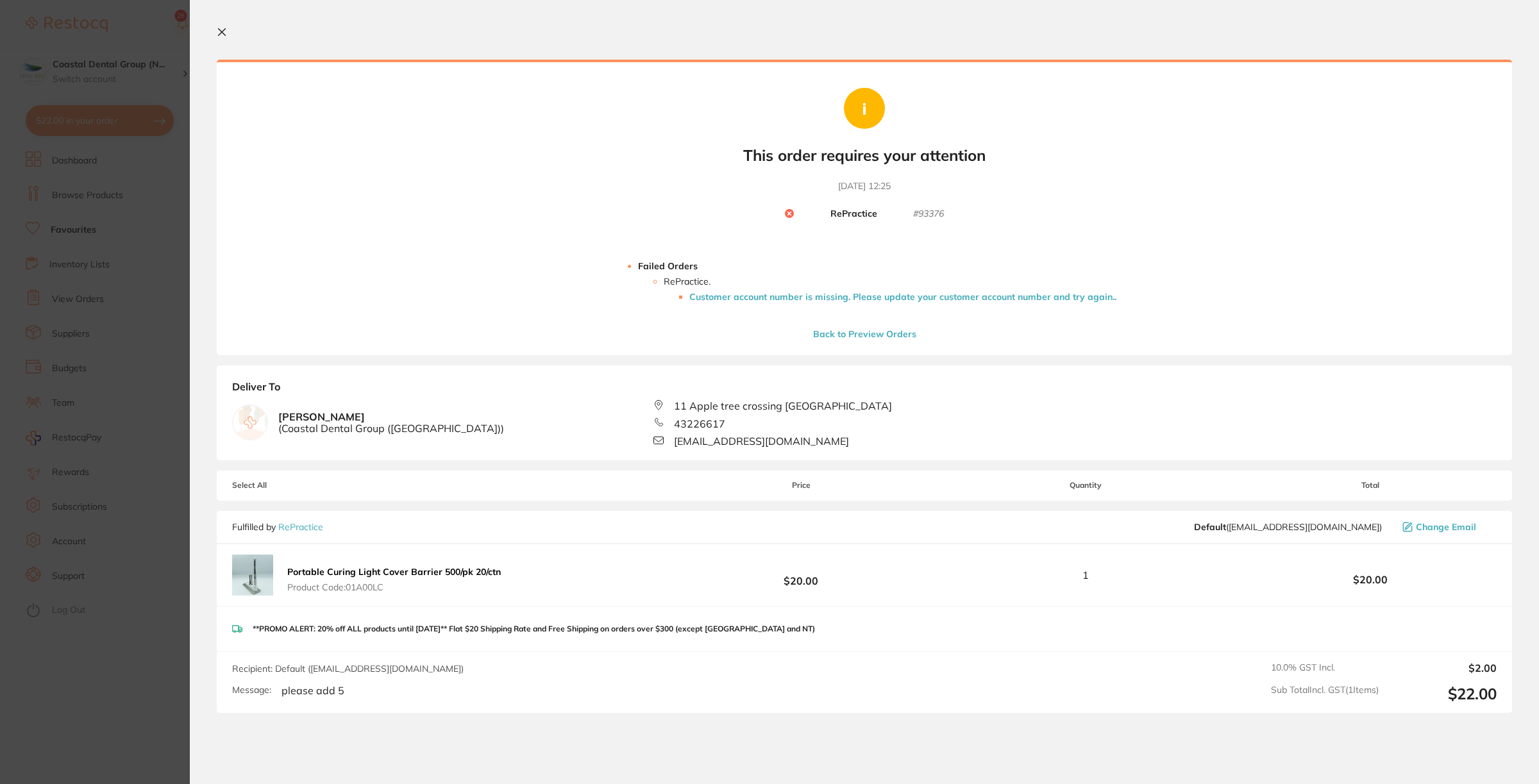
click at [219, 34] on icon at bounding box center [222, 32] width 7 height 7
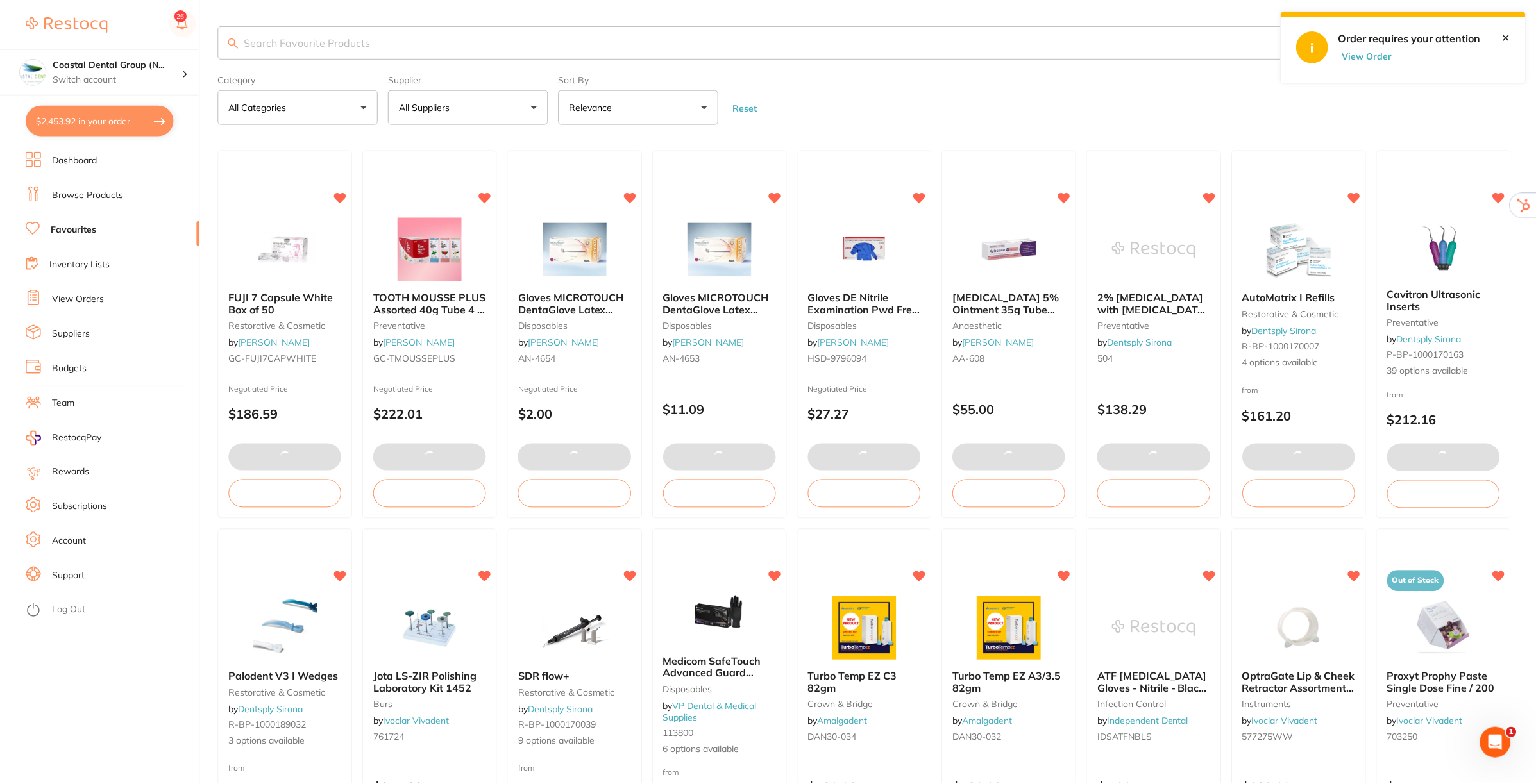
scroll to position [140, 0]
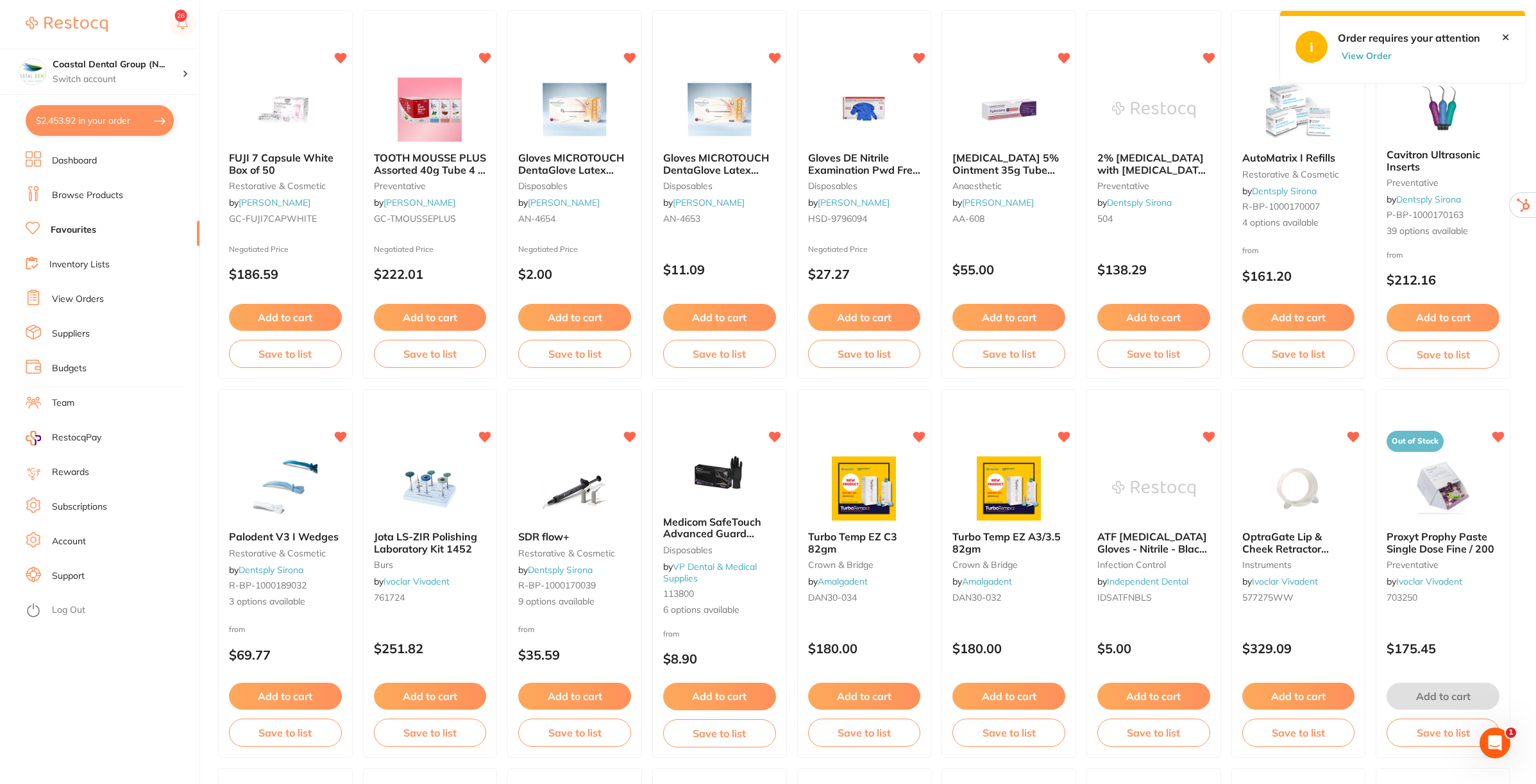
click at [82, 298] on link "View Orders" at bounding box center [77, 299] width 52 height 13
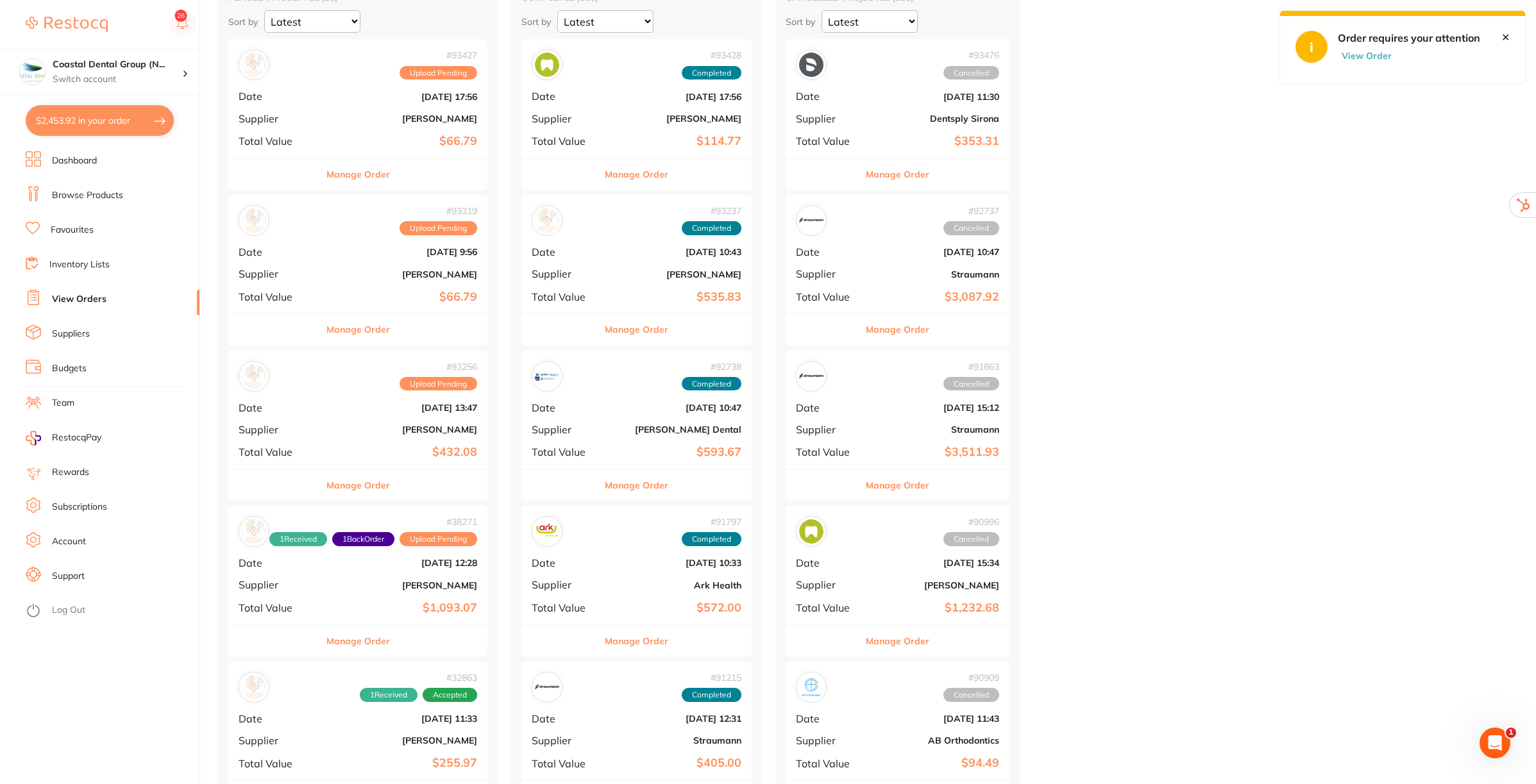
click at [86, 295] on link "View Orders" at bounding box center [79, 299] width 55 height 13
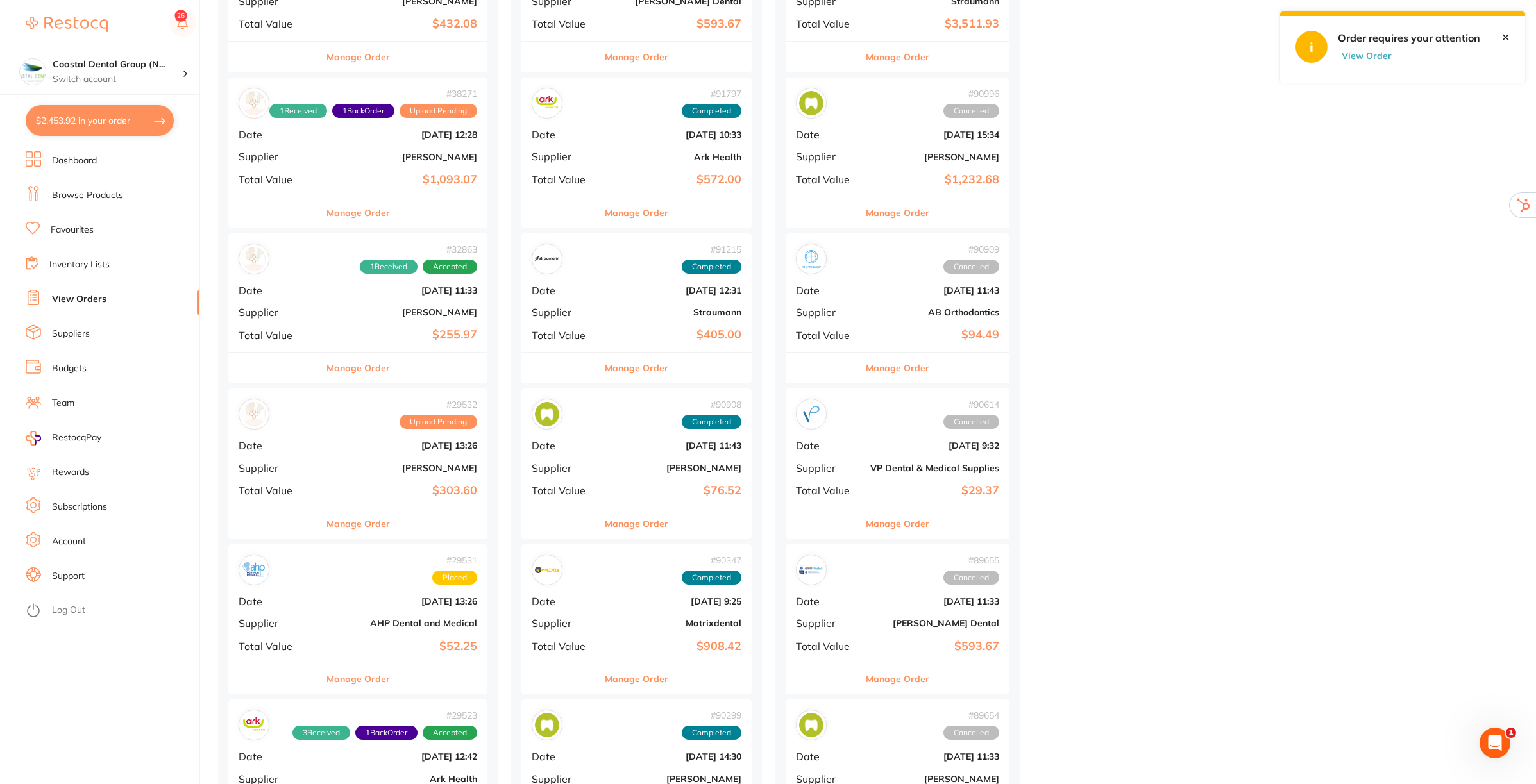
scroll to position [722, 0]
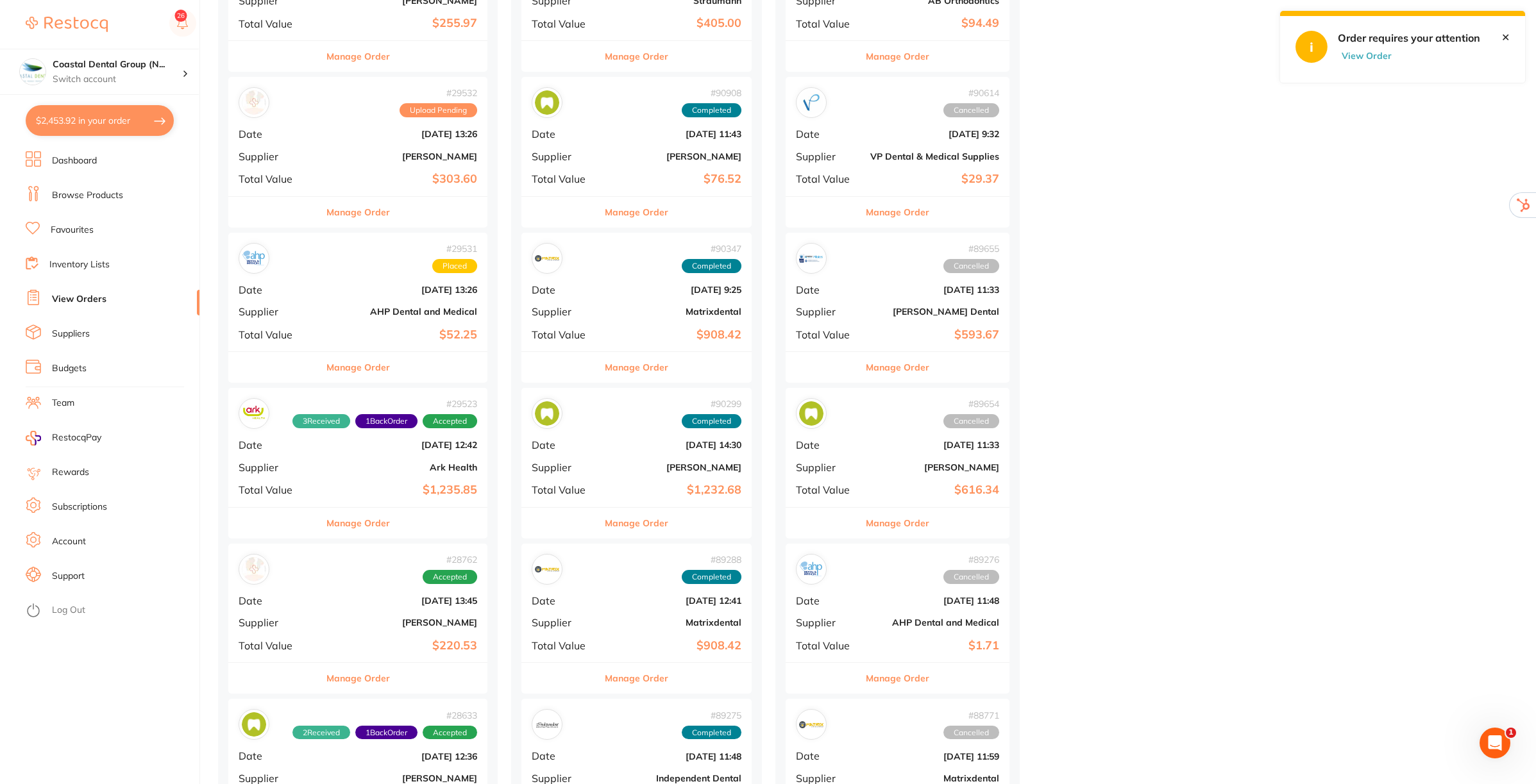
scroll to position [882, 0]
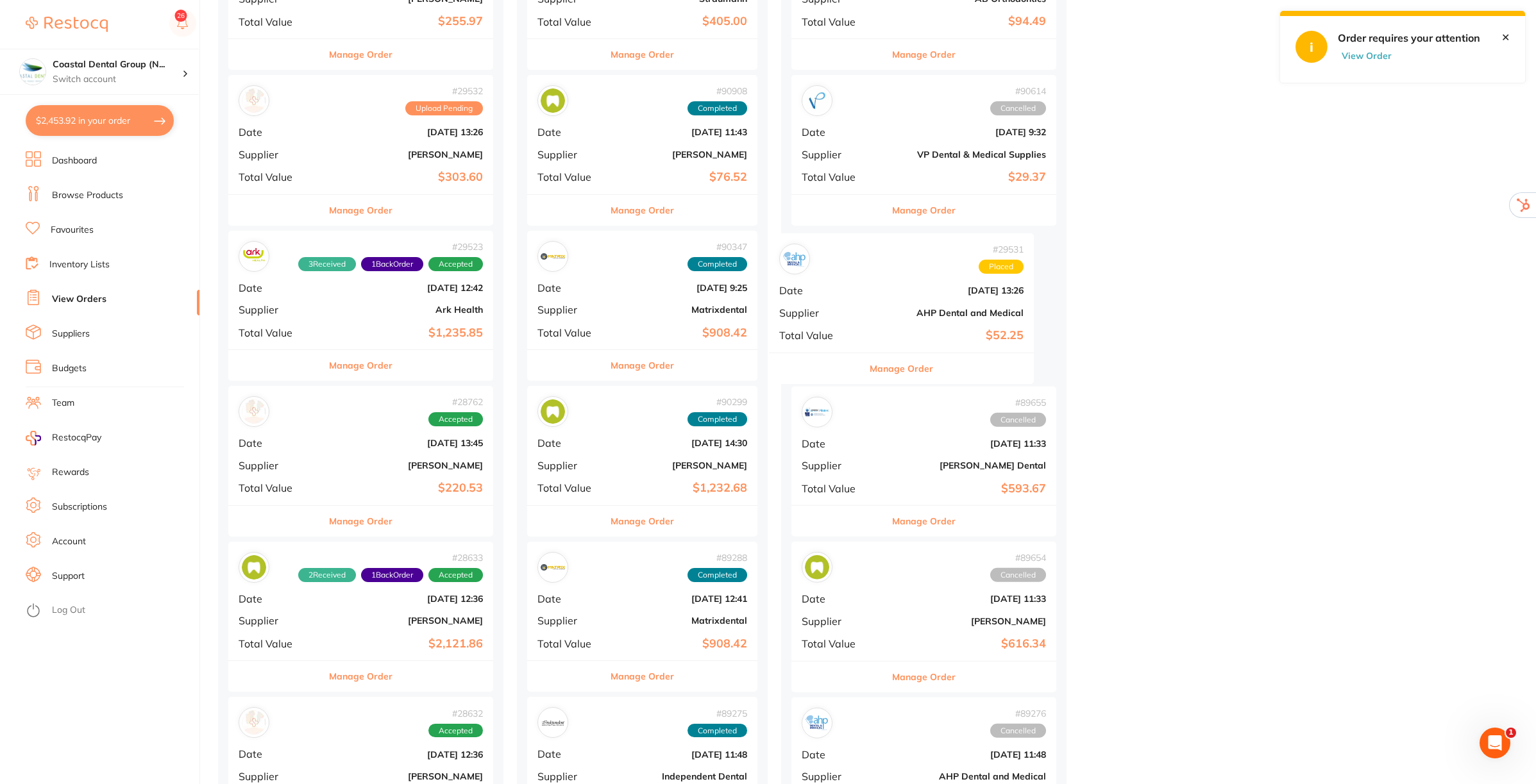
drag, startPoint x: 393, startPoint y: 302, endPoint x: 938, endPoint y: 305, distance: 545.0
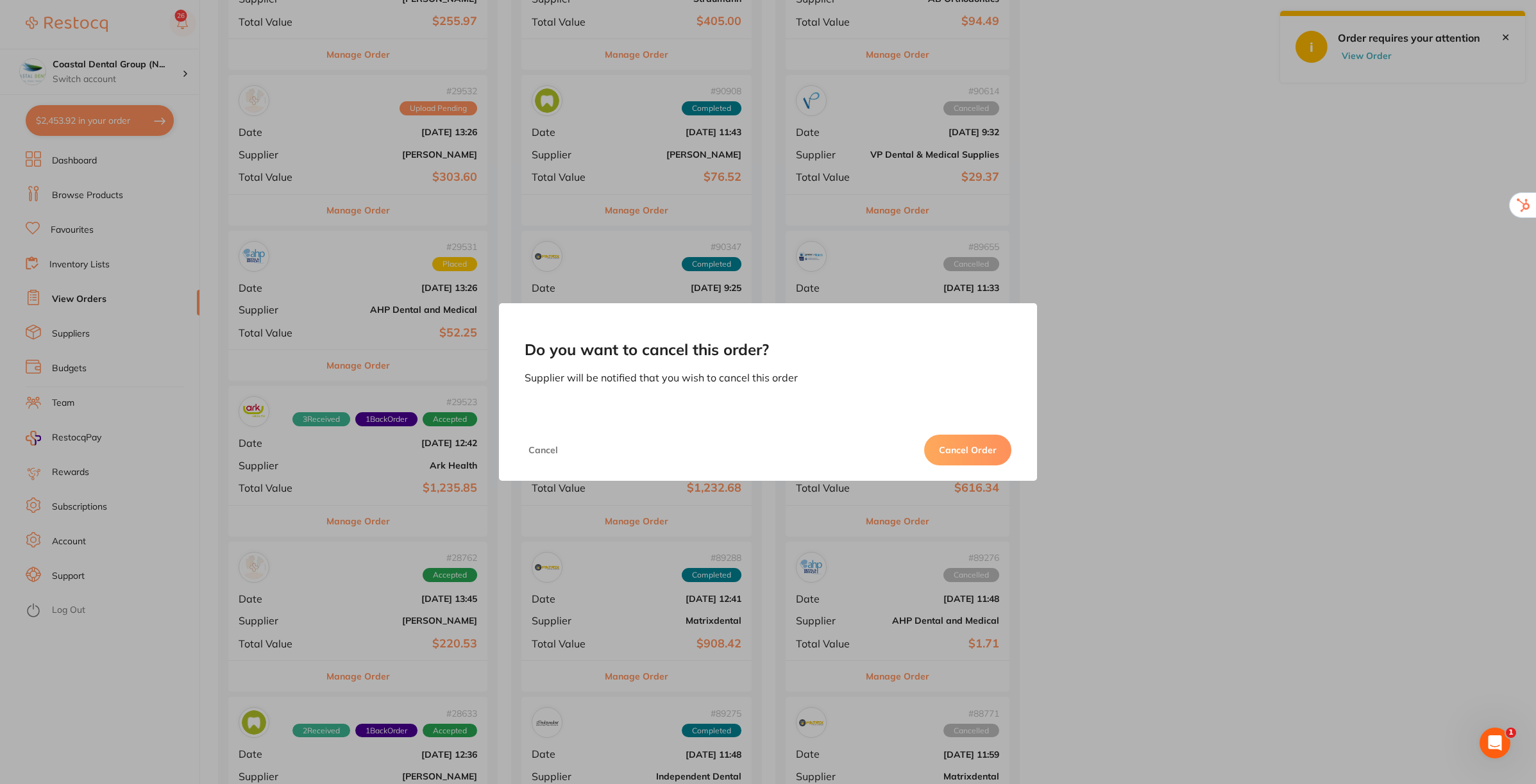
click at [958, 449] on button "Cancel Order" at bounding box center [968, 450] width 87 height 31
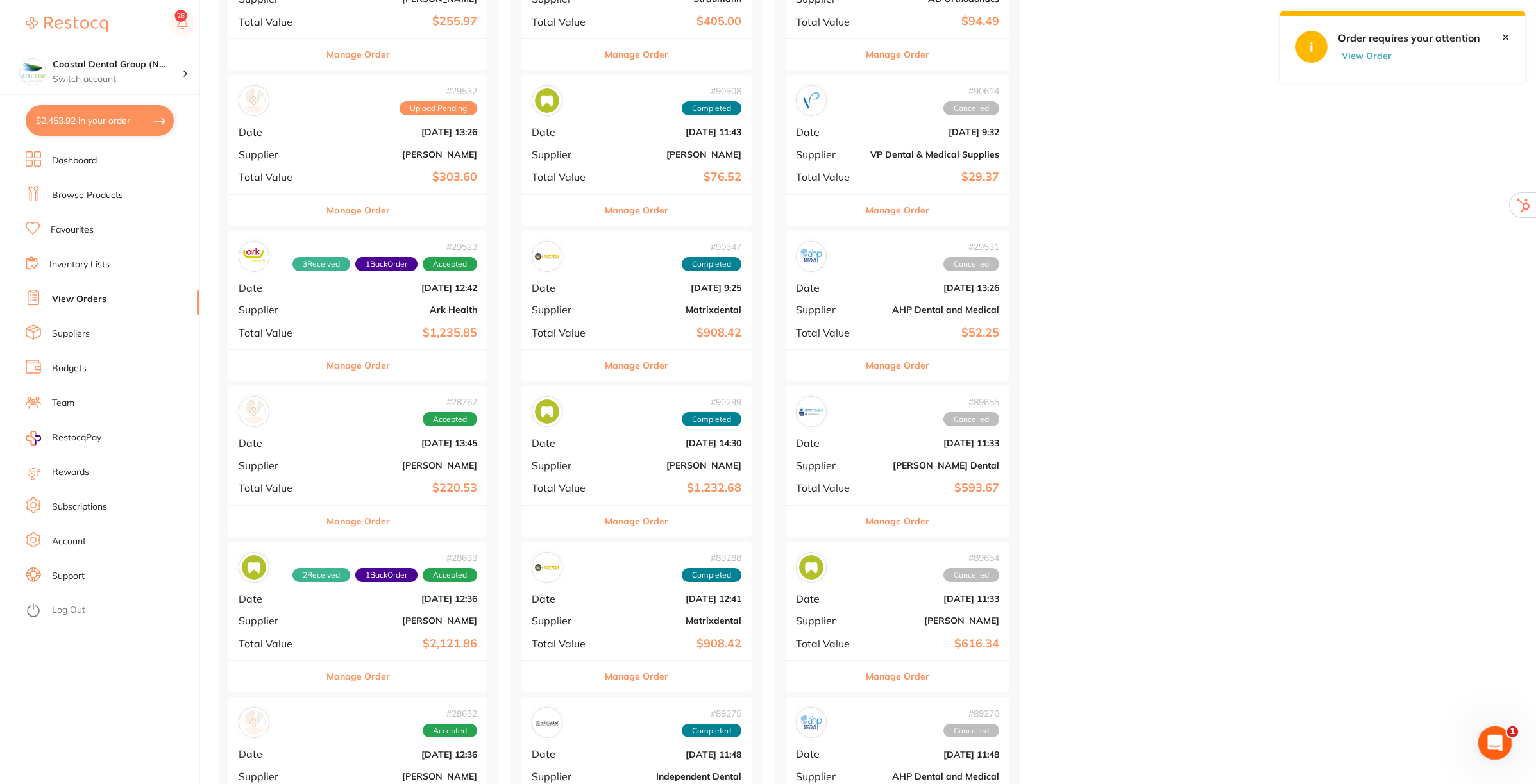
click at [1495, 739] on icon "Open Intercom Messenger" at bounding box center [1493, 741] width 21 height 21
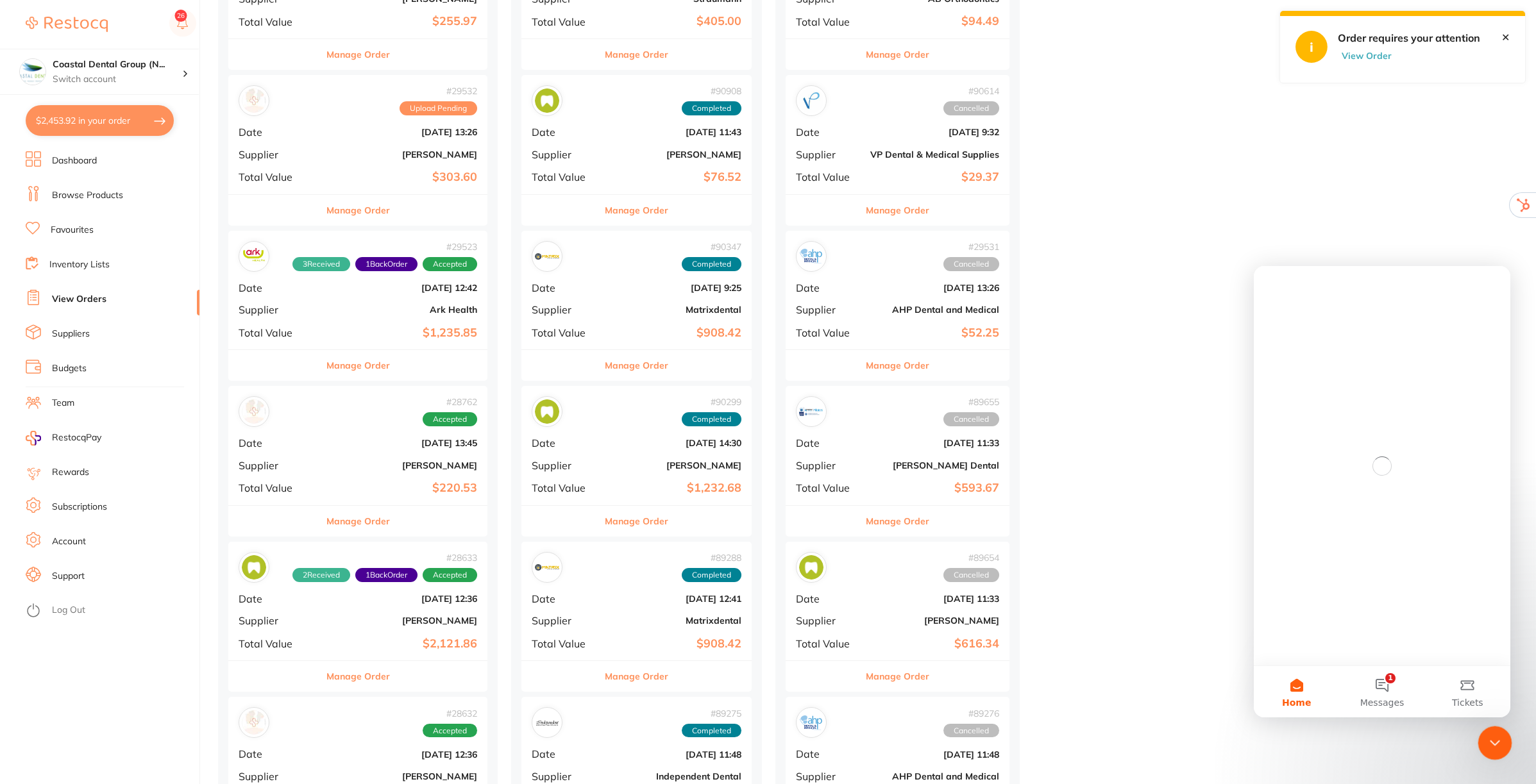
scroll to position [0, 0]
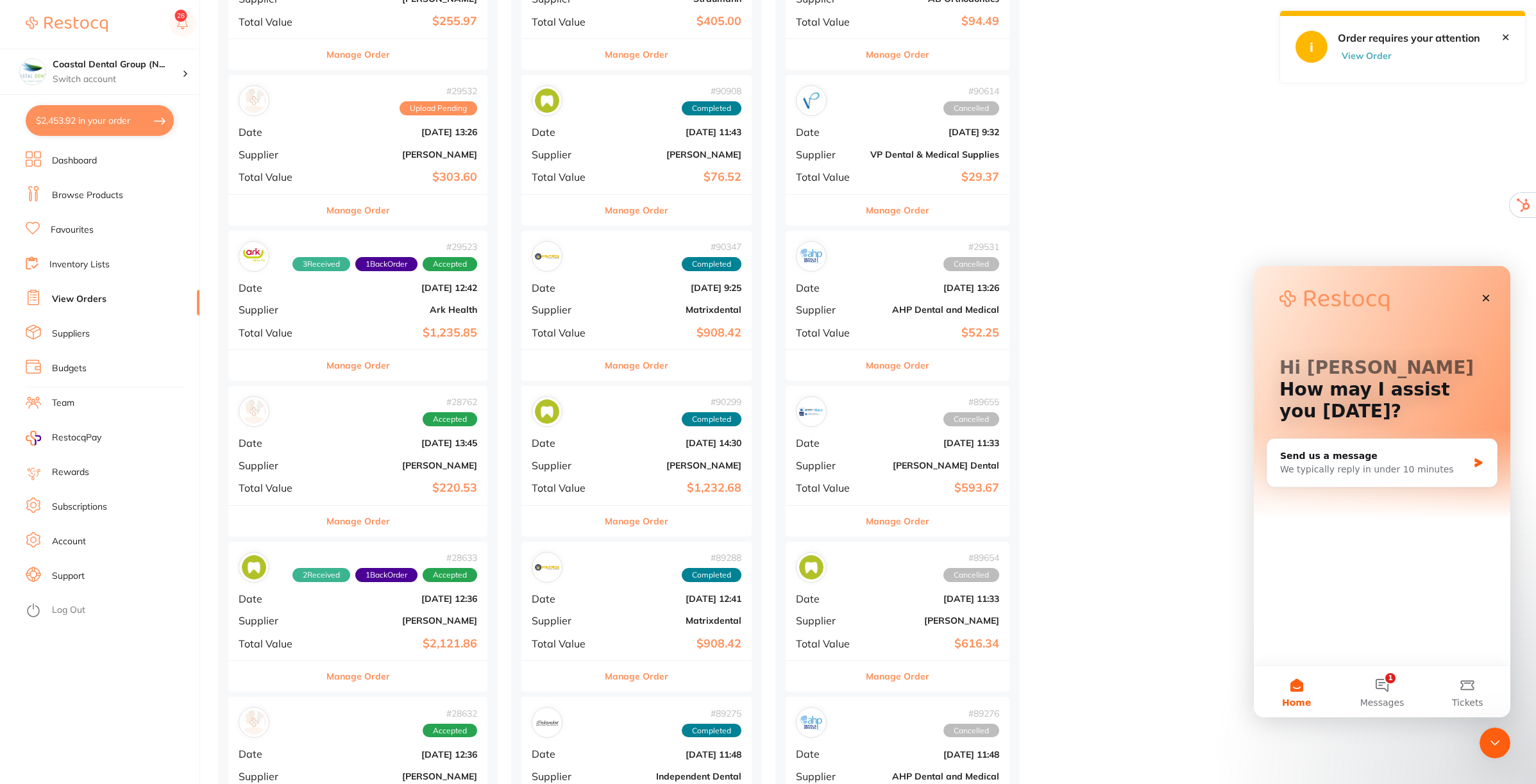
click at [364, 517] on button "Manage Order" at bounding box center [358, 521] width 63 height 31
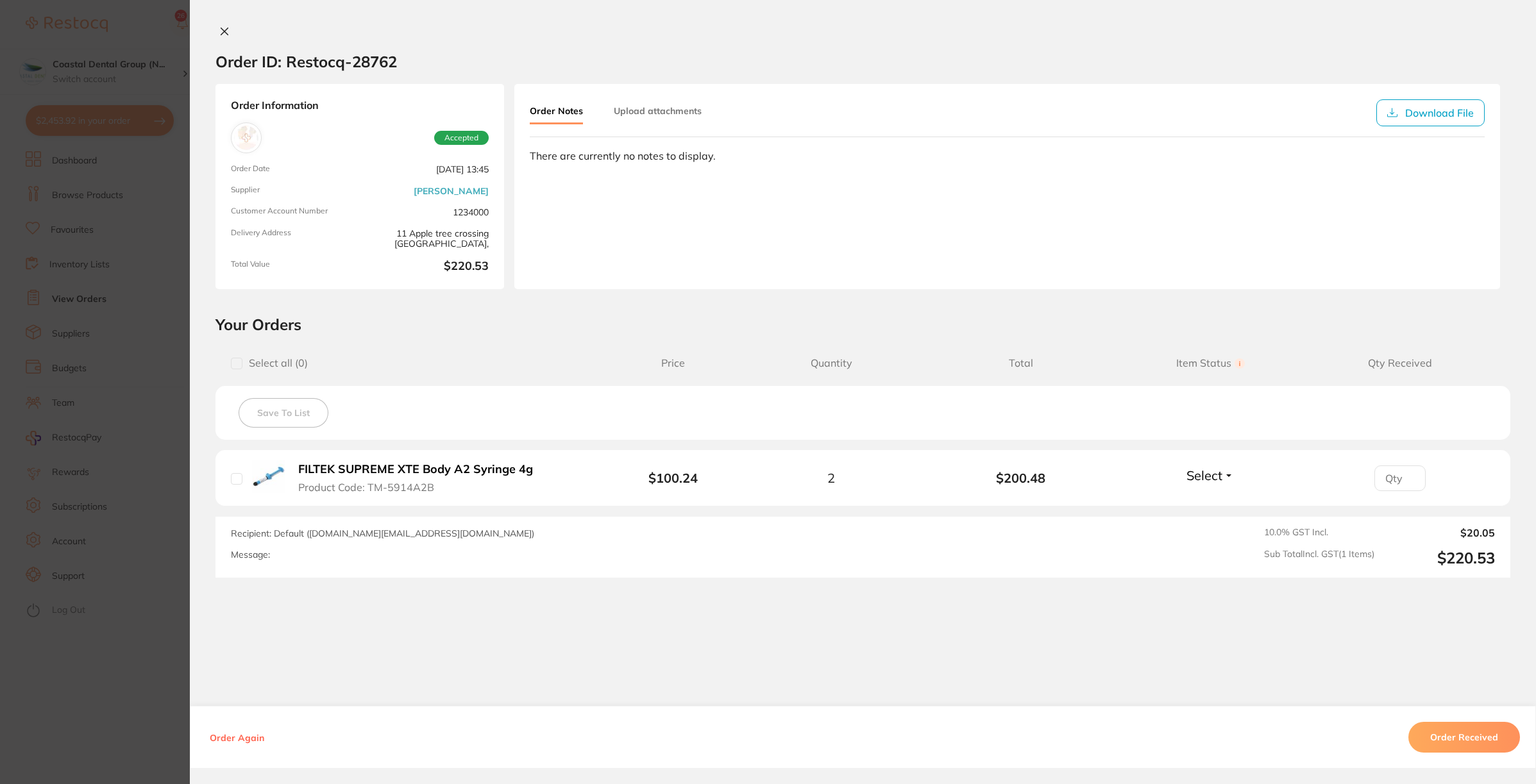
click at [224, 738] on button "Order Again" at bounding box center [237, 738] width 62 height 12
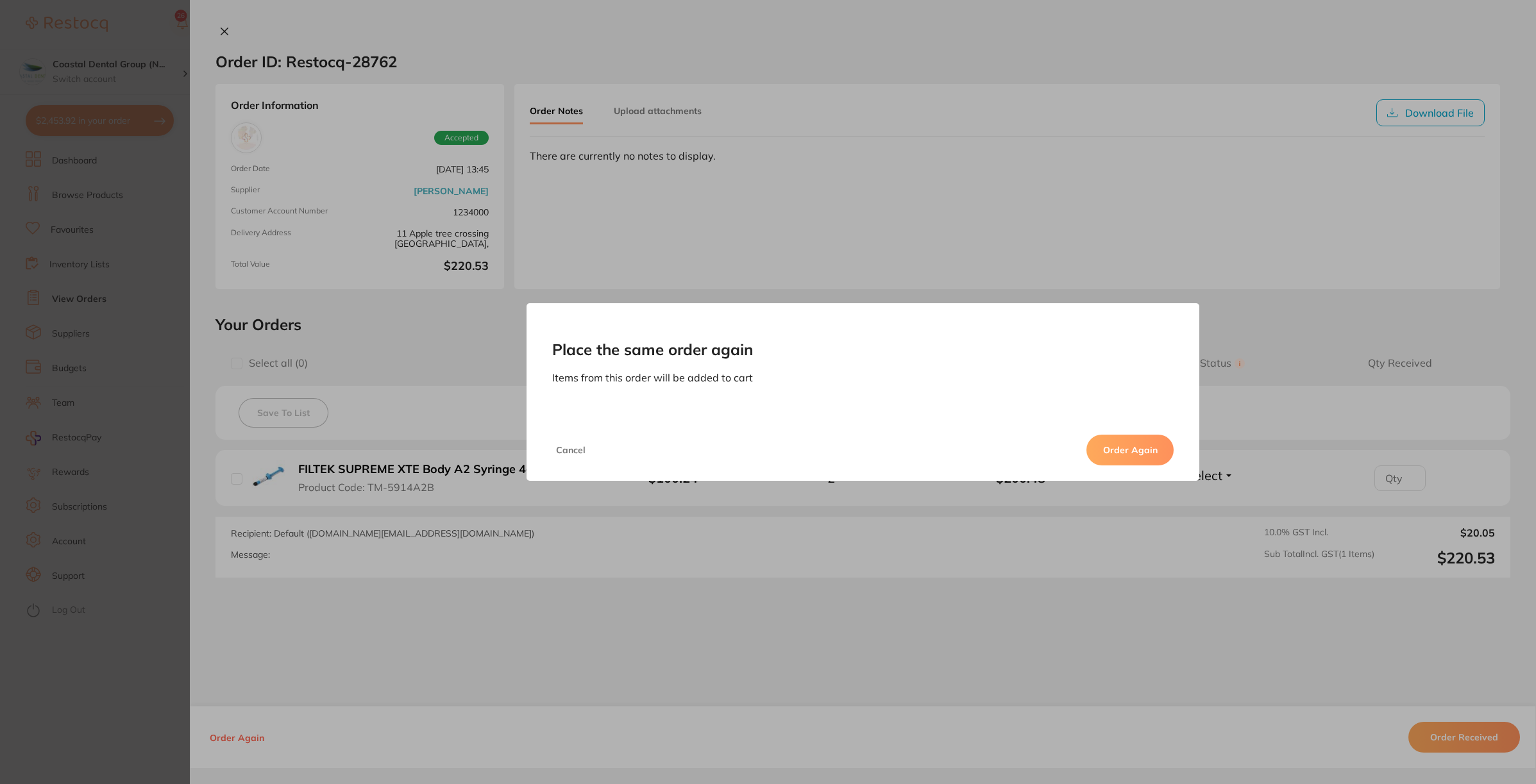
click at [1123, 448] on button "Order Again" at bounding box center [1130, 450] width 87 height 31
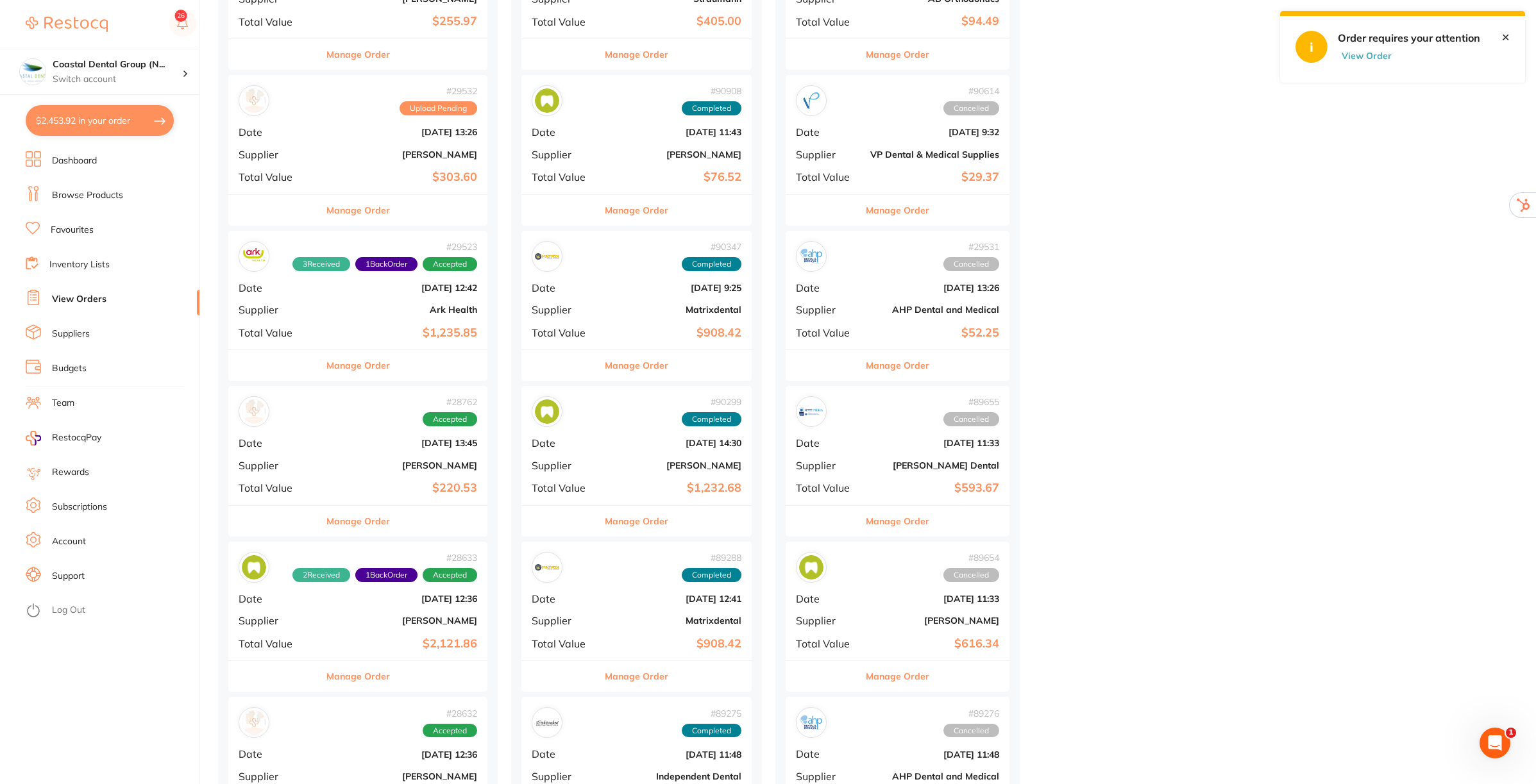
click at [119, 119] on button "$2,453.92 in your order" at bounding box center [99, 120] width 148 height 31
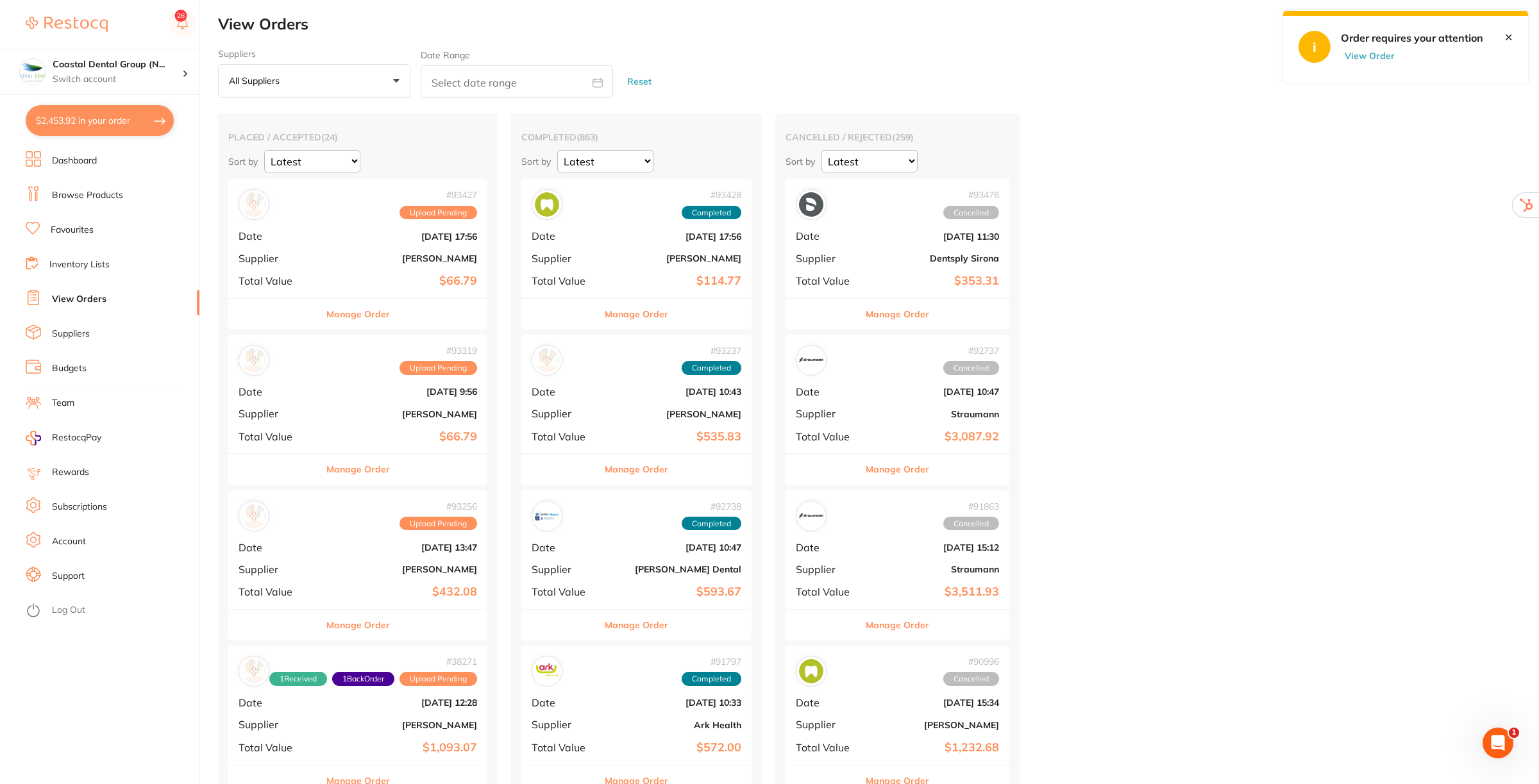
checkbox input "true"
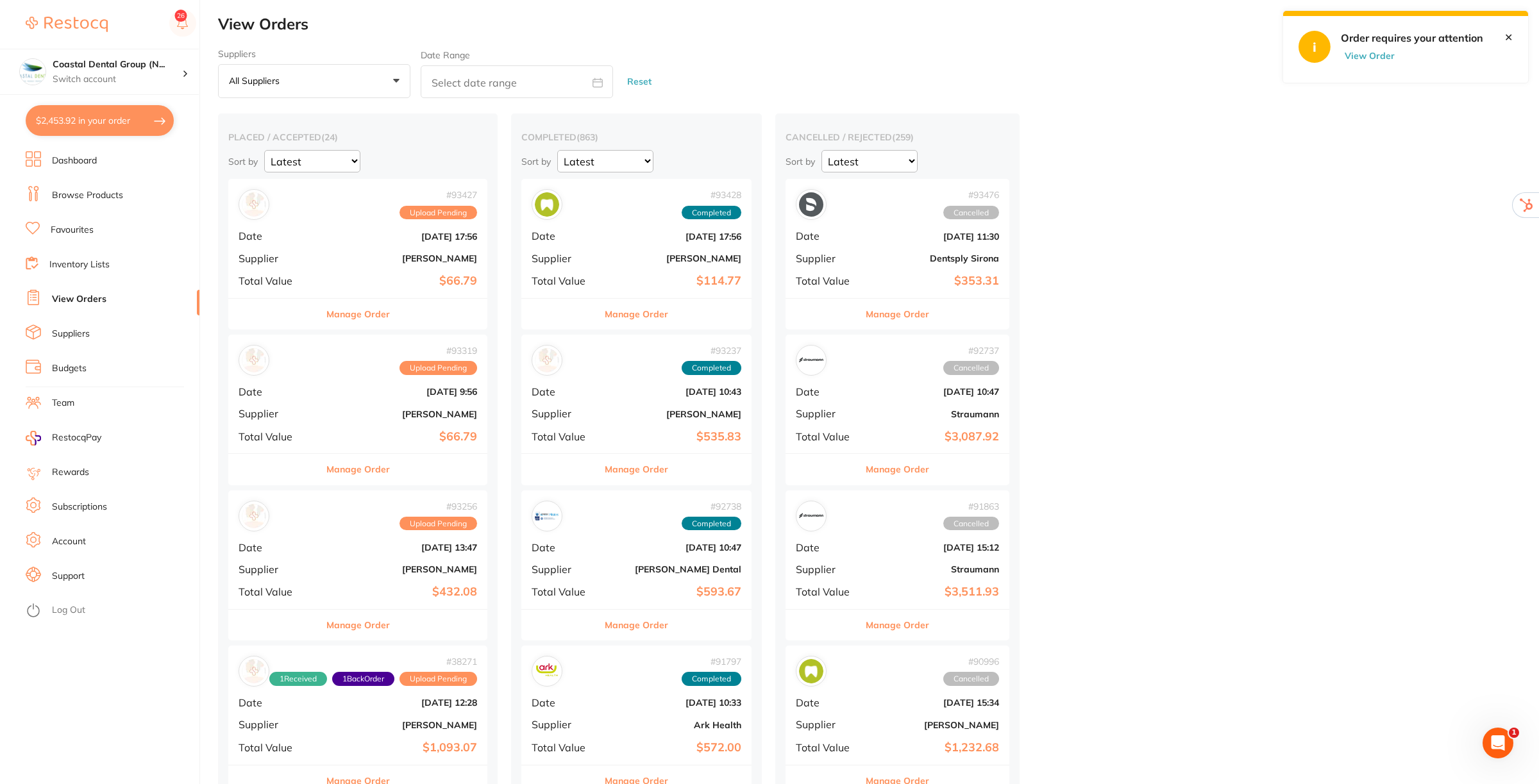
checkbox input "true"
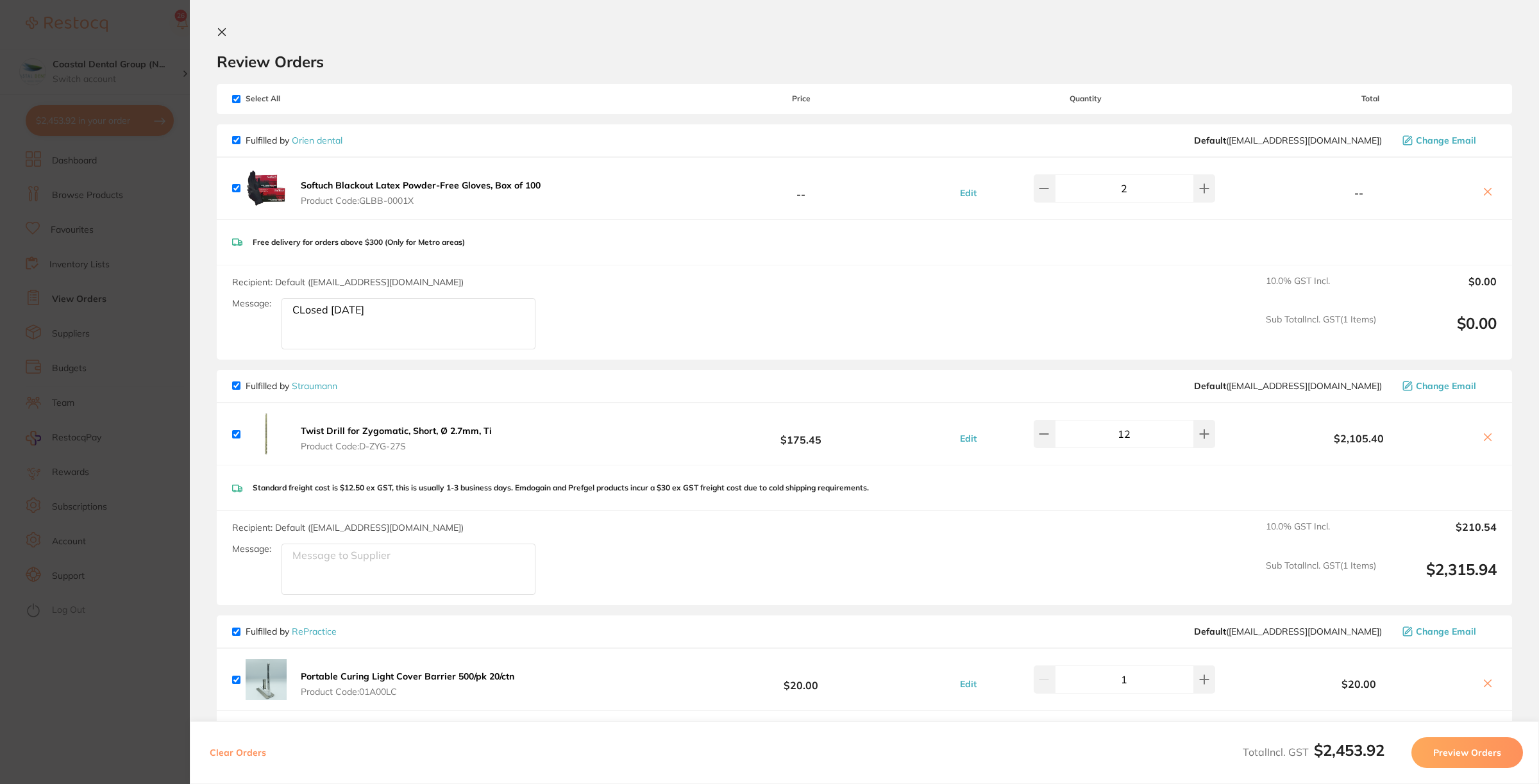
click at [224, 34] on icon at bounding box center [222, 32] width 7 height 7
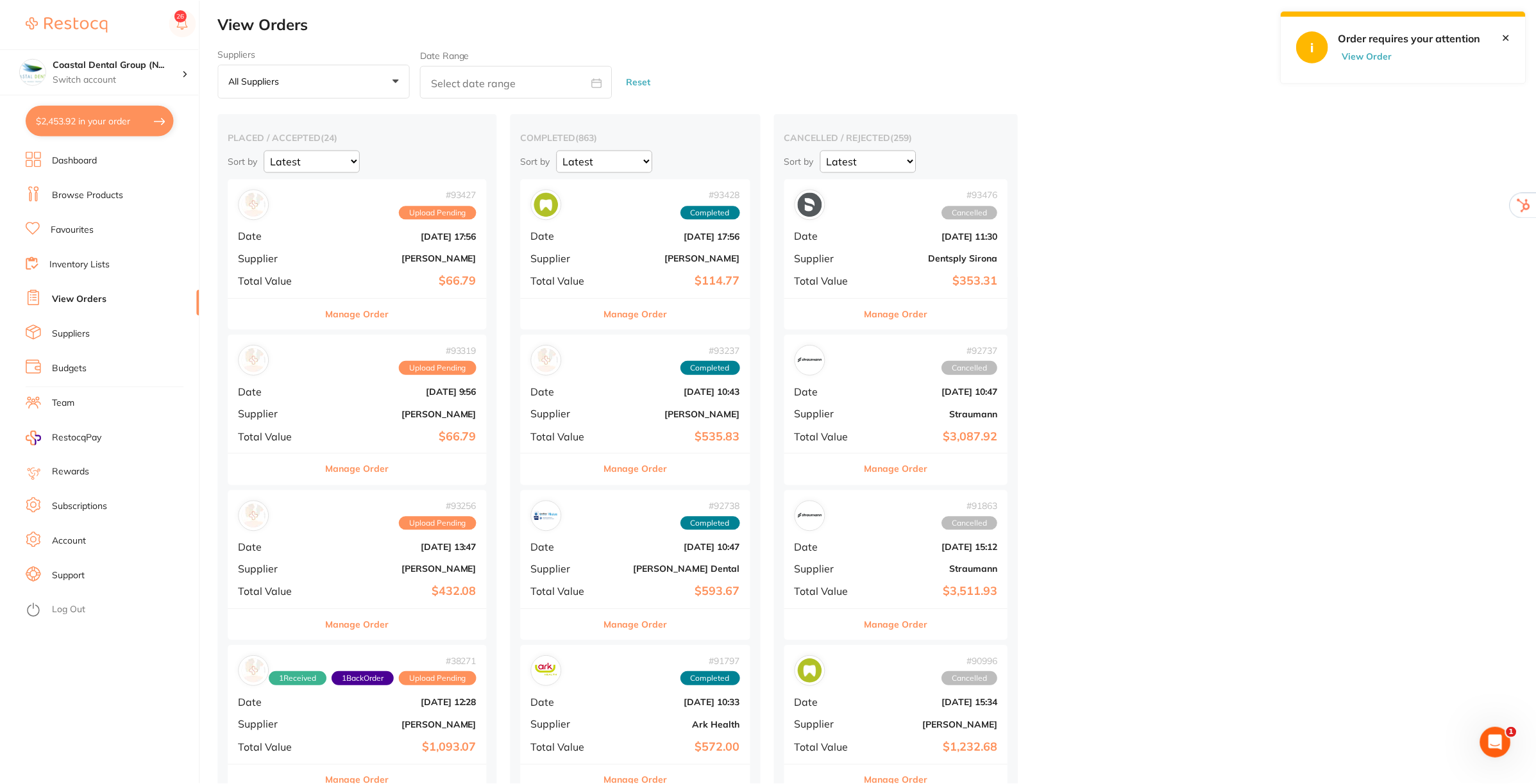
scroll to position [882, 0]
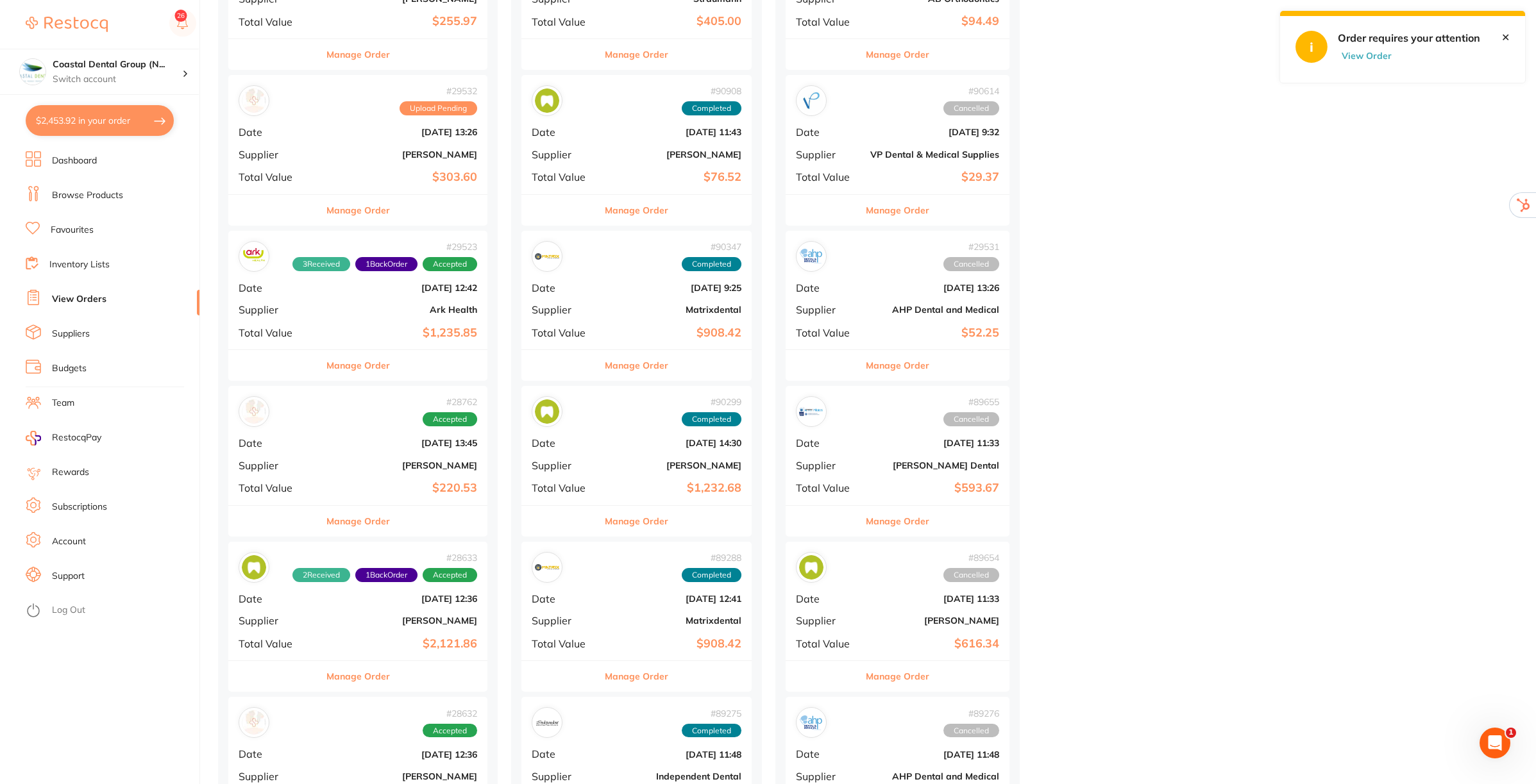
click at [1506, 40] on link "✕" at bounding box center [1505, 37] width 8 height 12
click at [75, 365] on link "Budgets" at bounding box center [69, 368] width 35 height 13
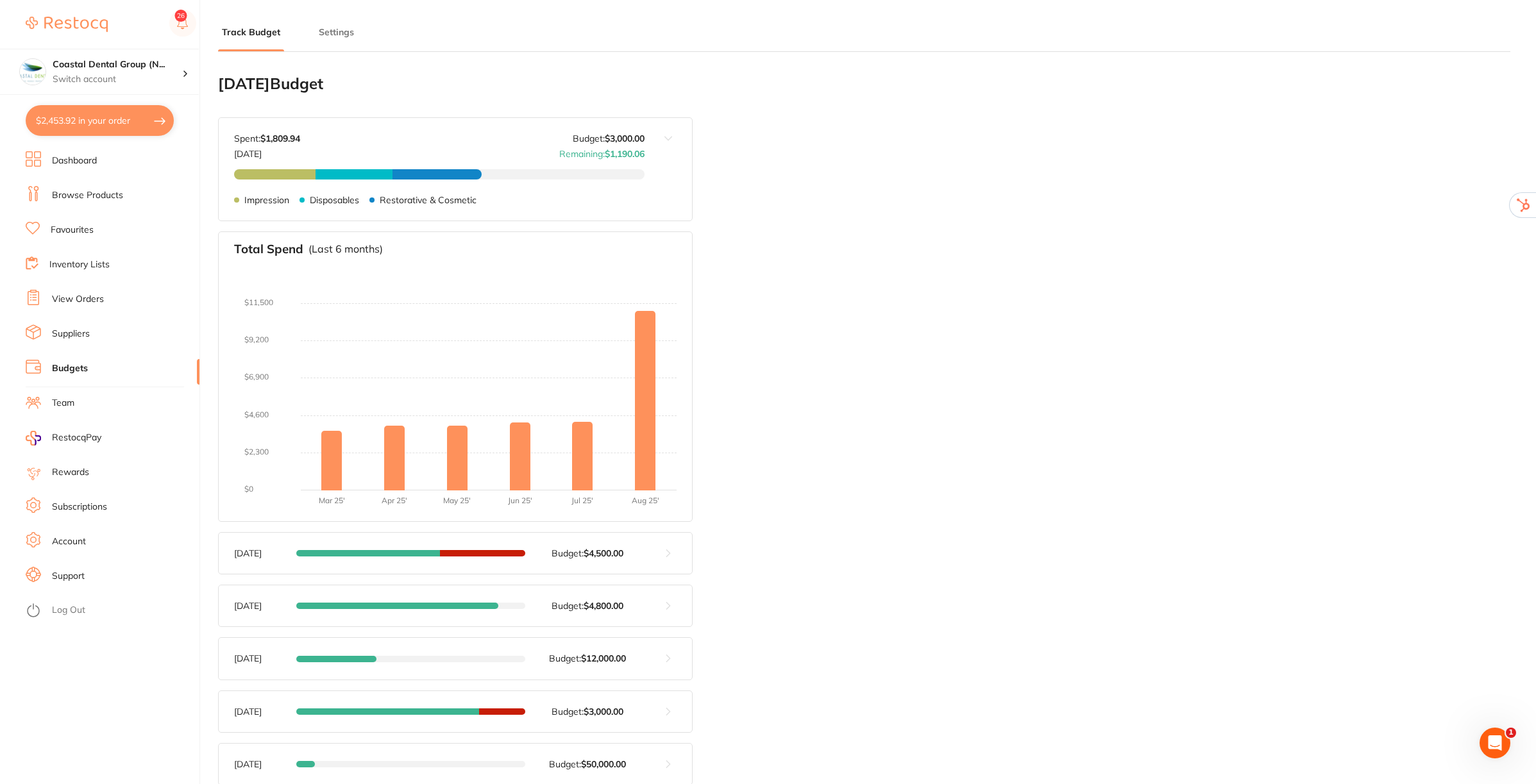
type input "6,000"
type input "3,000"
type input "3.0"
type input "100,000"
type input "3,000"
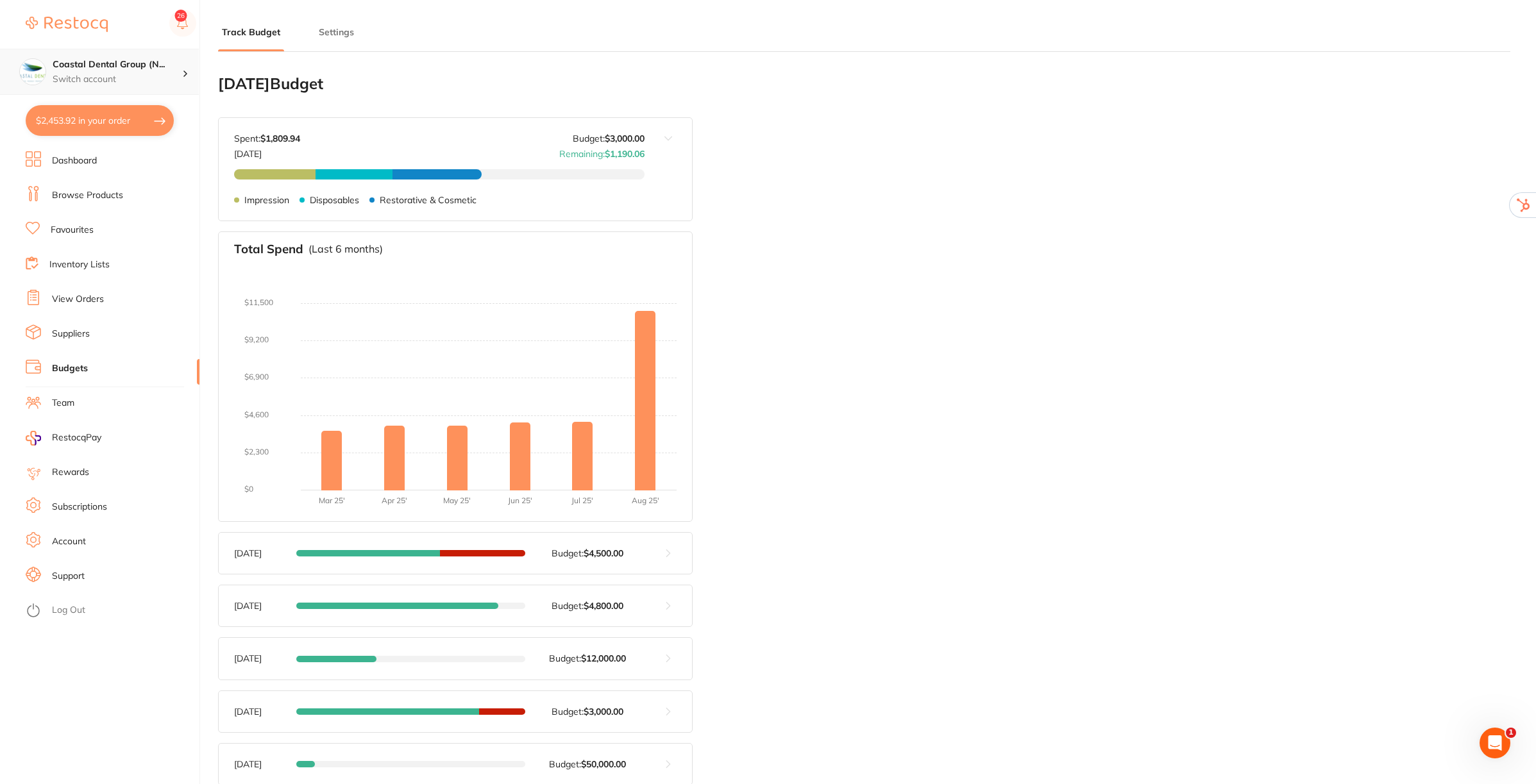
click at [177, 78] on p "Switch account" at bounding box center [117, 79] width 130 height 13
click at [322, 32] on button "Settings" at bounding box center [336, 32] width 43 height 12
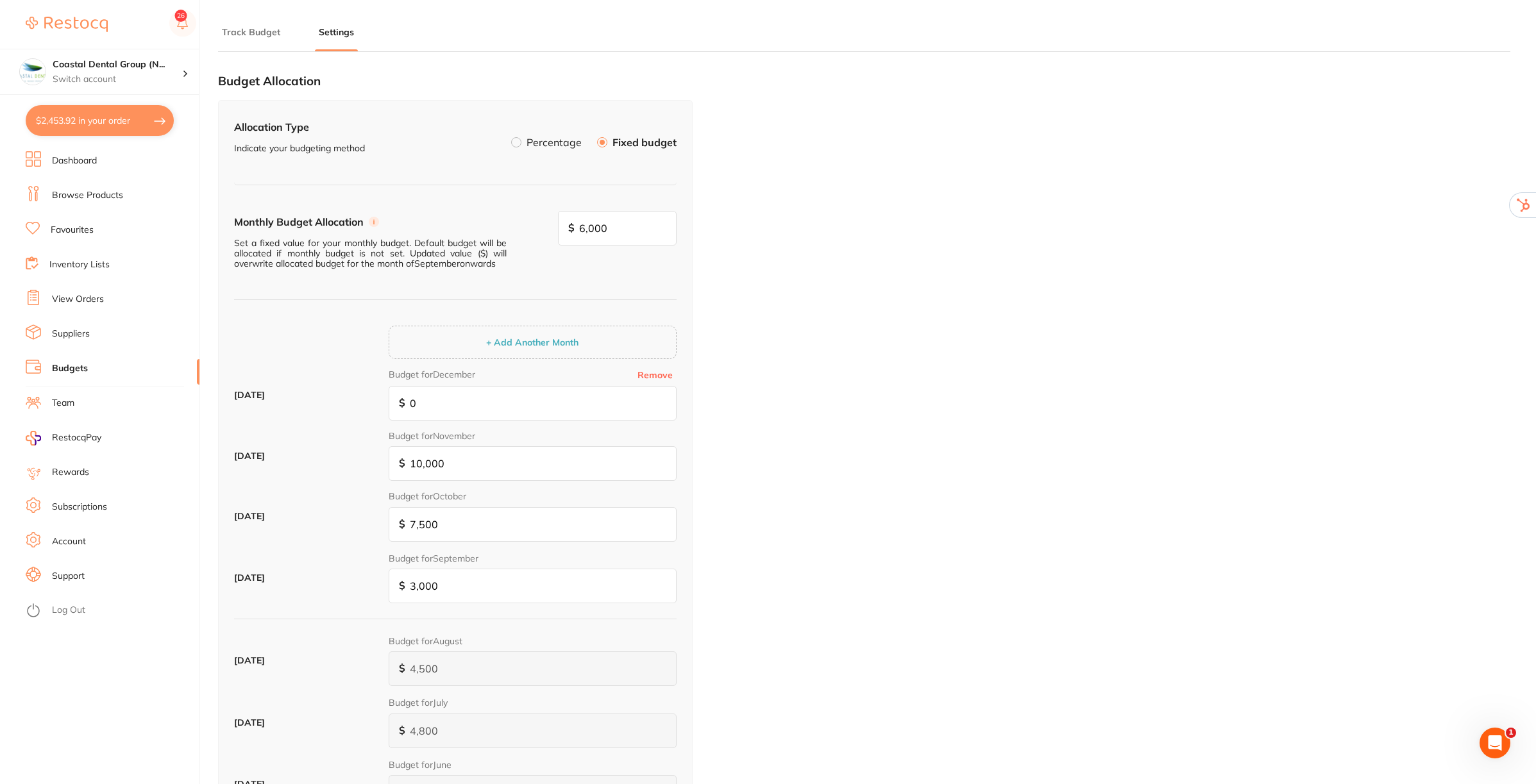
click at [254, 32] on button "Track Budget" at bounding box center [251, 32] width 66 height 12
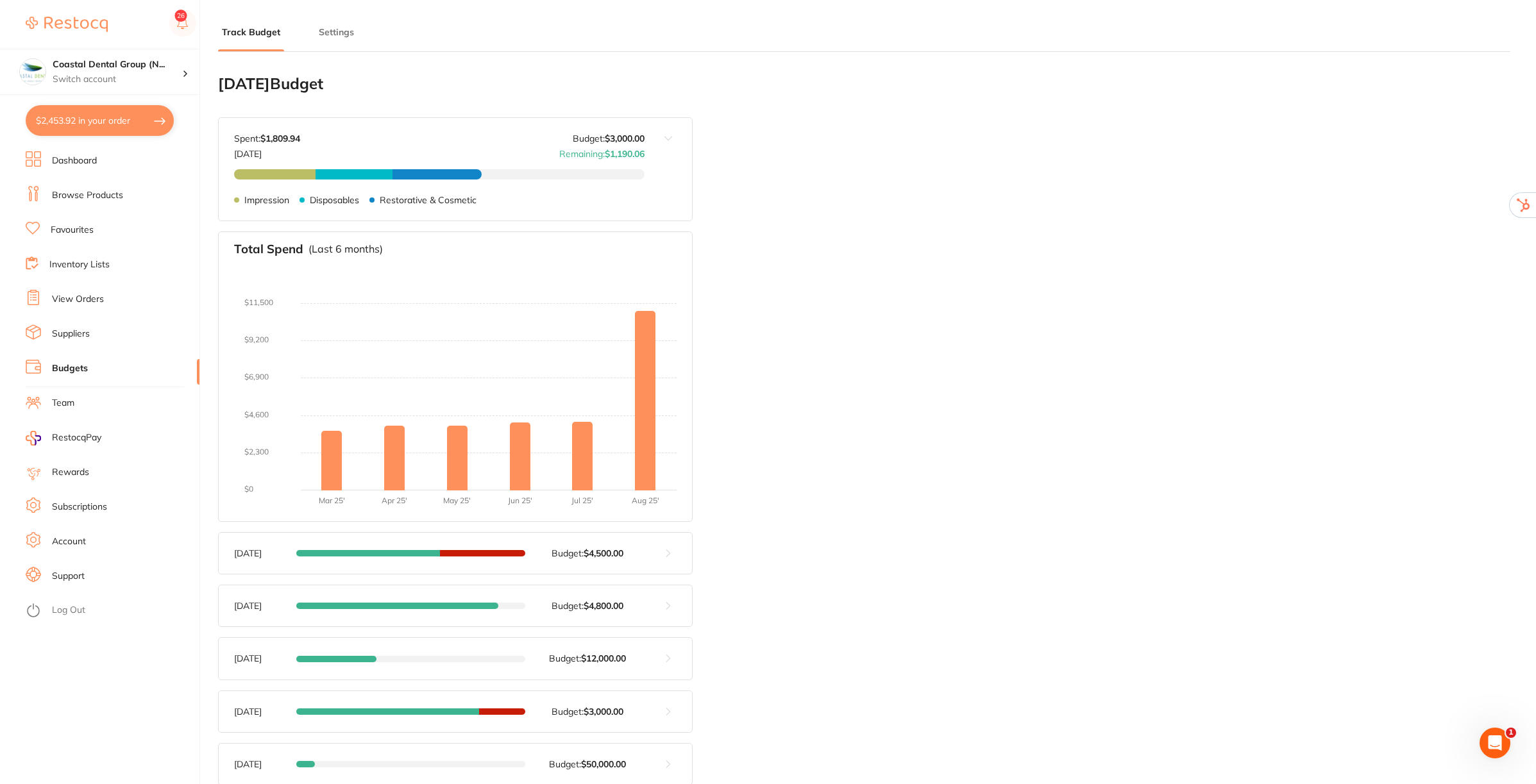
click at [329, 27] on button "Settings" at bounding box center [336, 32] width 43 height 12
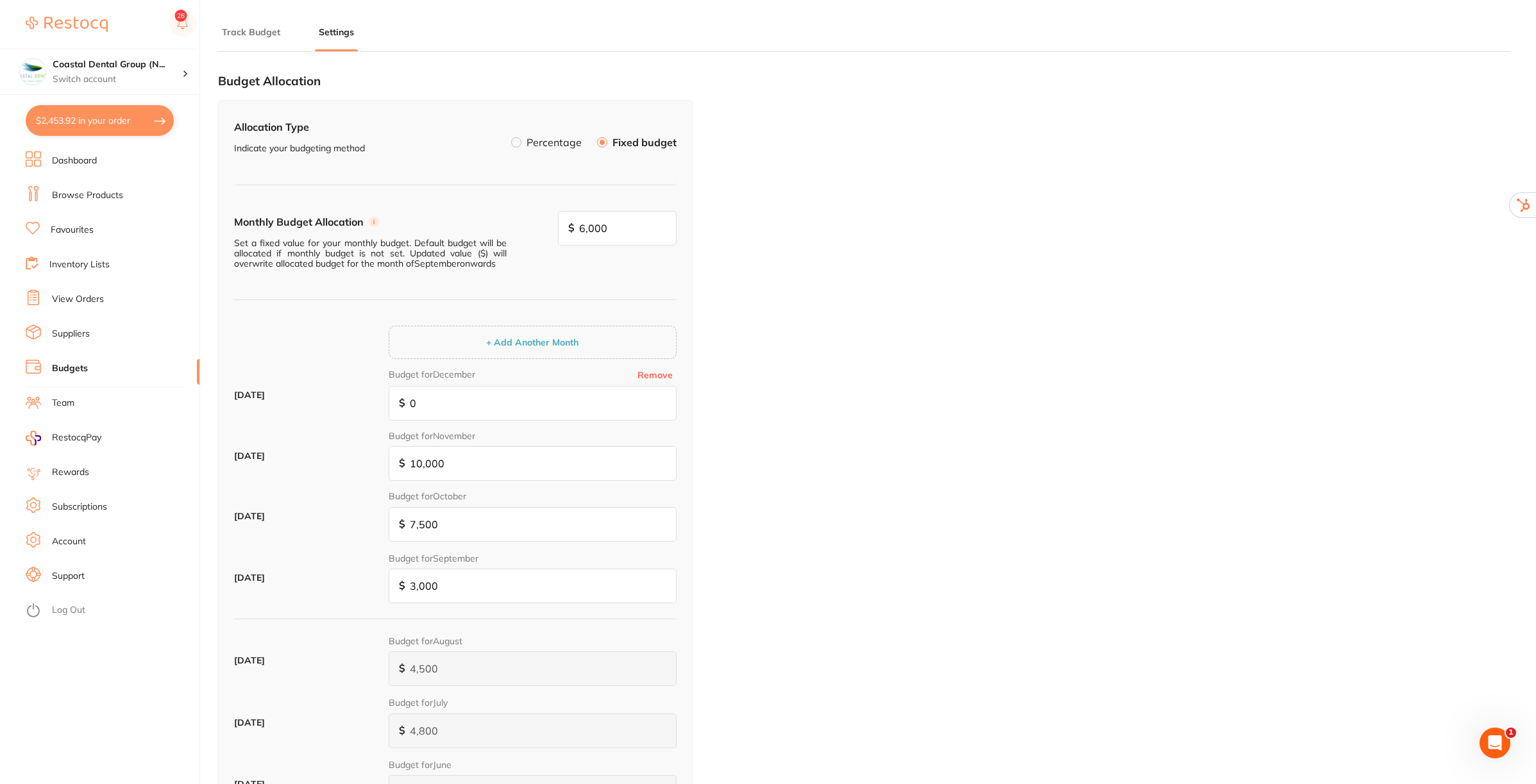
click at [258, 35] on button "Track Budget" at bounding box center [251, 32] width 66 height 12
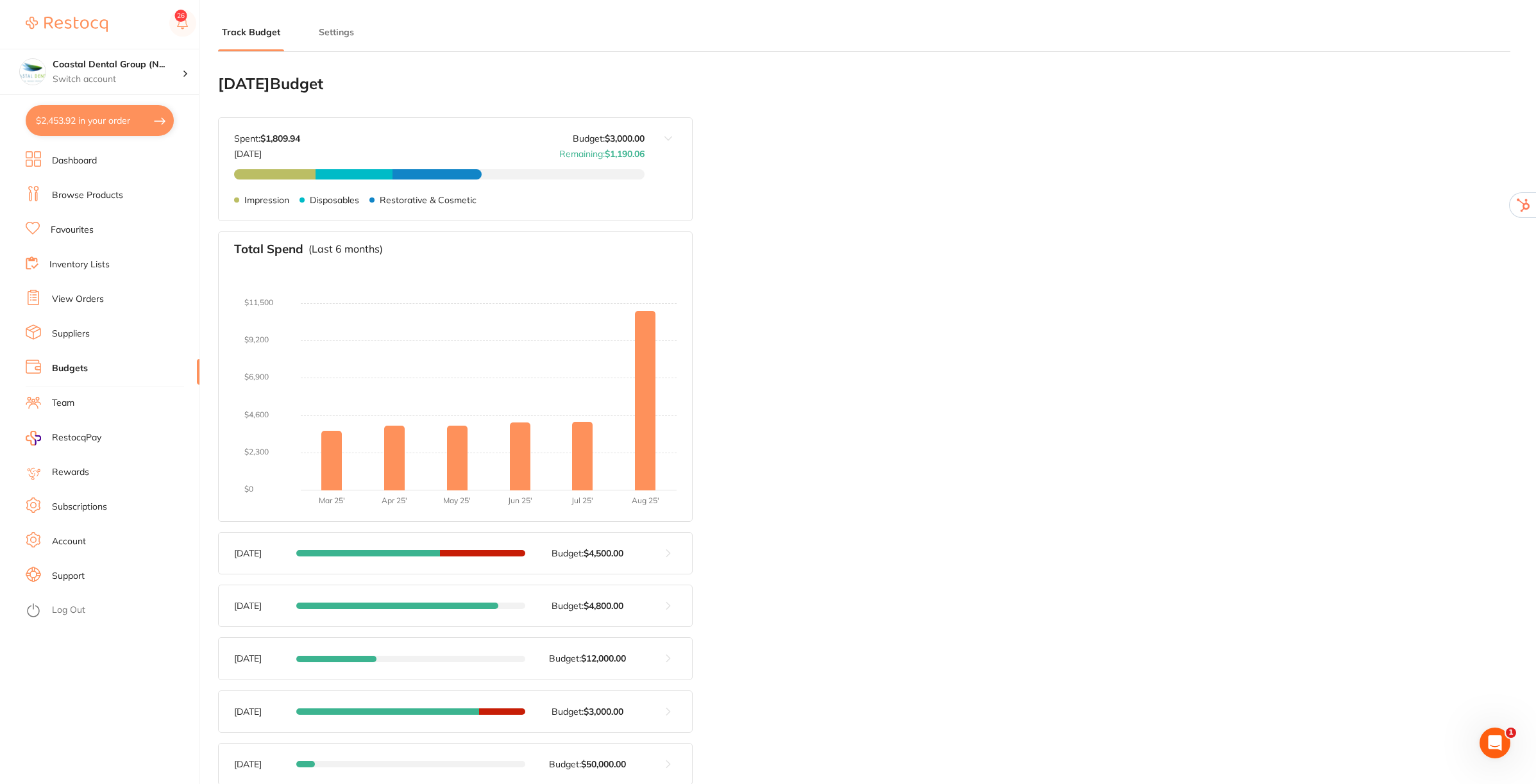
click at [331, 35] on button "Settings" at bounding box center [336, 32] width 43 height 12
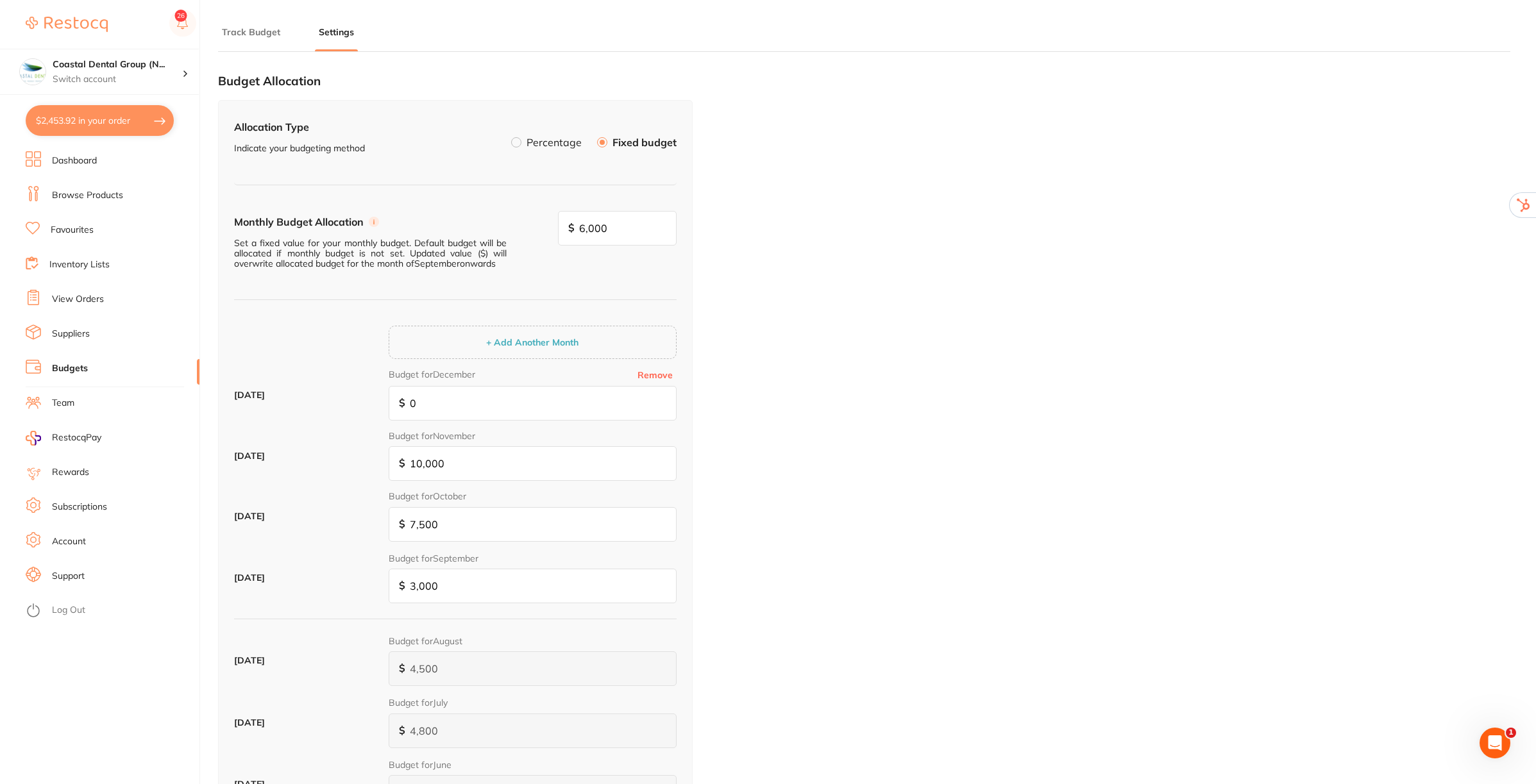
click at [517, 142] on label at bounding box center [516, 142] width 10 height 10
click at [511, 137] on input "Percentage" at bounding box center [511, 137] width 0 height 0
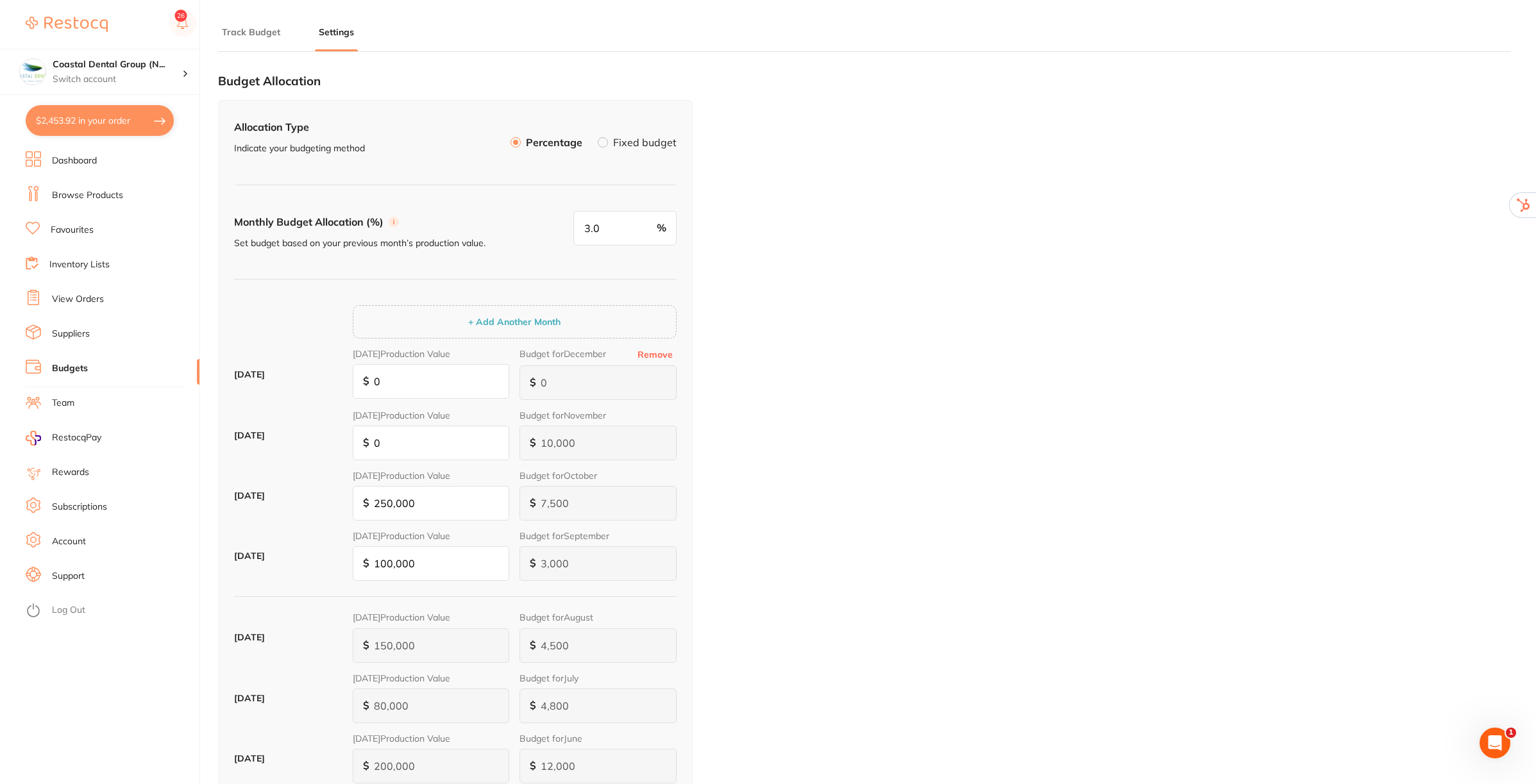
click at [254, 32] on button "Track Budget" at bounding box center [251, 32] width 66 height 12
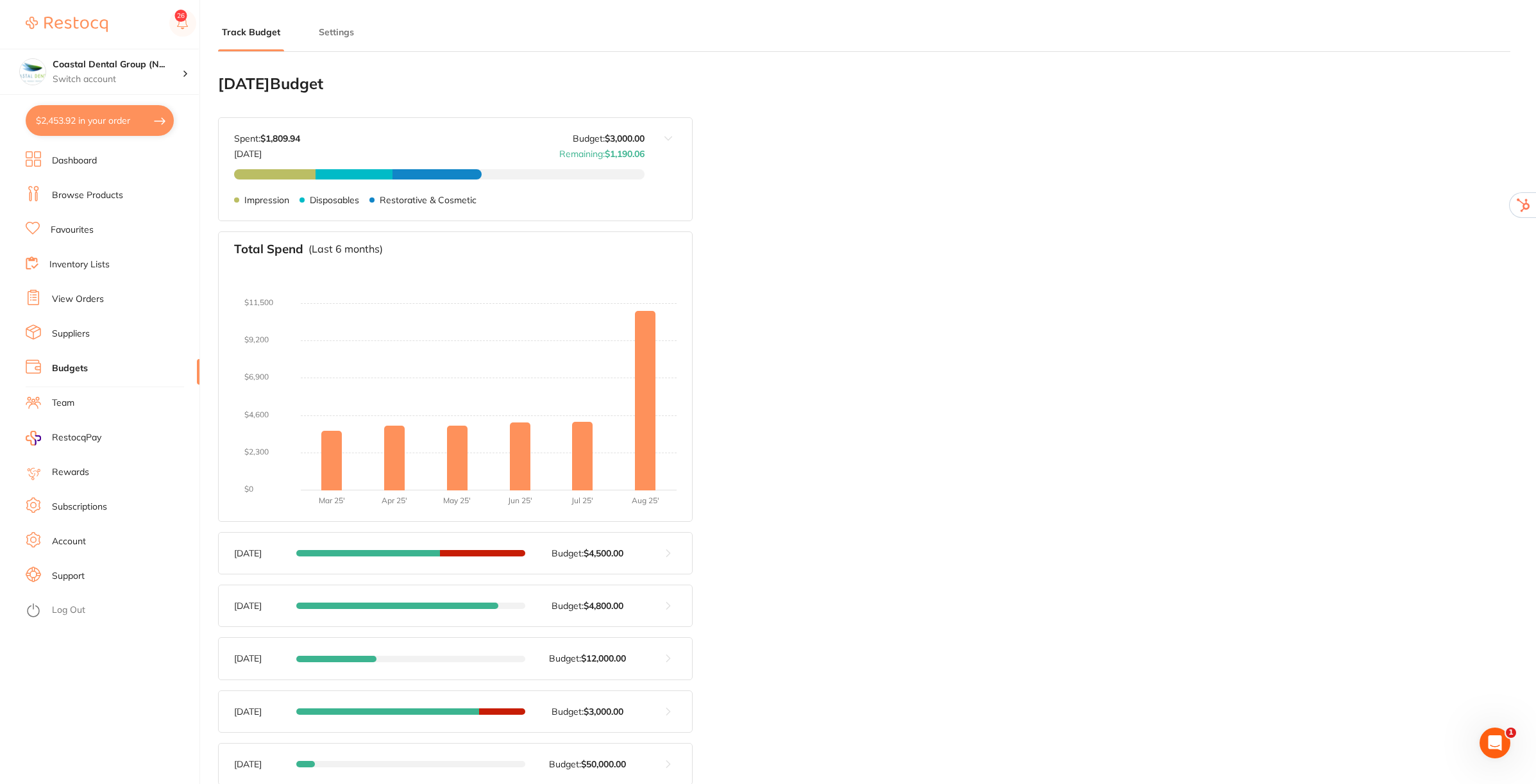
click at [662, 556] on button at bounding box center [669, 553] width 48 height 41
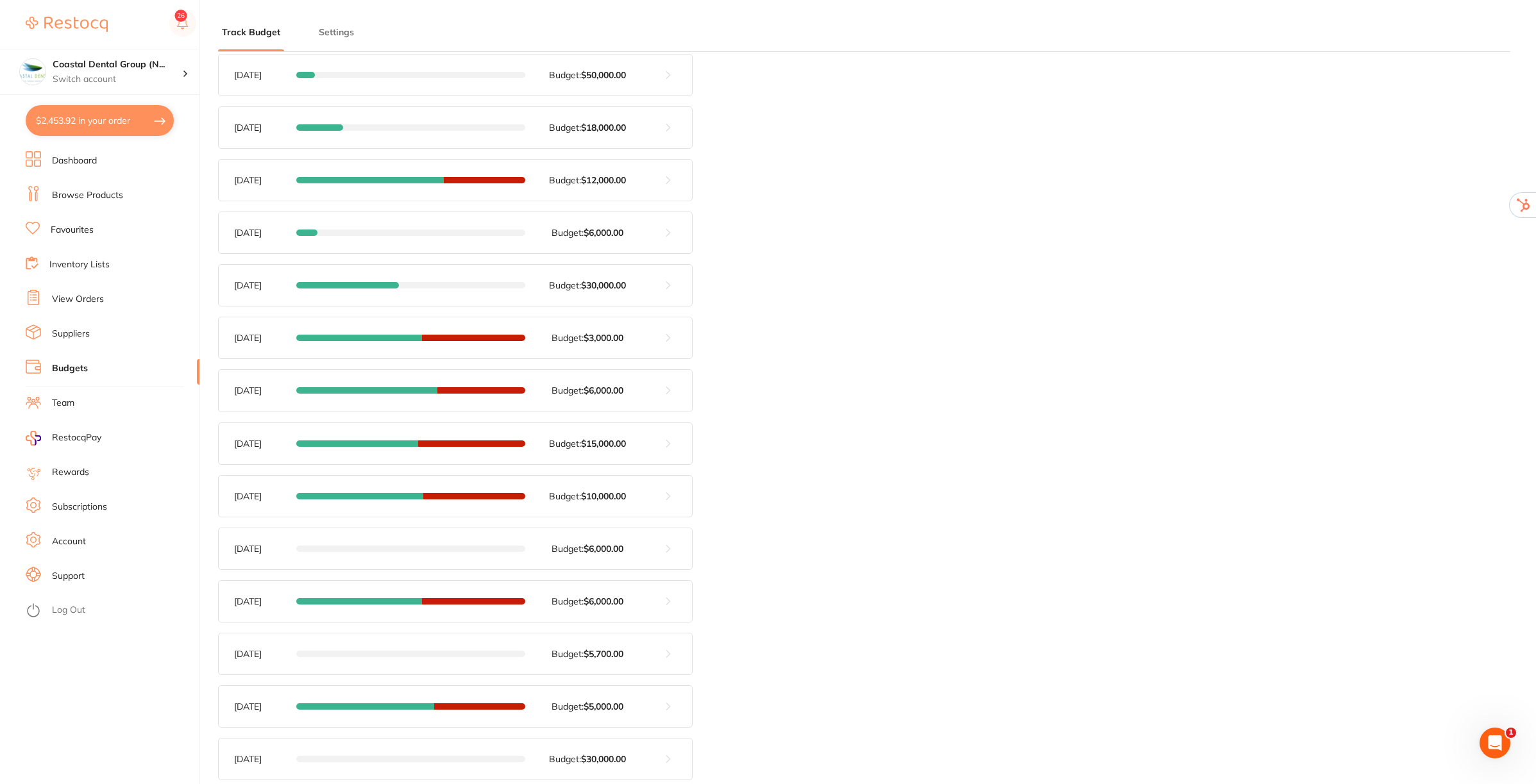
scroll to position [882, 0]
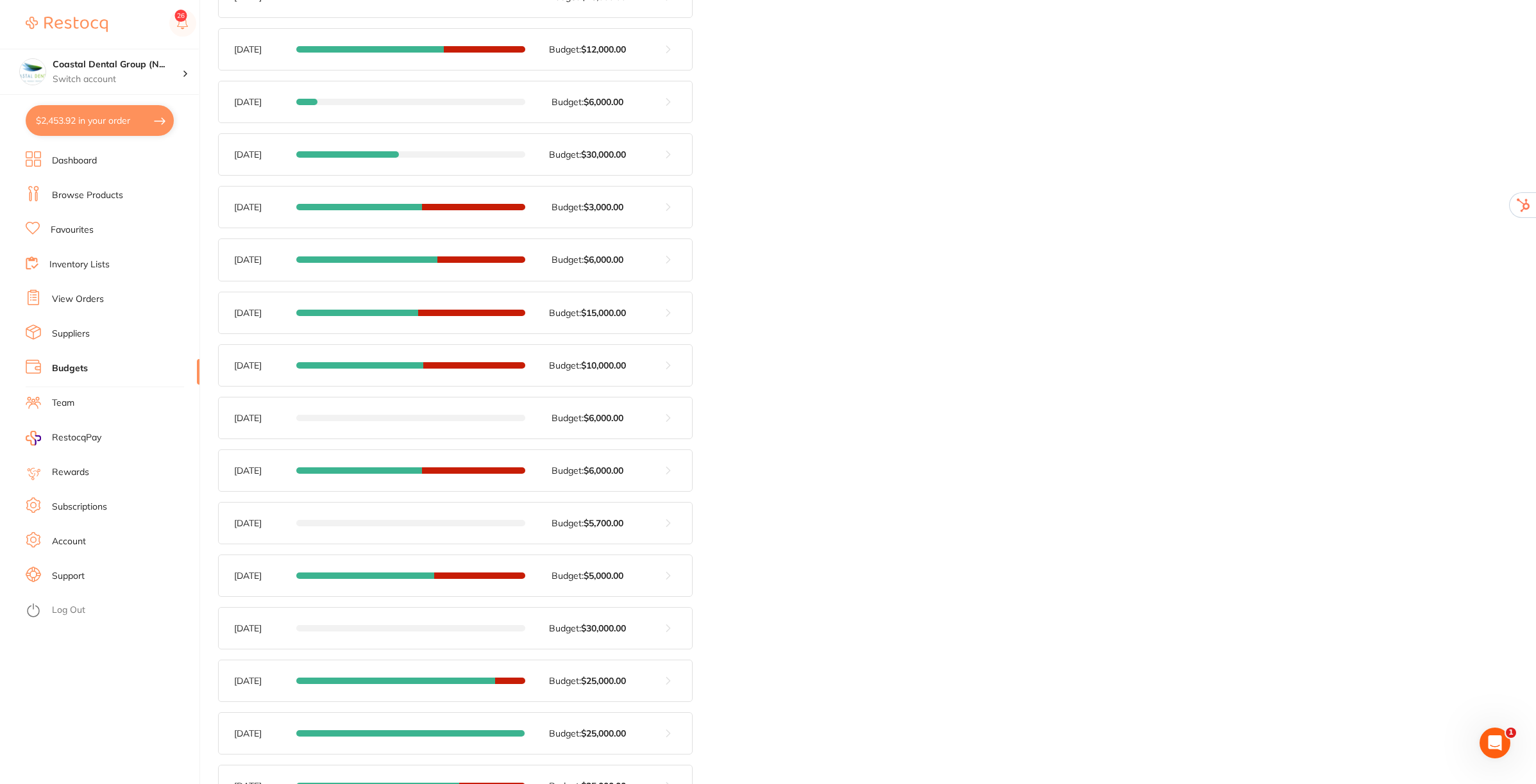
click at [667, 380] on button at bounding box center [669, 365] width 48 height 41
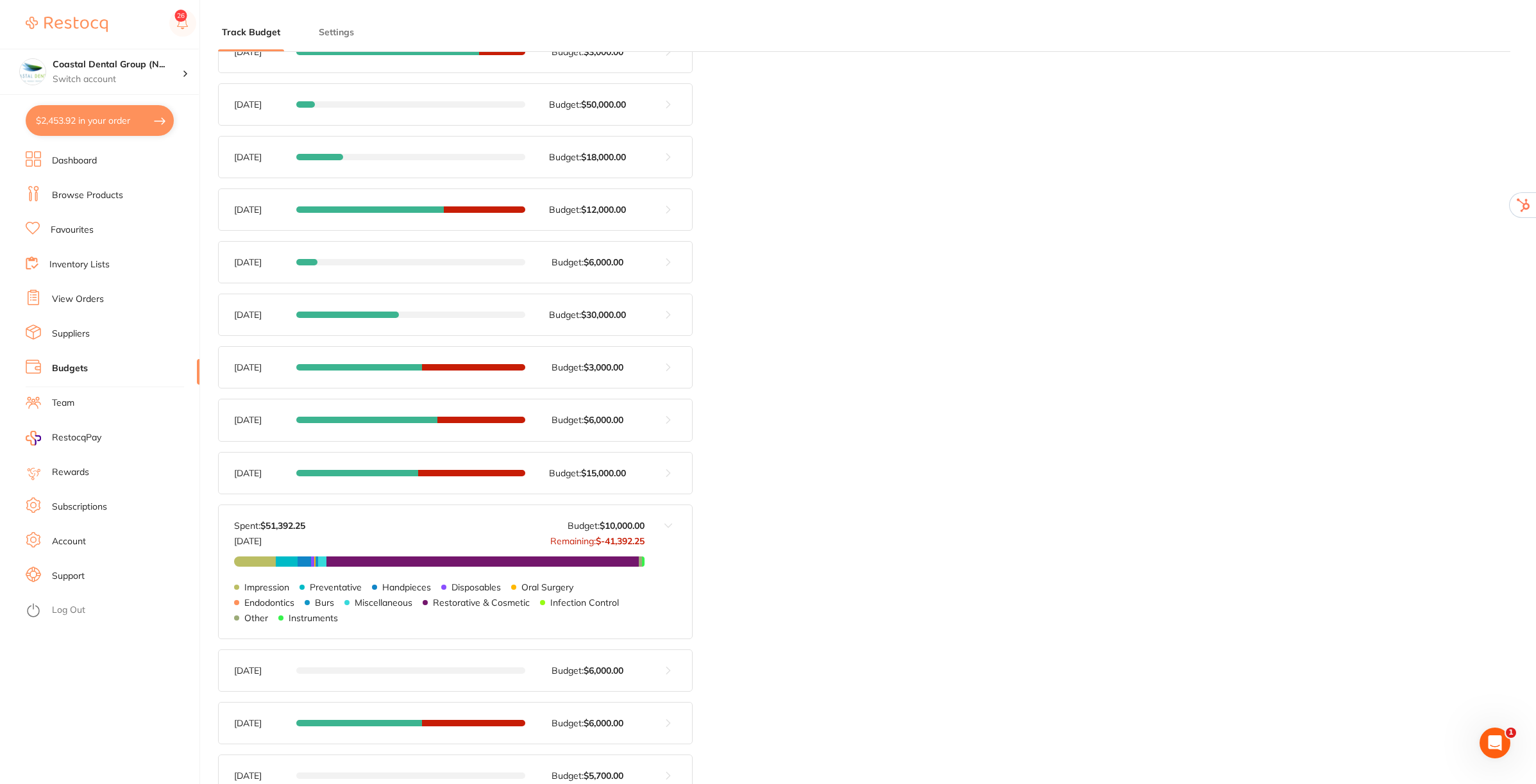
scroll to position [401, 0]
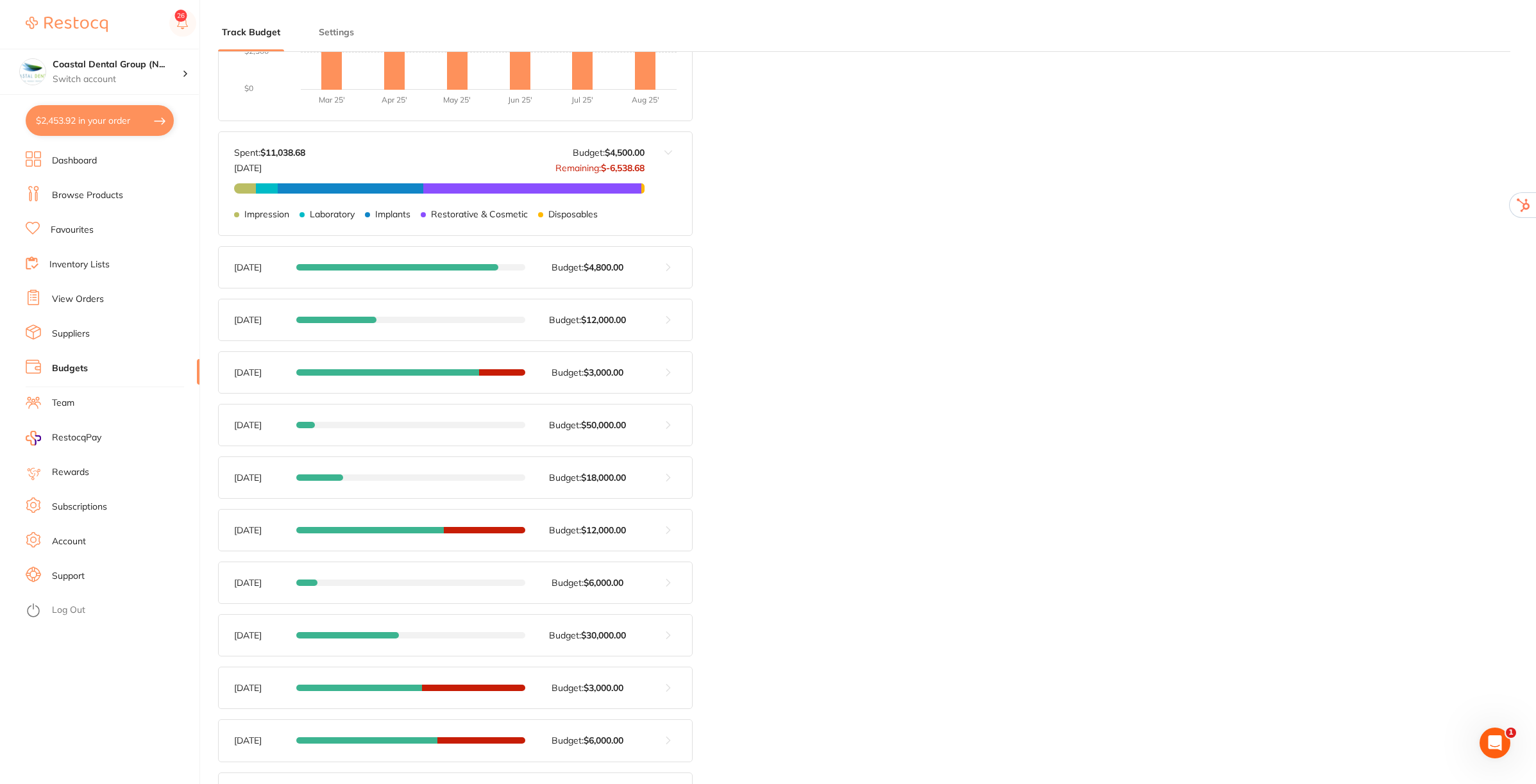
click at [70, 574] on link "Support" at bounding box center [68, 576] width 32 height 13
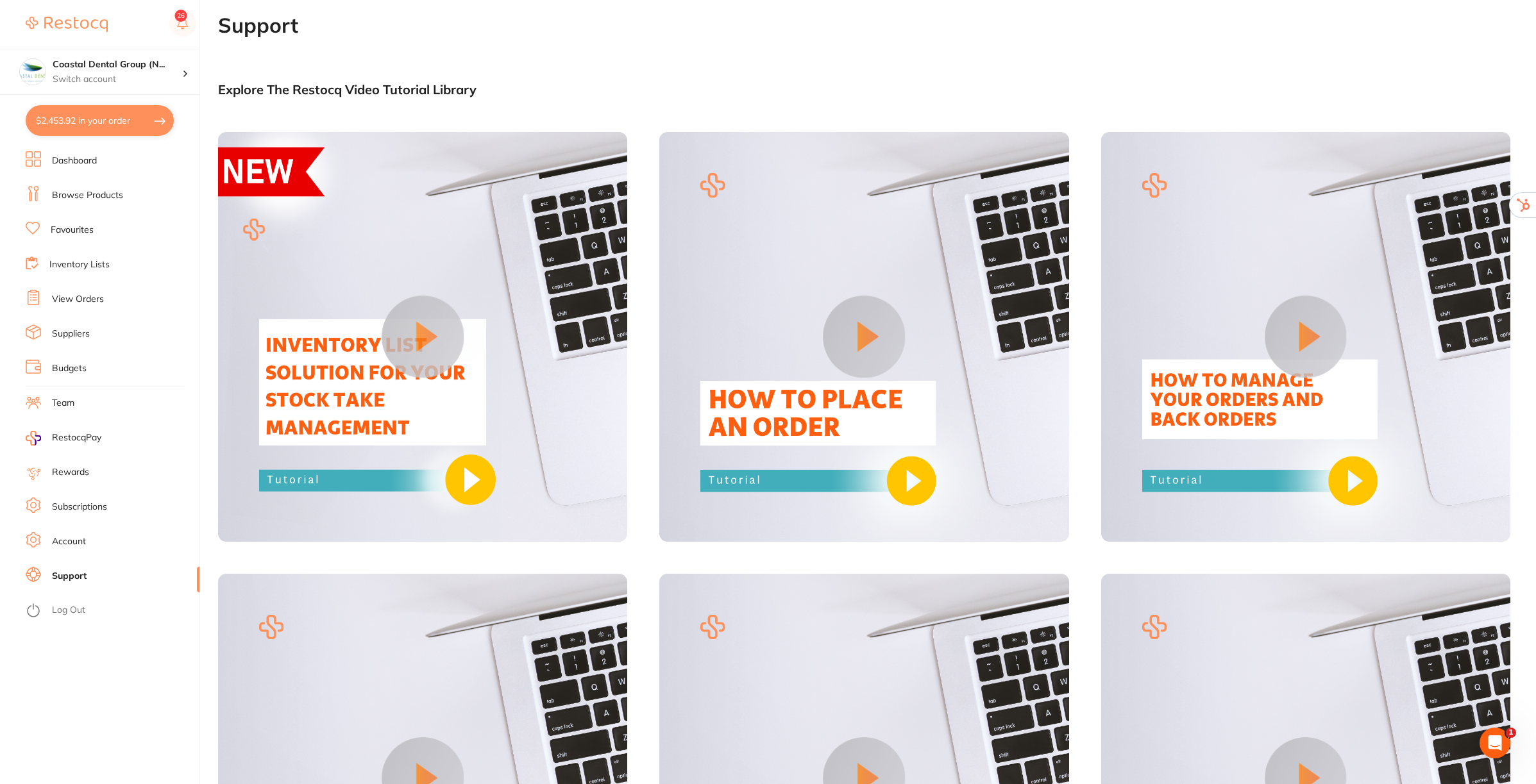
click at [72, 504] on link "Subscriptions" at bounding box center [79, 507] width 56 height 13
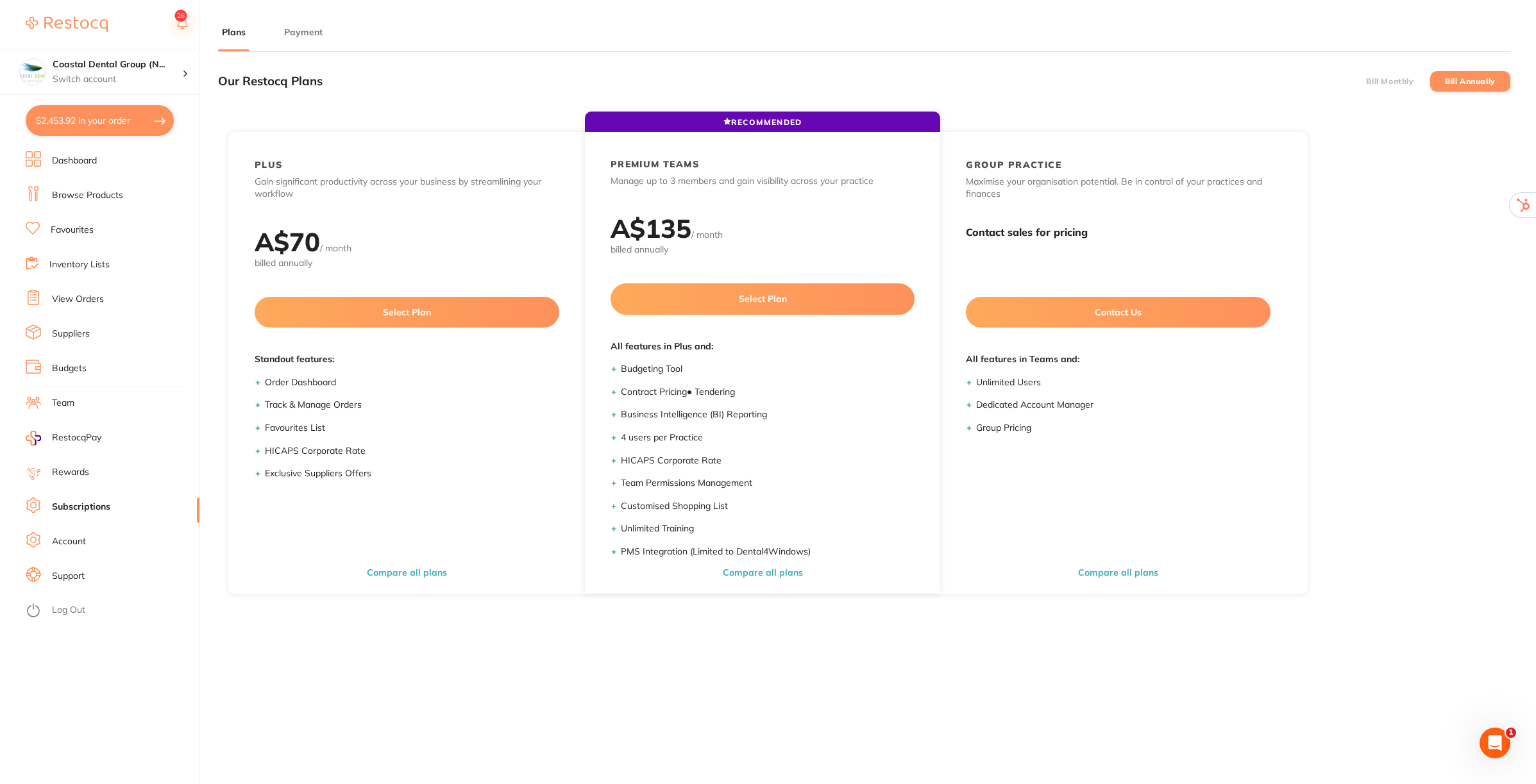
click at [1387, 77] on label "Bill Monthly" at bounding box center [1390, 82] width 48 height 9
click at [1366, 82] on input "Bill Monthly" at bounding box center [1366, 82] width 0 height 0
click at [1472, 75] on li "Bill Annually" at bounding box center [1470, 81] width 80 height 21
click at [297, 33] on button "Payment" at bounding box center [303, 32] width 46 height 12
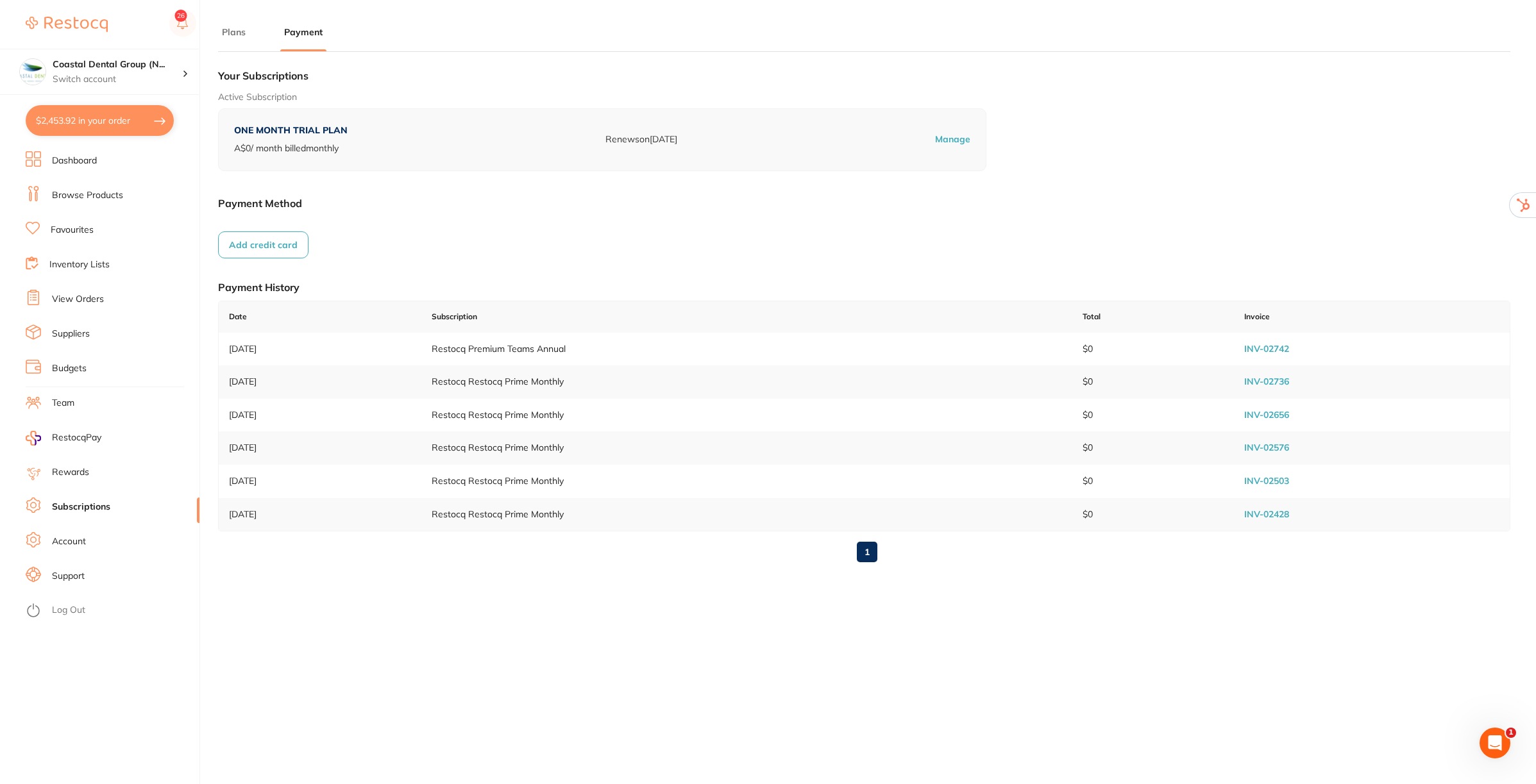
click at [67, 328] on link "Suppliers" at bounding box center [70, 334] width 38 height 13
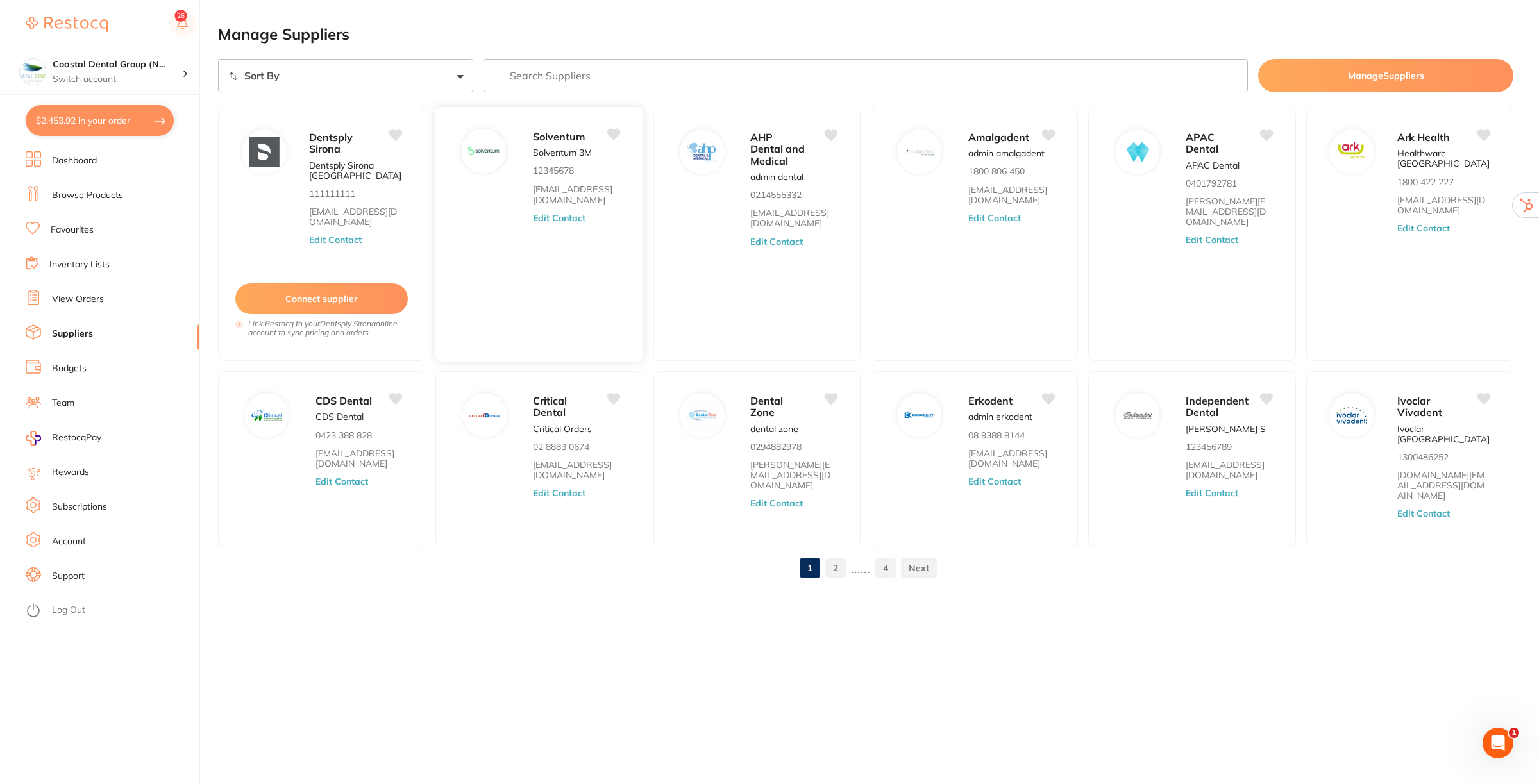
click at [548, 220] on button "Edit Contact" at bounding box center [559, 217] width 53 height 10
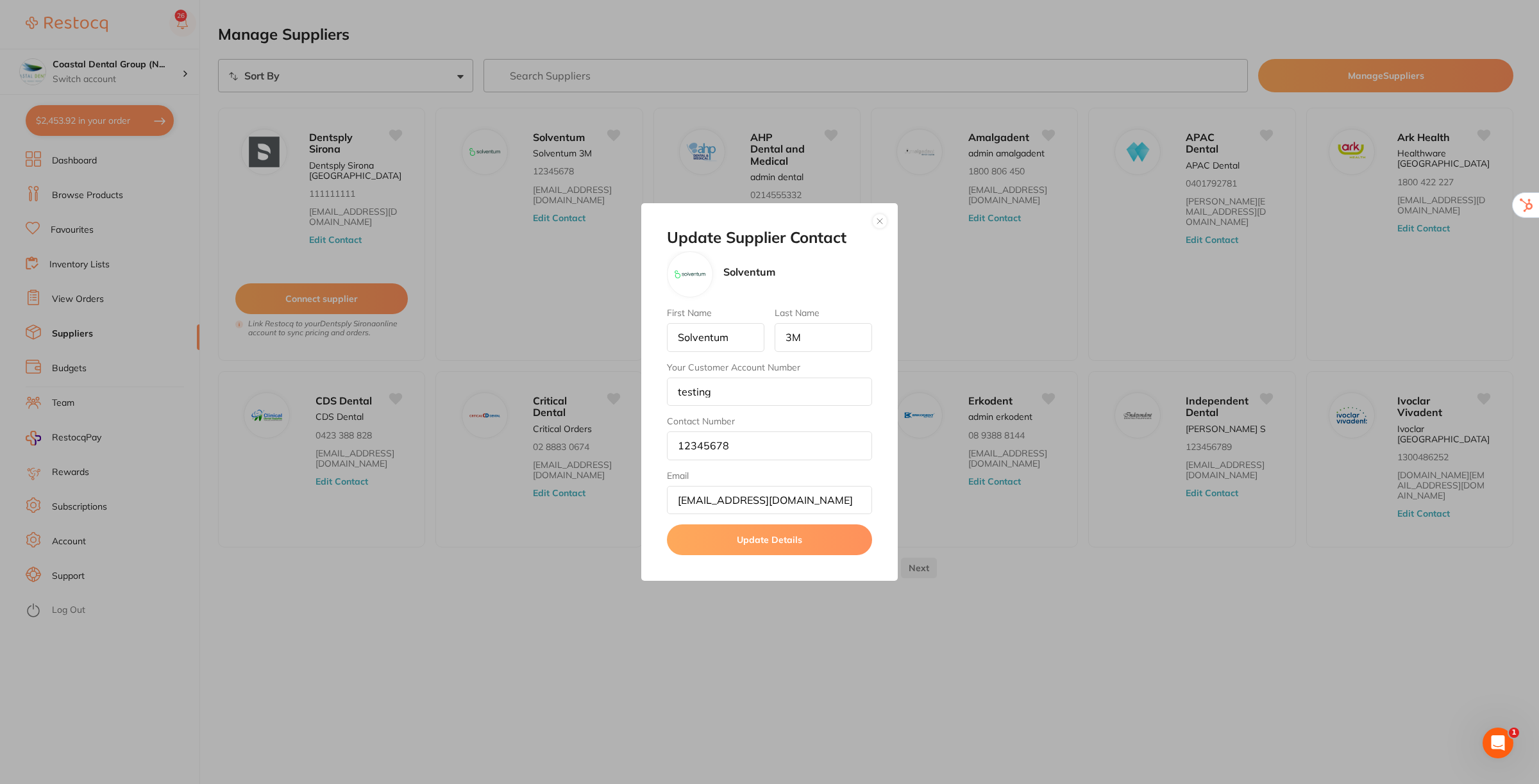
click at [884, 224] on button "button" at bounding box center [880, 221] width 15 height 15
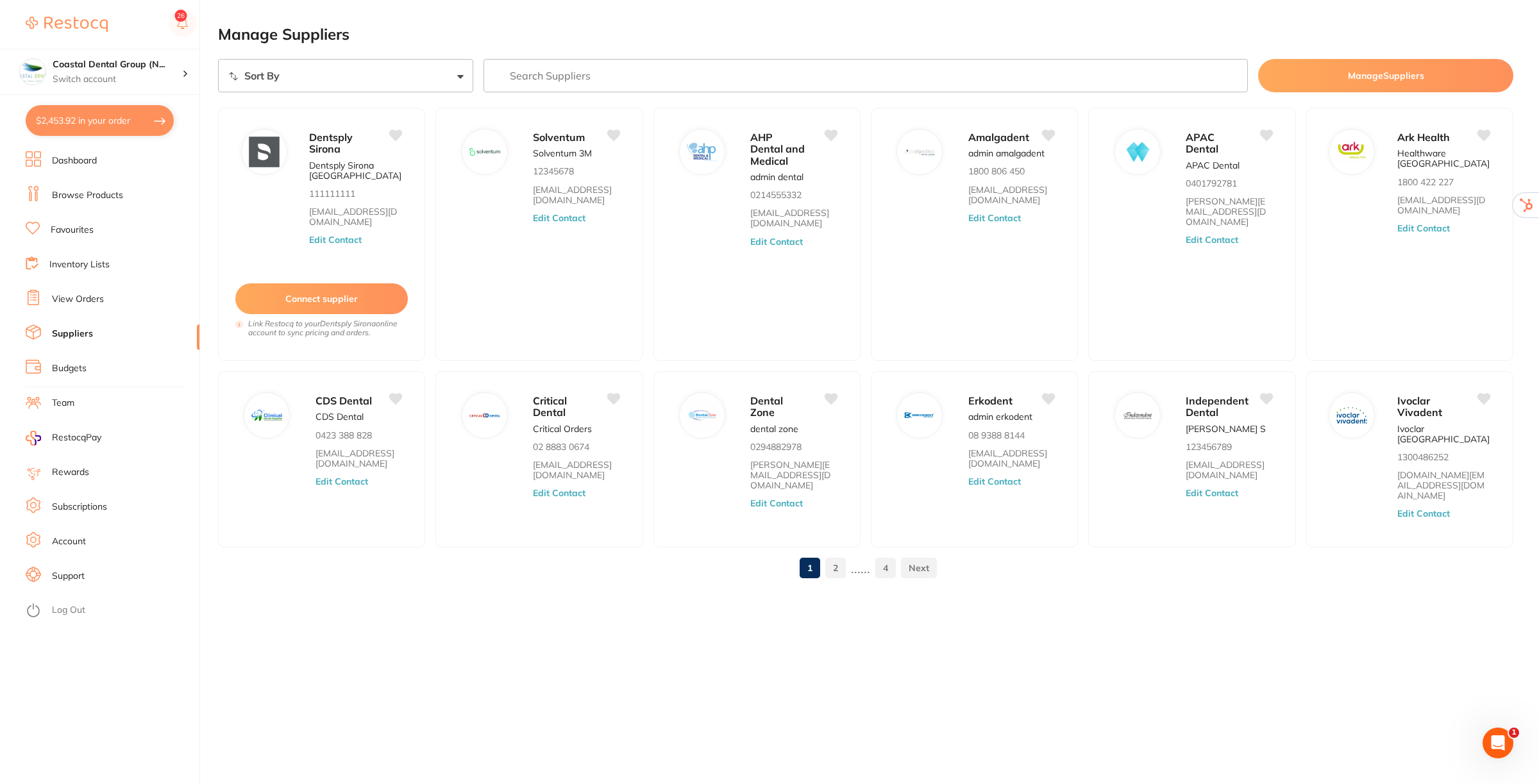
click at [72, 540] on link "Account" at bounding box center [69, 542] width 34 height 13
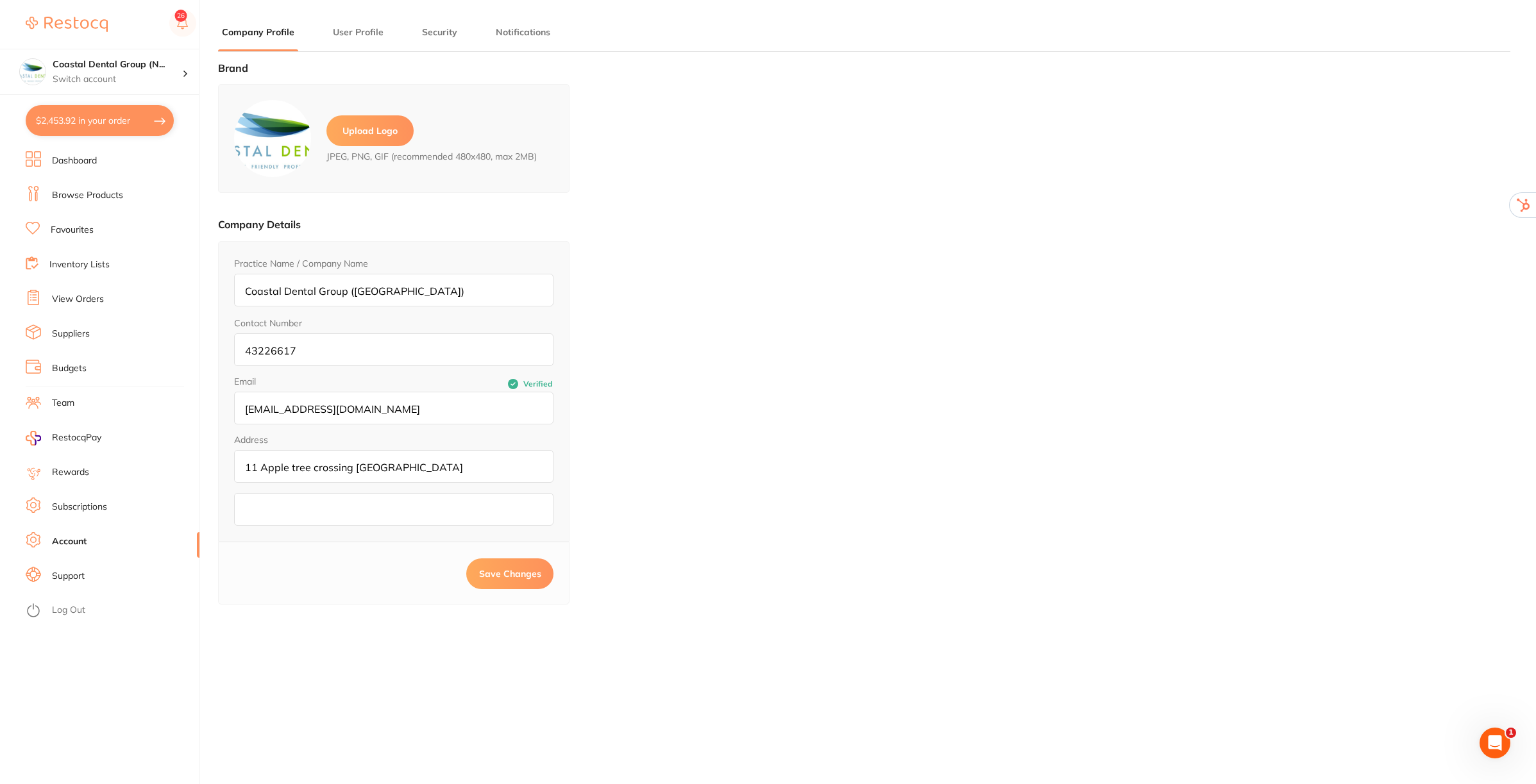
type input "[PERSON_NAME]"
type input "43226617"
type input "[EMAIL_ADDRESS][DOMAIN_NAME]"
